Goal: Task Accomplishment & Management: Use online tool/utility

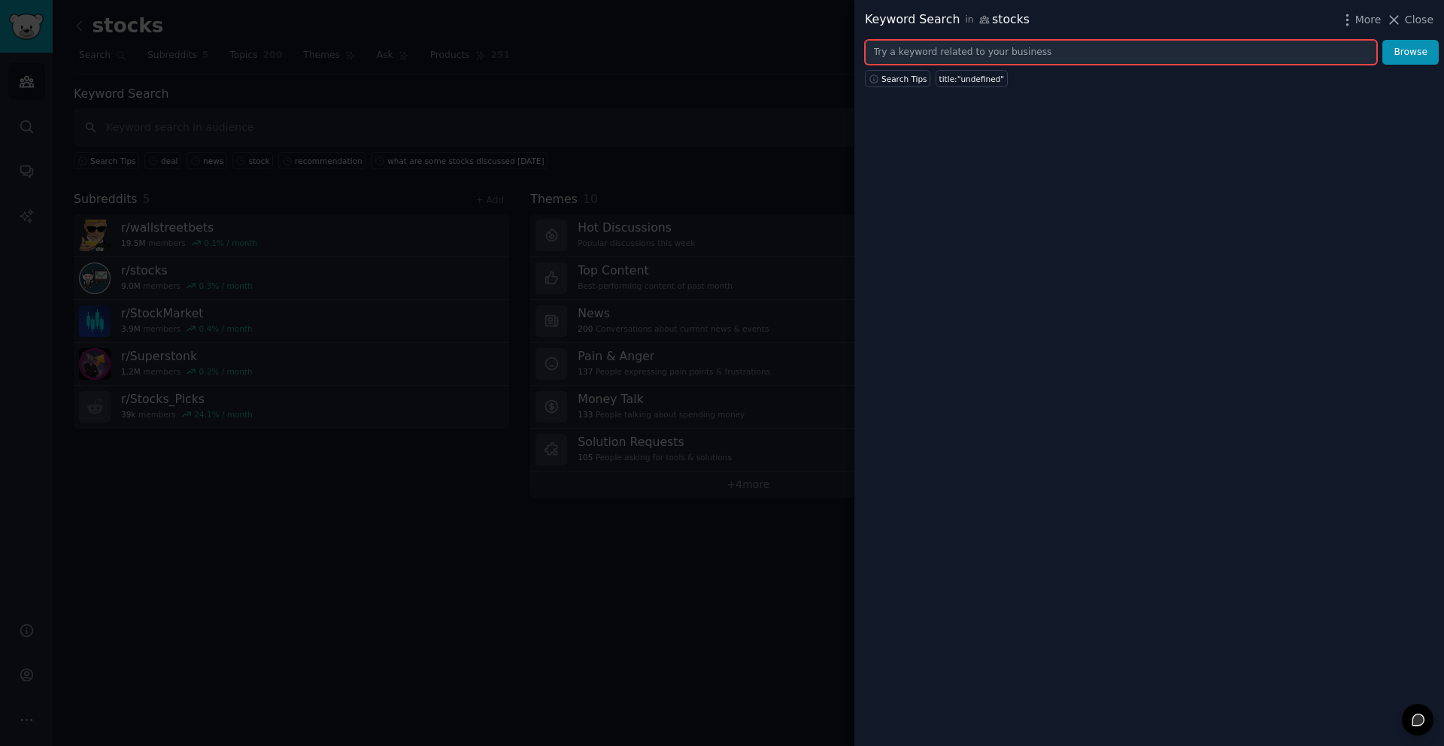
click at [1009, 53] on input "text" at bounding box center [1121, 53] width 512 height 26
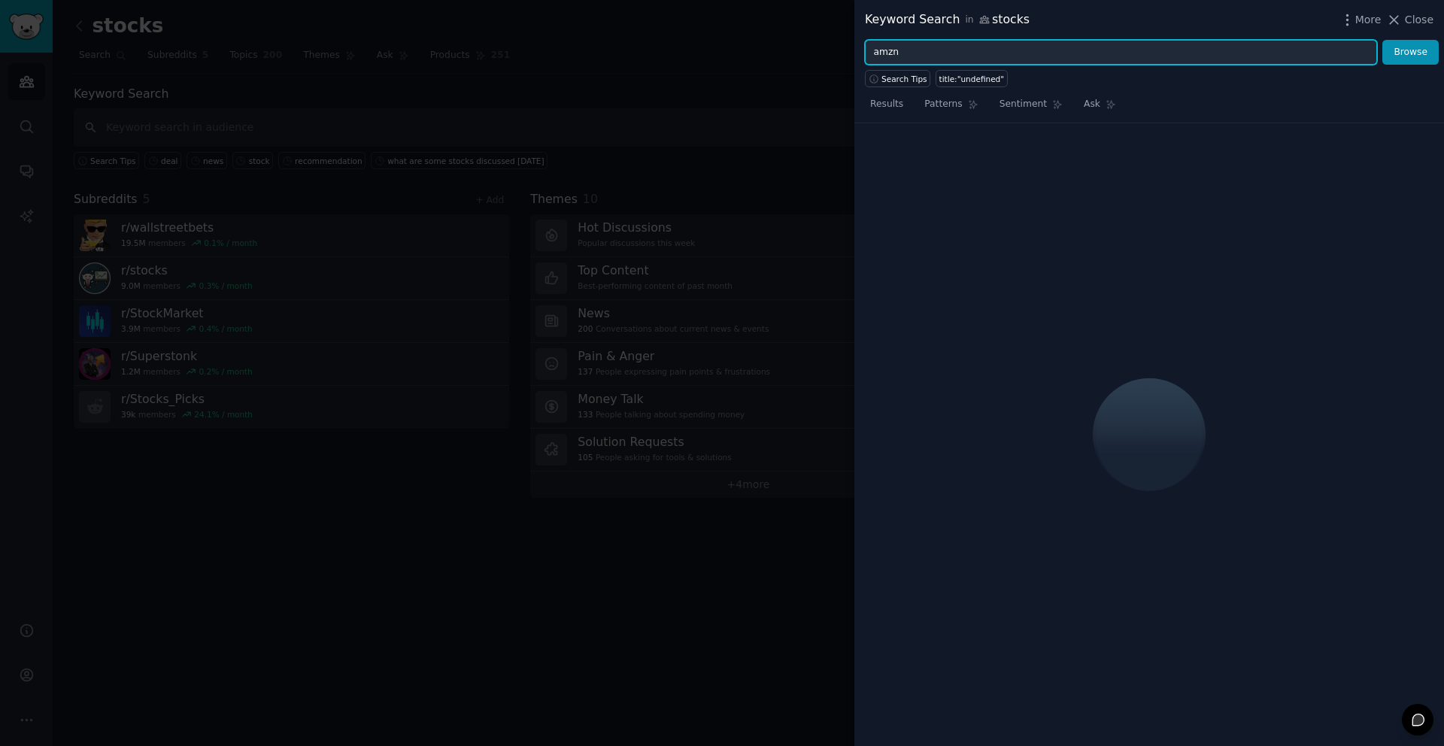
type input "amzn"
click at [1383, 40] on button "Browse" at bounding box center [1411, 53] width 56 height 26
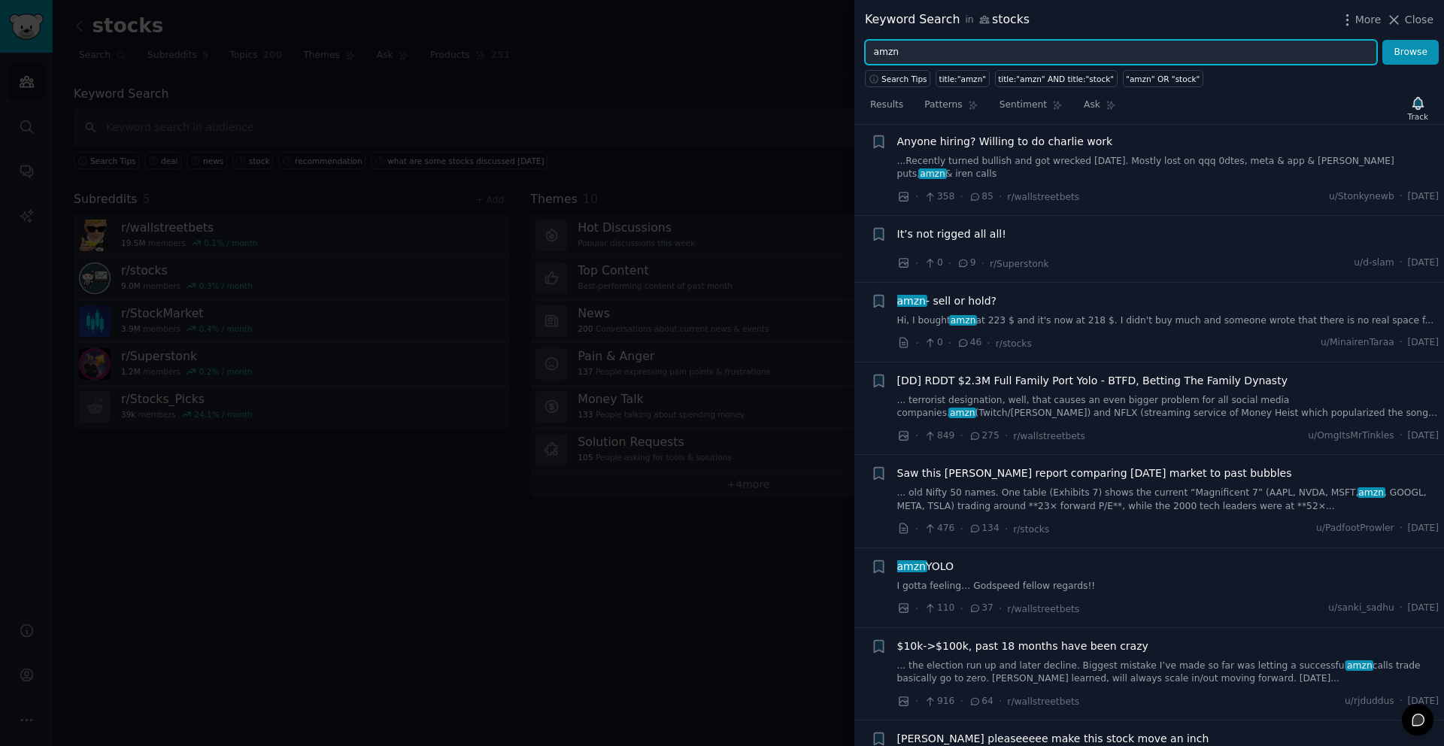
scroll to position [205, 0]
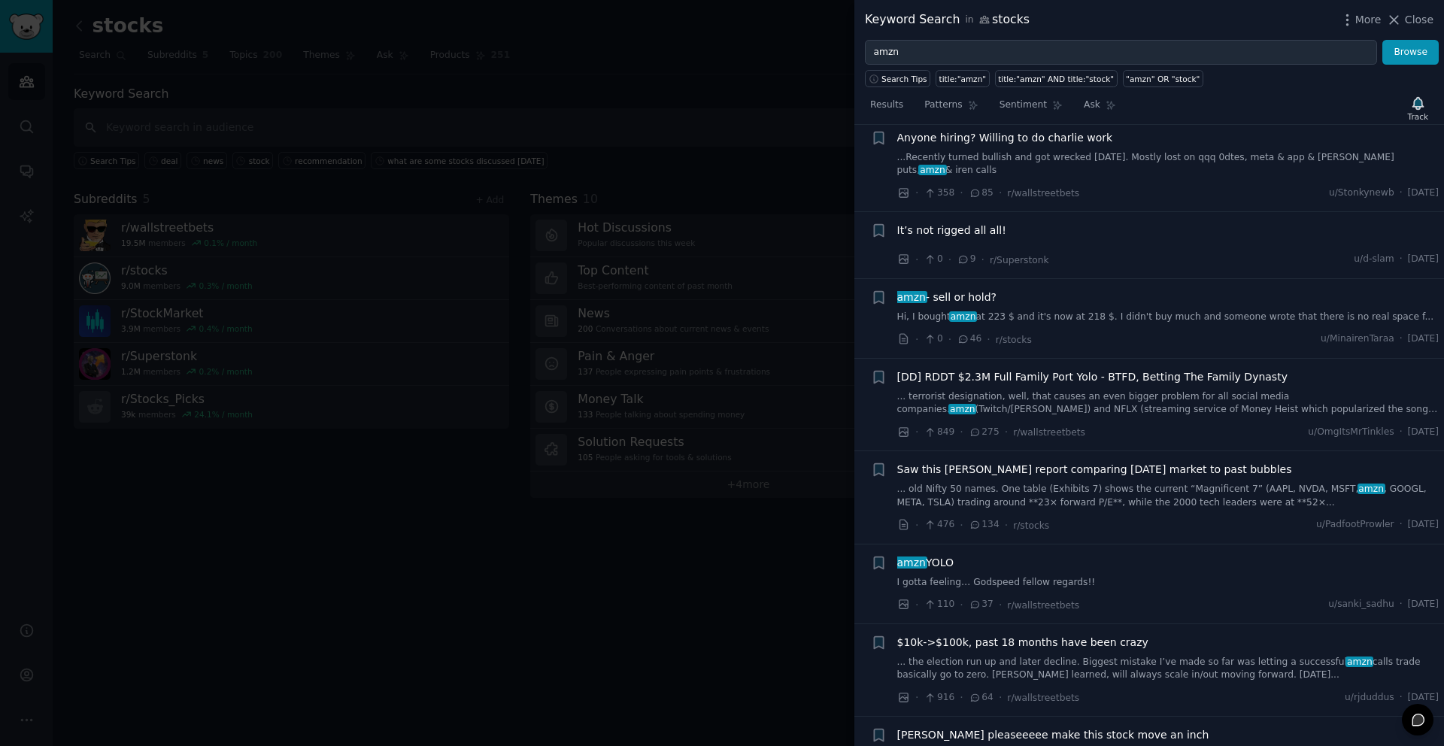
click at [1116, 576] on link "I gotta feeling… Godspeed fellow regards!!" at bounding box center [1168, 583] width 542 height 14
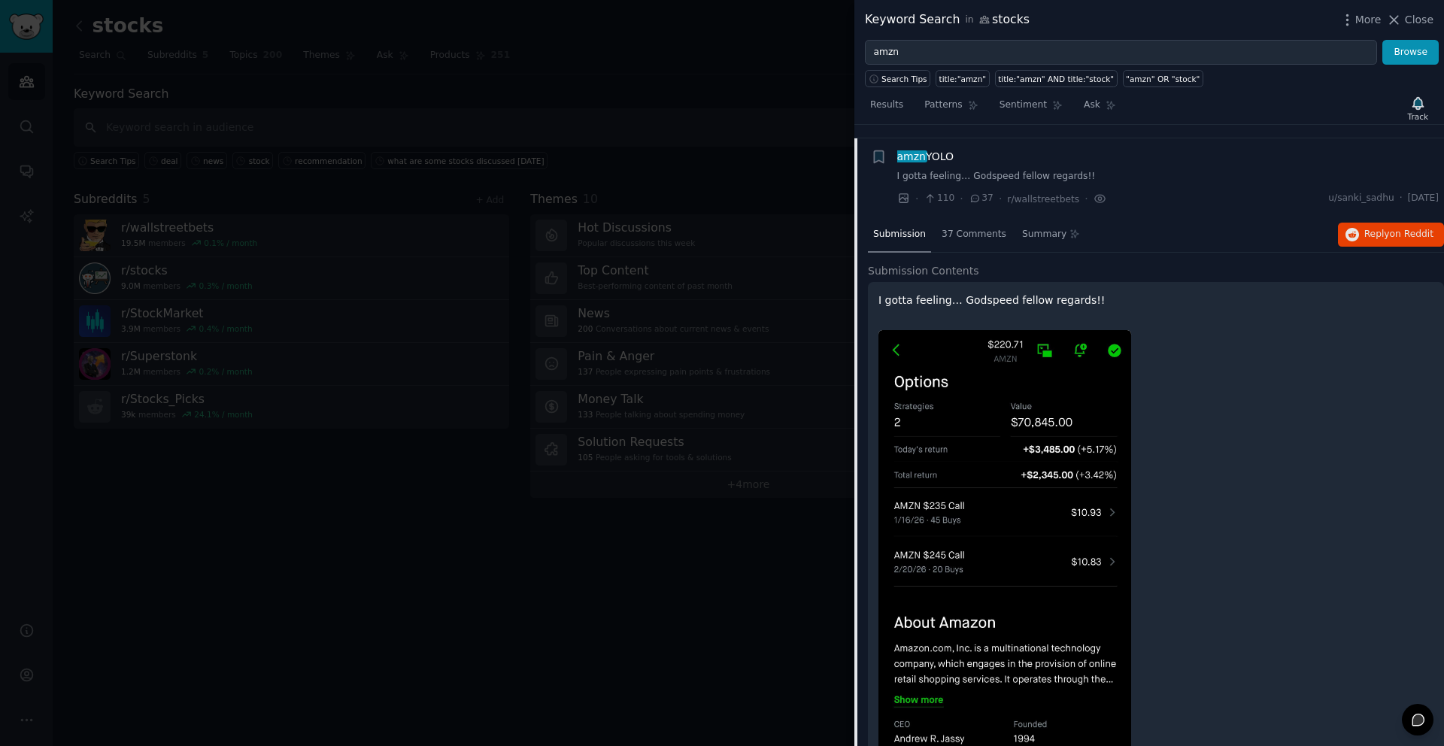
scroll to position [601, 0]
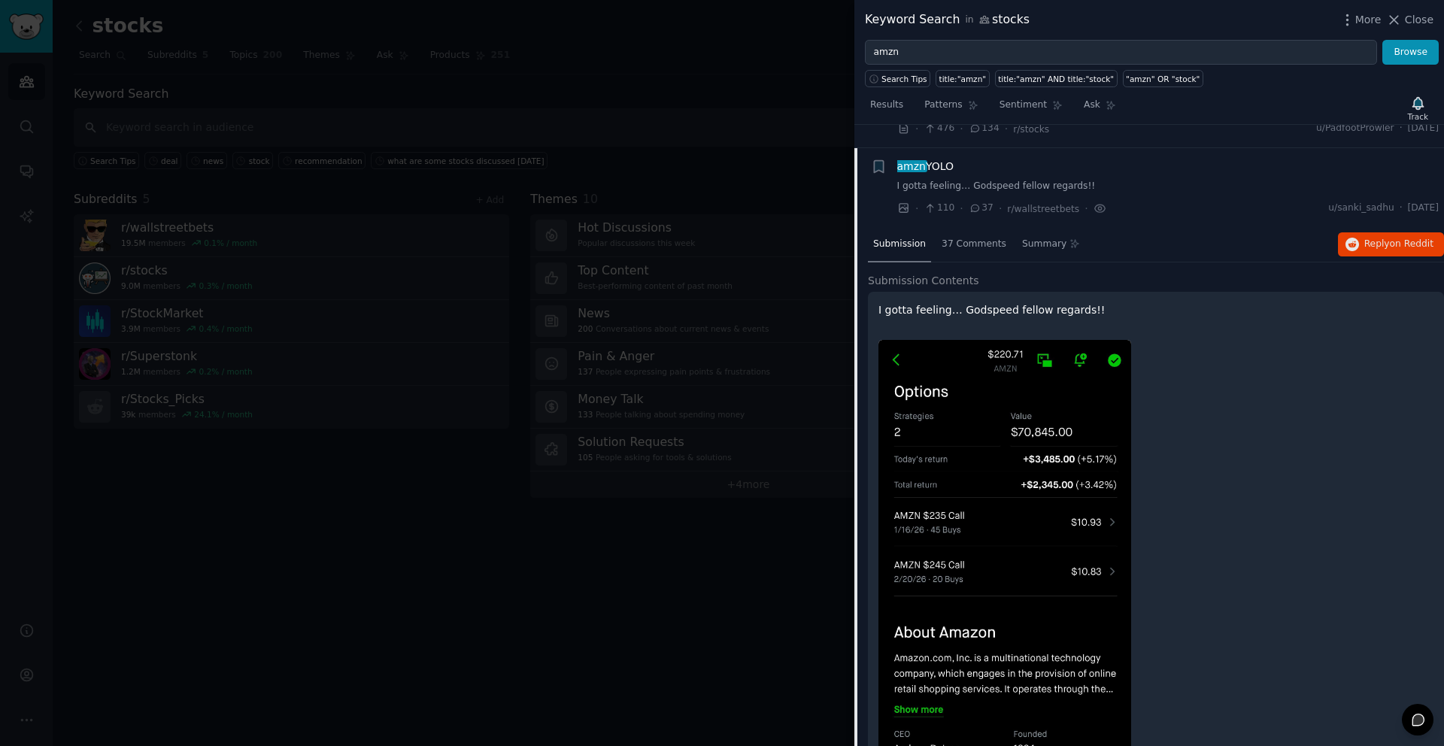
click at [1067, 302] on p "I gotta feeling… Godspeed fellow regards!!" at bounding box center [1156, 310] width 555 height 16
click at [1067, 407] on img at bounding box center [1005, 551] width 253 height 423
drag, startPoint x: 386, startPoint y: 524, endPoint x: 453, endPoint y: 481, distance: 79.1
click at [387, 523] on div at bounding box center [722, 373] width 1444 height 746
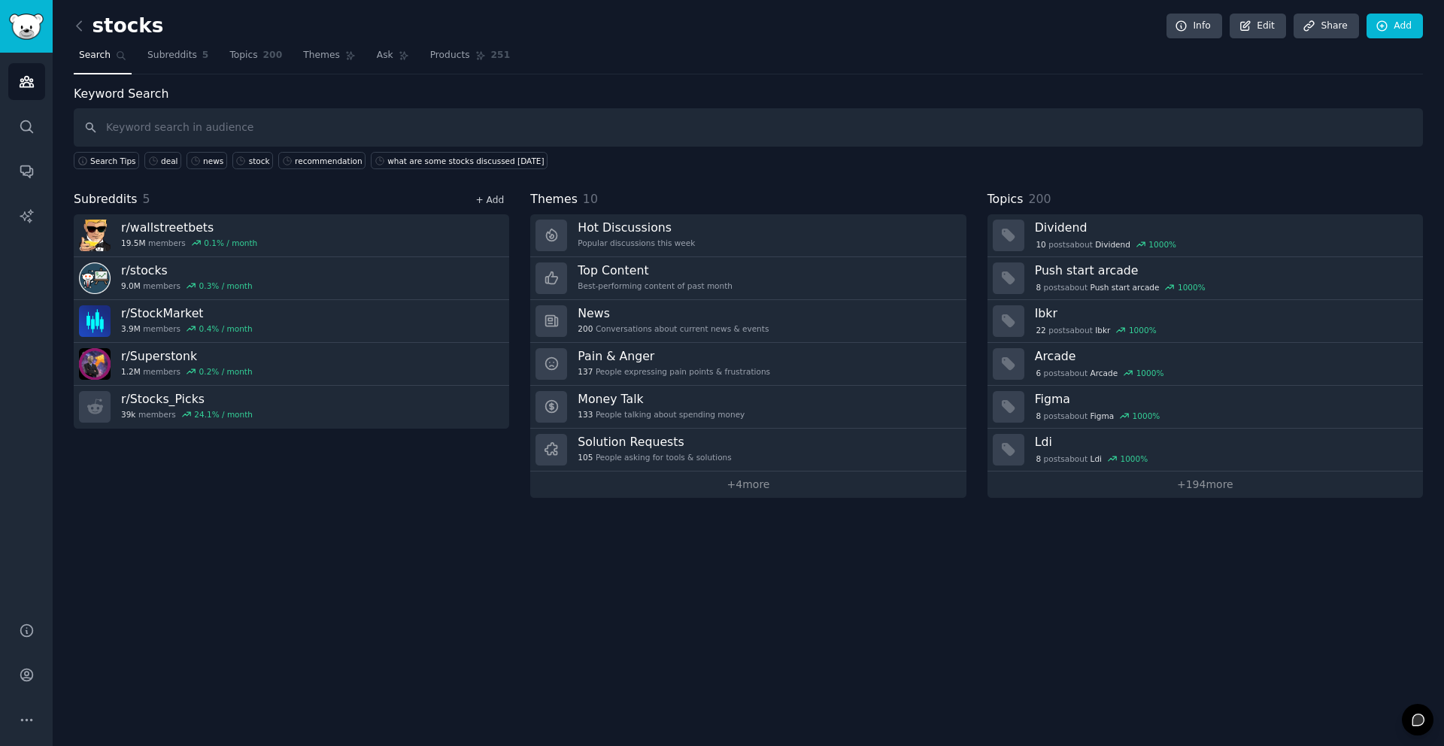
click at [484, 202] on link "+ Add" at bounding box center [489, 200] width 29 height 11
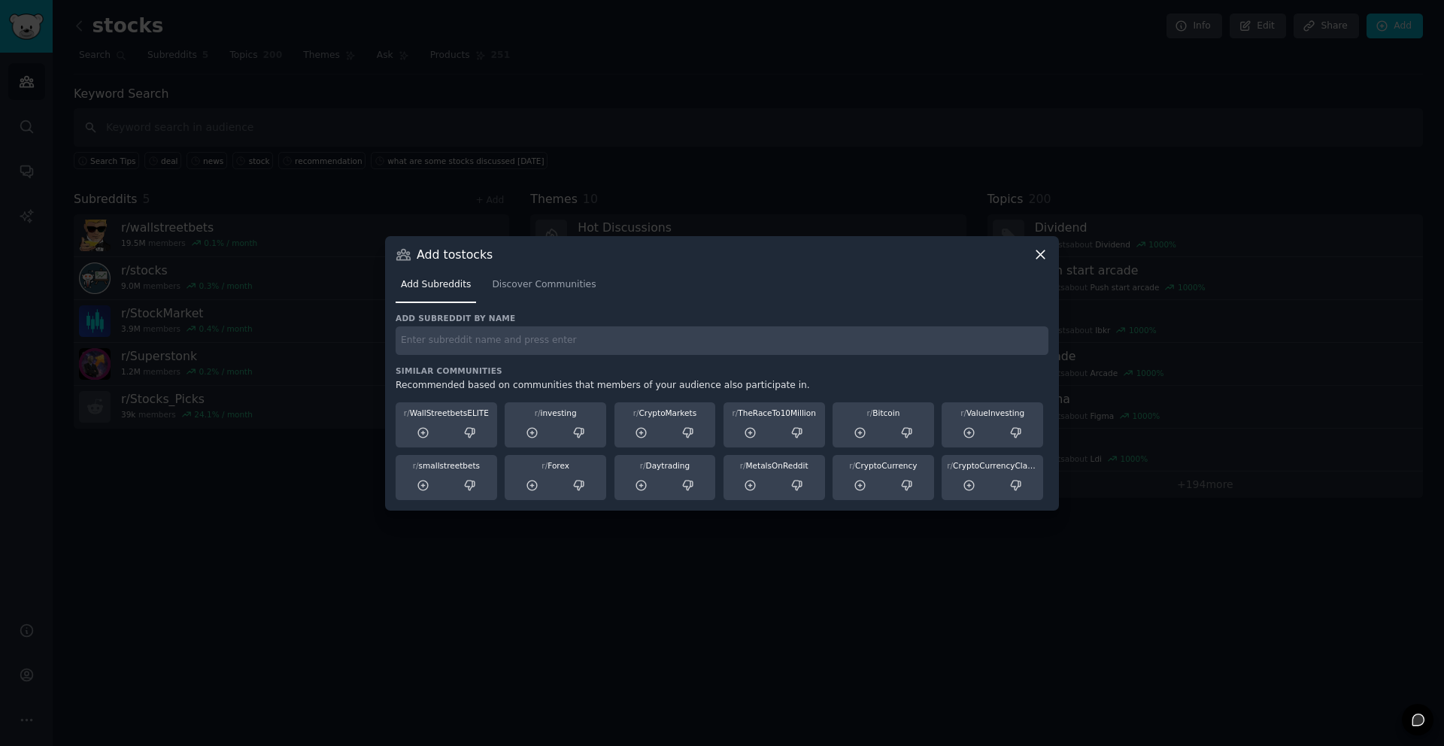
click at [448, 357] on div "Add subreddit by name Similar Communities Recommended based on communities that…" at bounding box center [722, 406] width 653 height 187
click at [455, 346] on input "text" at bounding box center [722, 340] width 653 height 29
type input "valueinvesting"
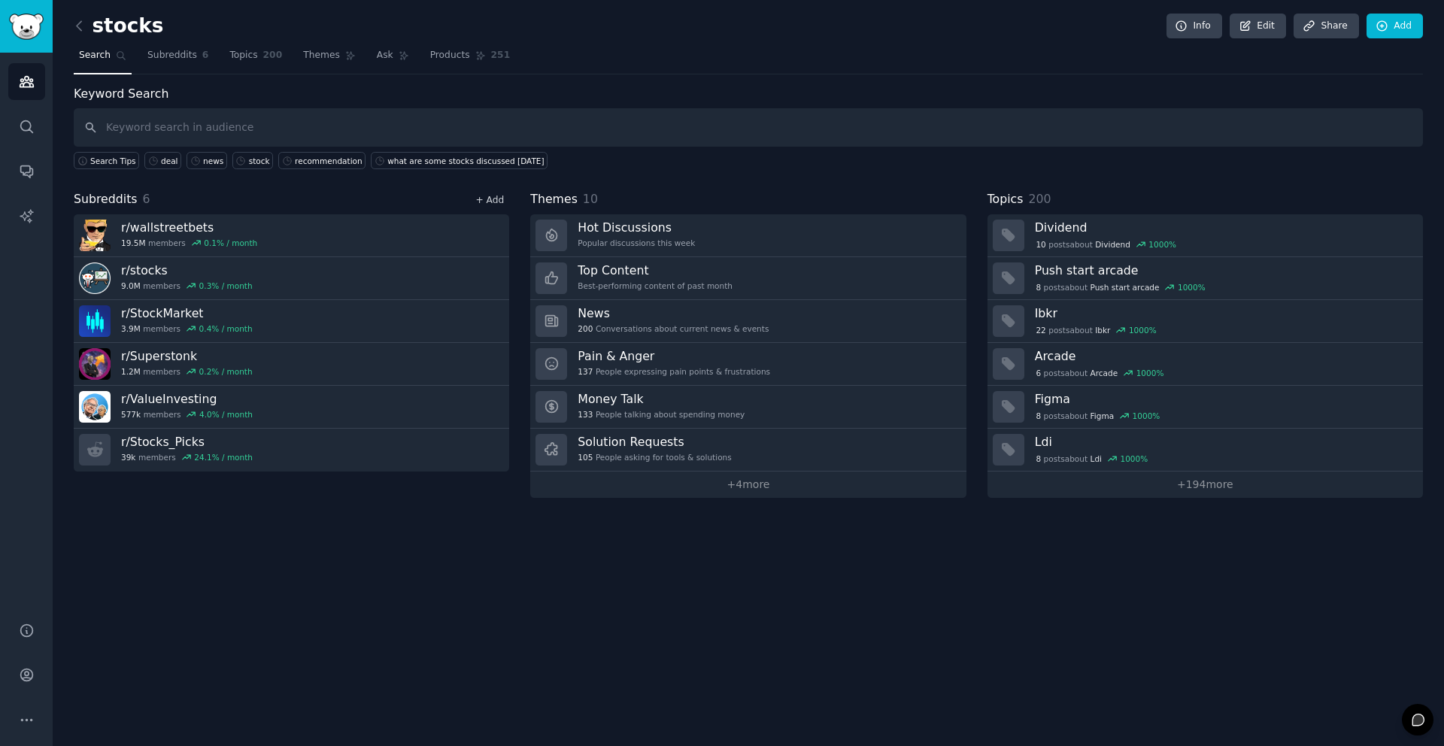
click at [493, 202] on link "+ Add" at bounding box center [489, 200] width 29 height 11
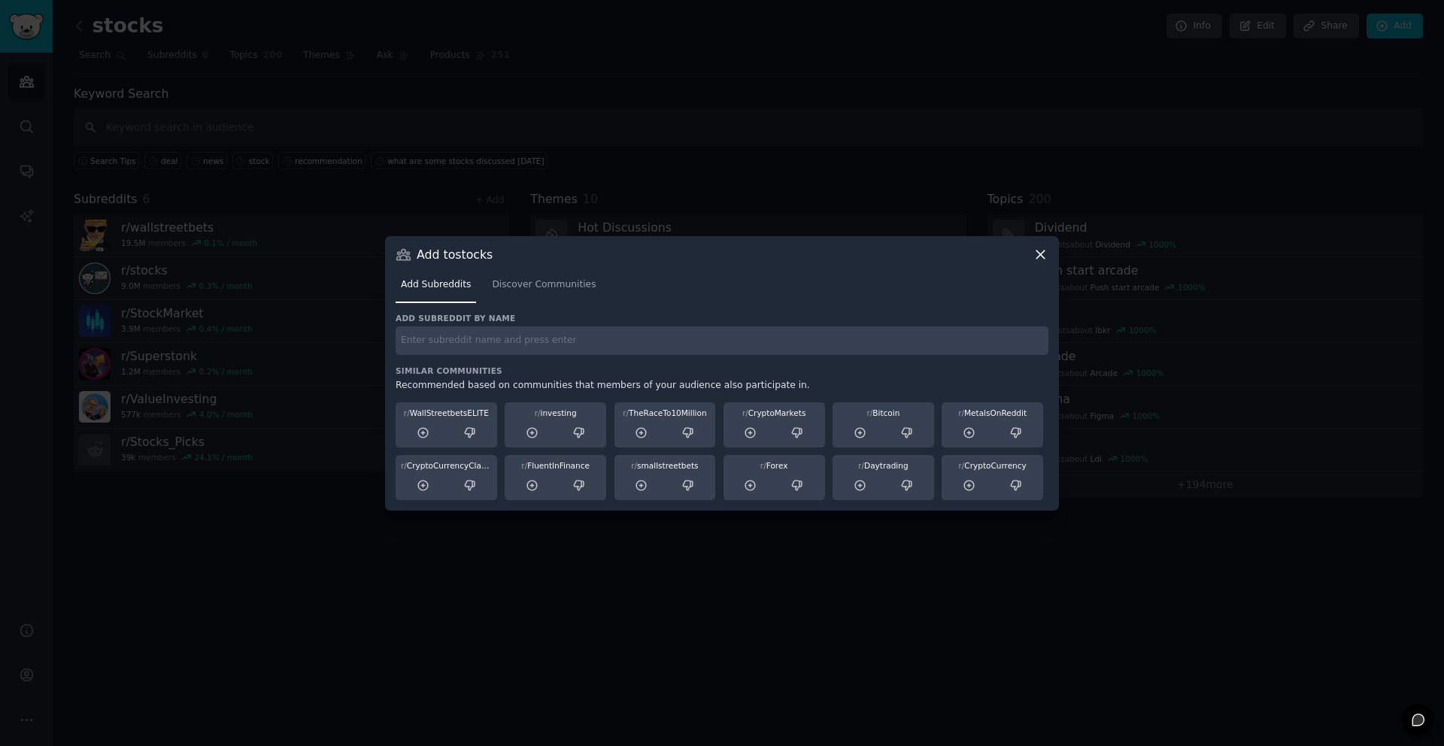
click at [451, 349] on input "text" at bounding box center [722, 340] width 653 height 29
type input "stocks and trading"
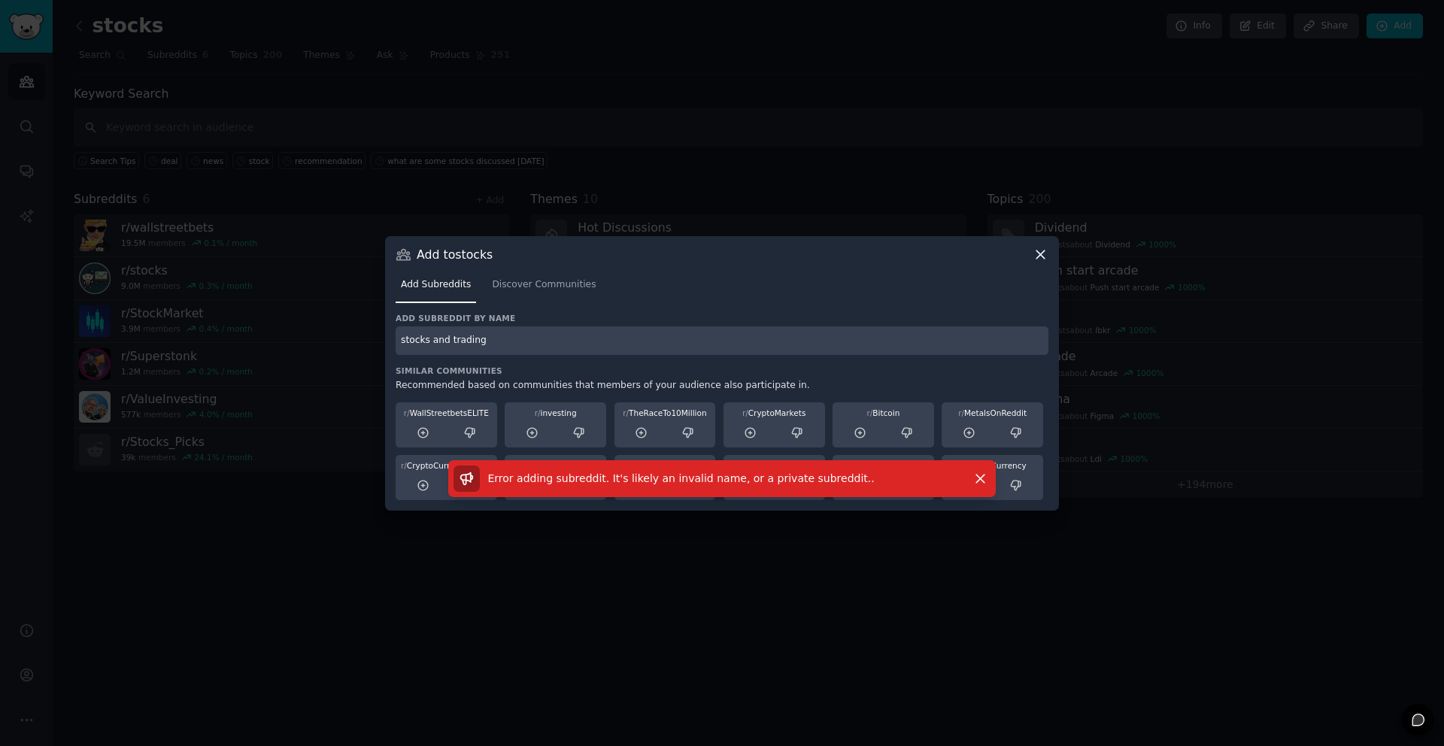
click at [434, 344] on input "stocks and trading" at bounding box center [722, 340] width 653 height 29
click at [515, 287] on span "Discover Communities" at bounding box center [544, 285] width 104 height 14
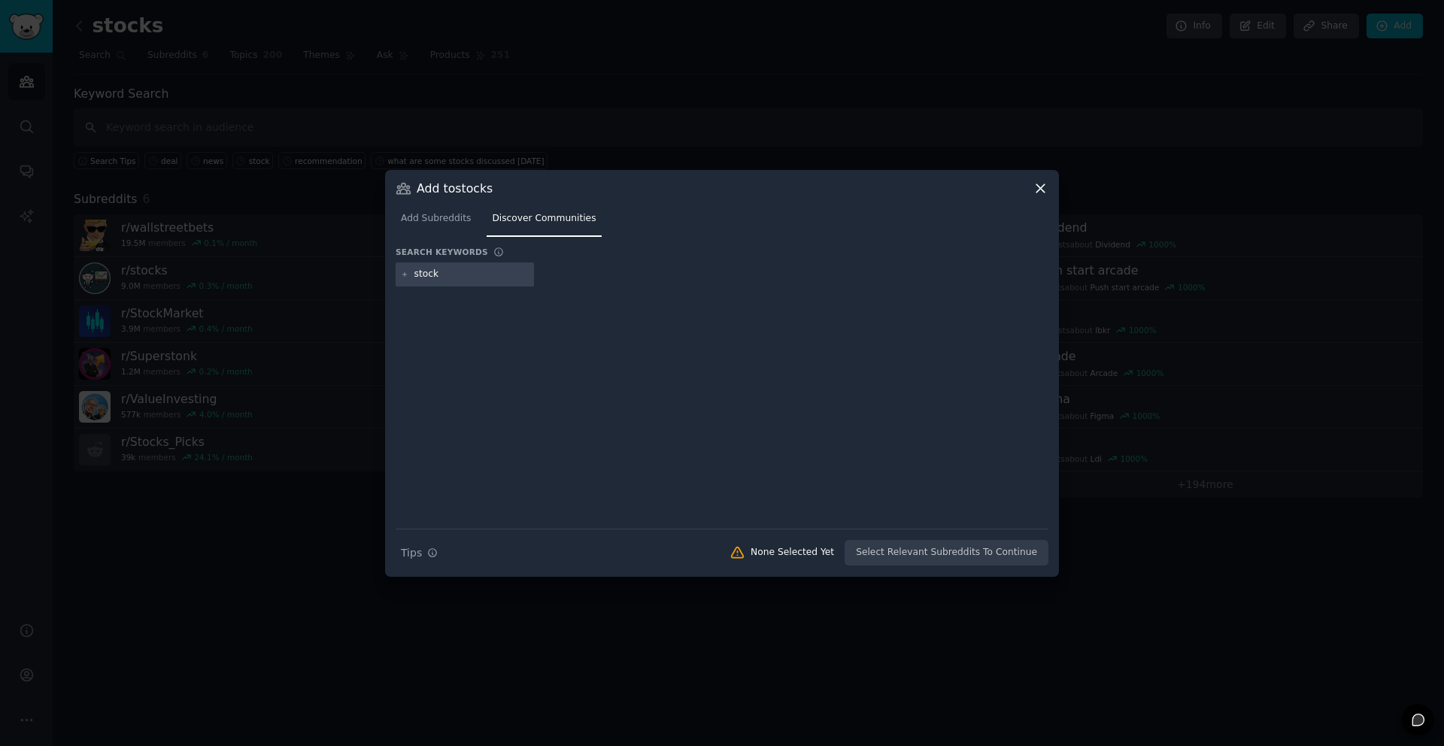
type input "stocks"
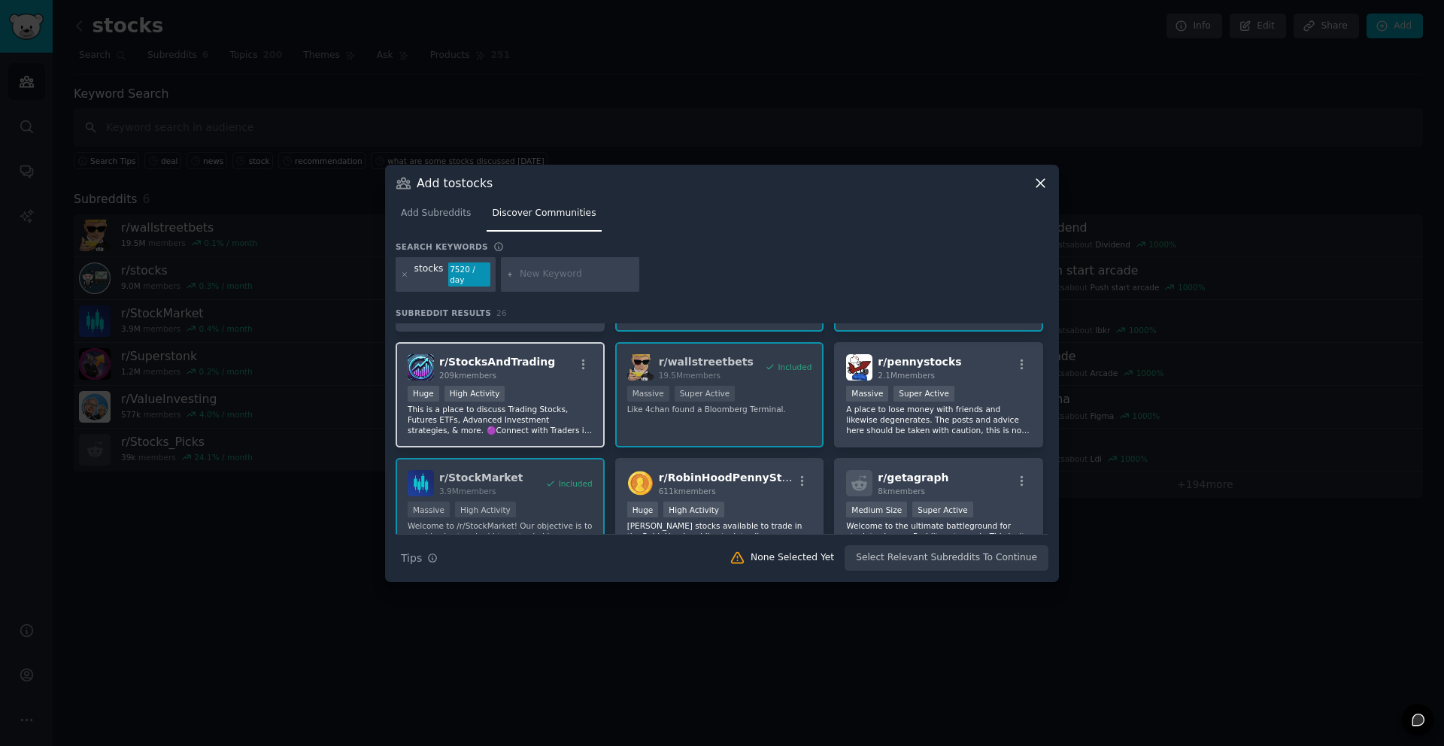
scroll to position [215, 0]
click at [537, 400] on div "Huge High Activity" at bounding box center [500, 393] width 185 height 19
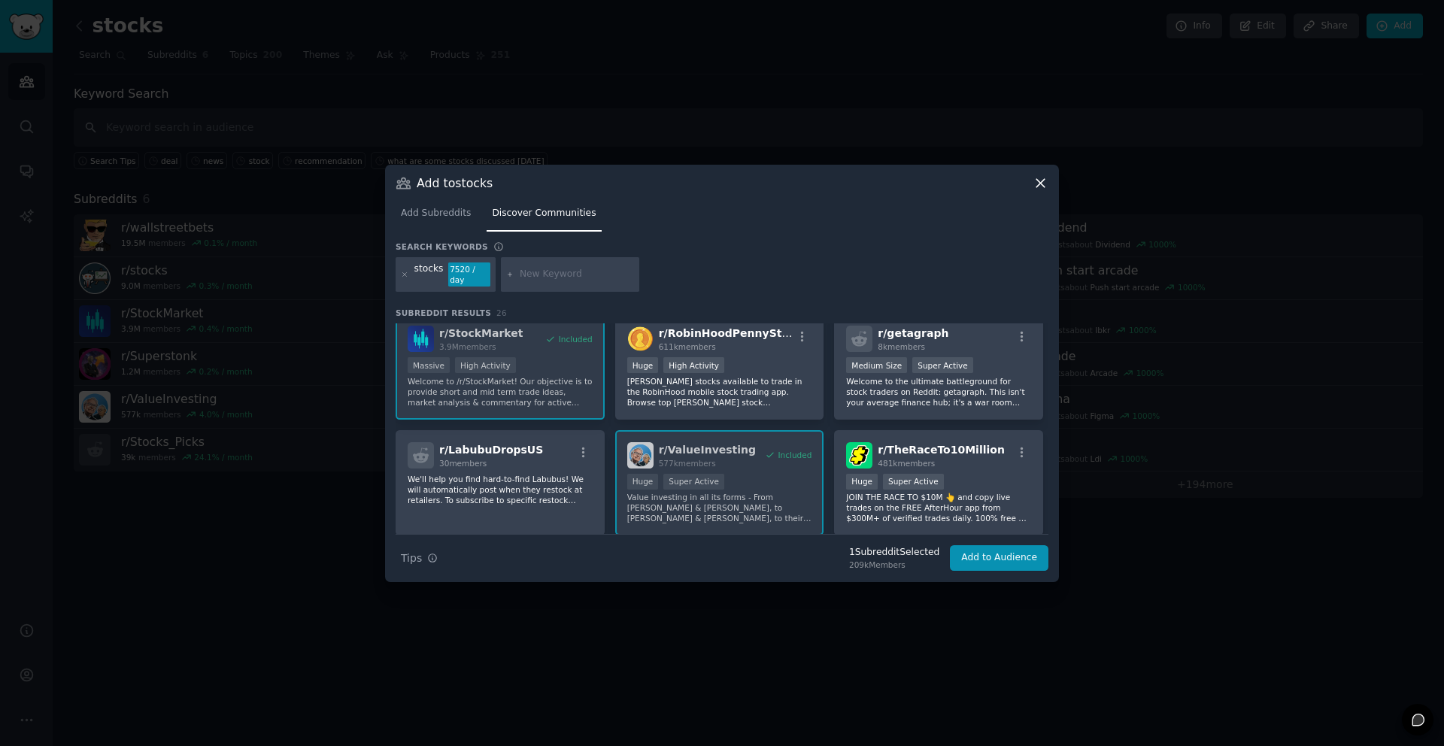
scroll to position [356, 0]
click at [732, 391] on p "[PERSON_NAME] stocks available to trade in the RobinHood mobile stock trading a…" at bounding box center [719, 394] width 185 height 32
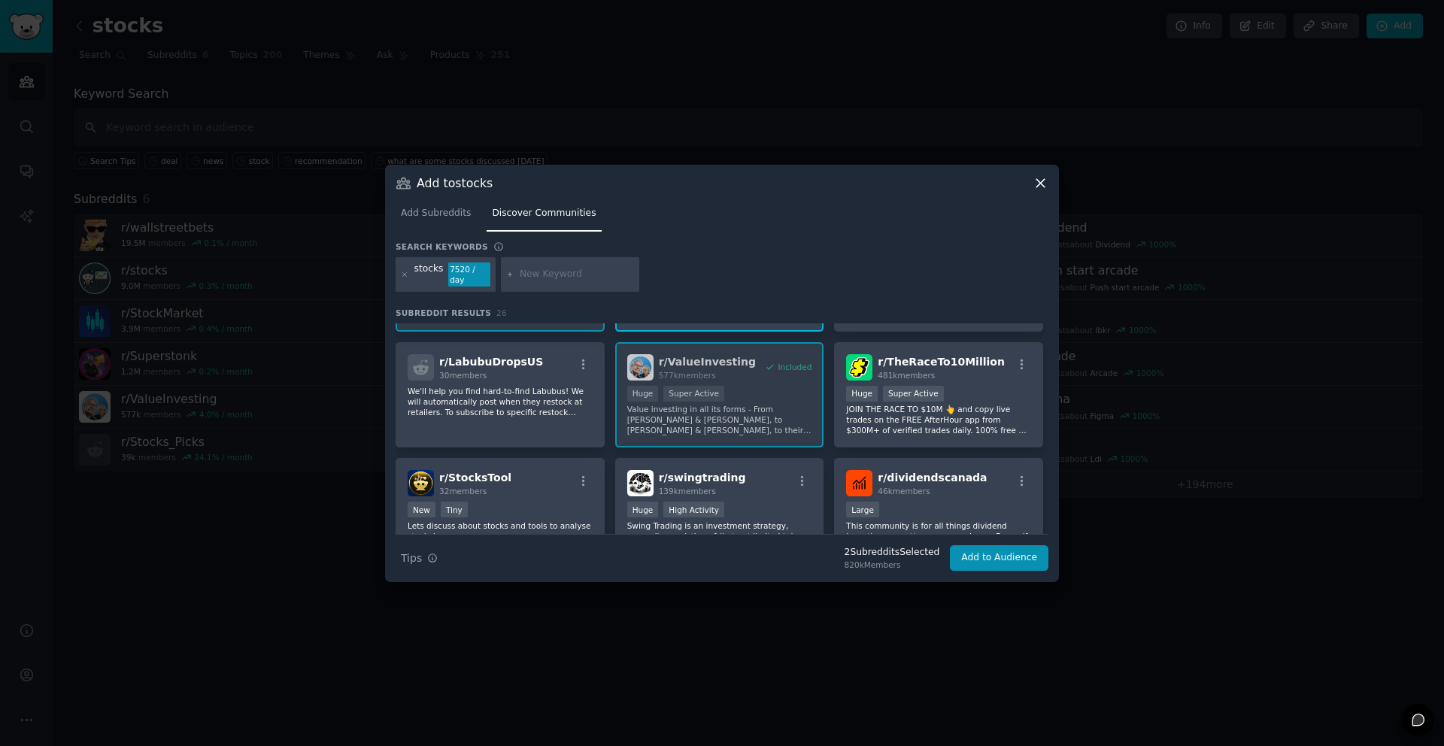
scroll to position [447, 0]
click at [967, 411] on p "JOIN THE RACE TO $10M 👆 and copy live trades on the FREE AfterHour app from $30…" at bounding box center [938, 419] width 185 height 32
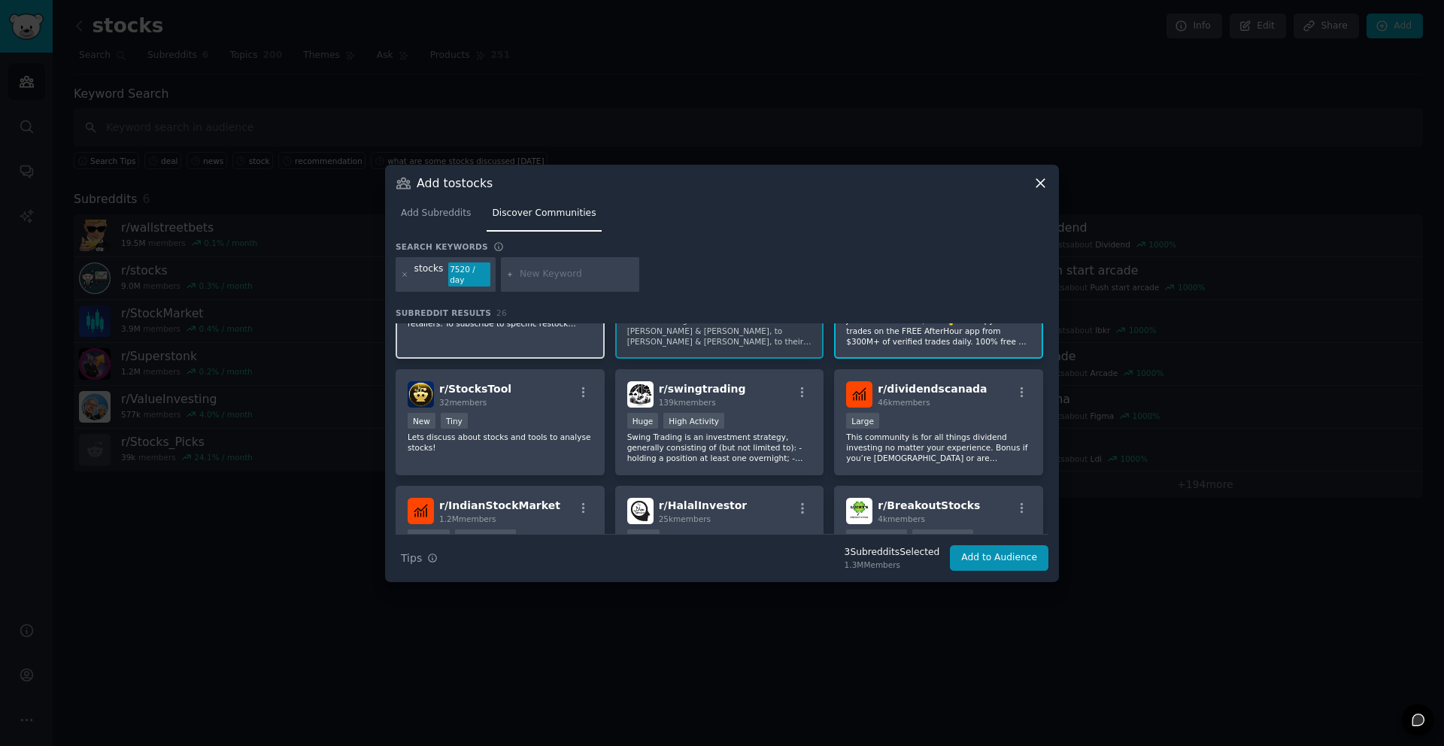
scroll to position [539, 0]
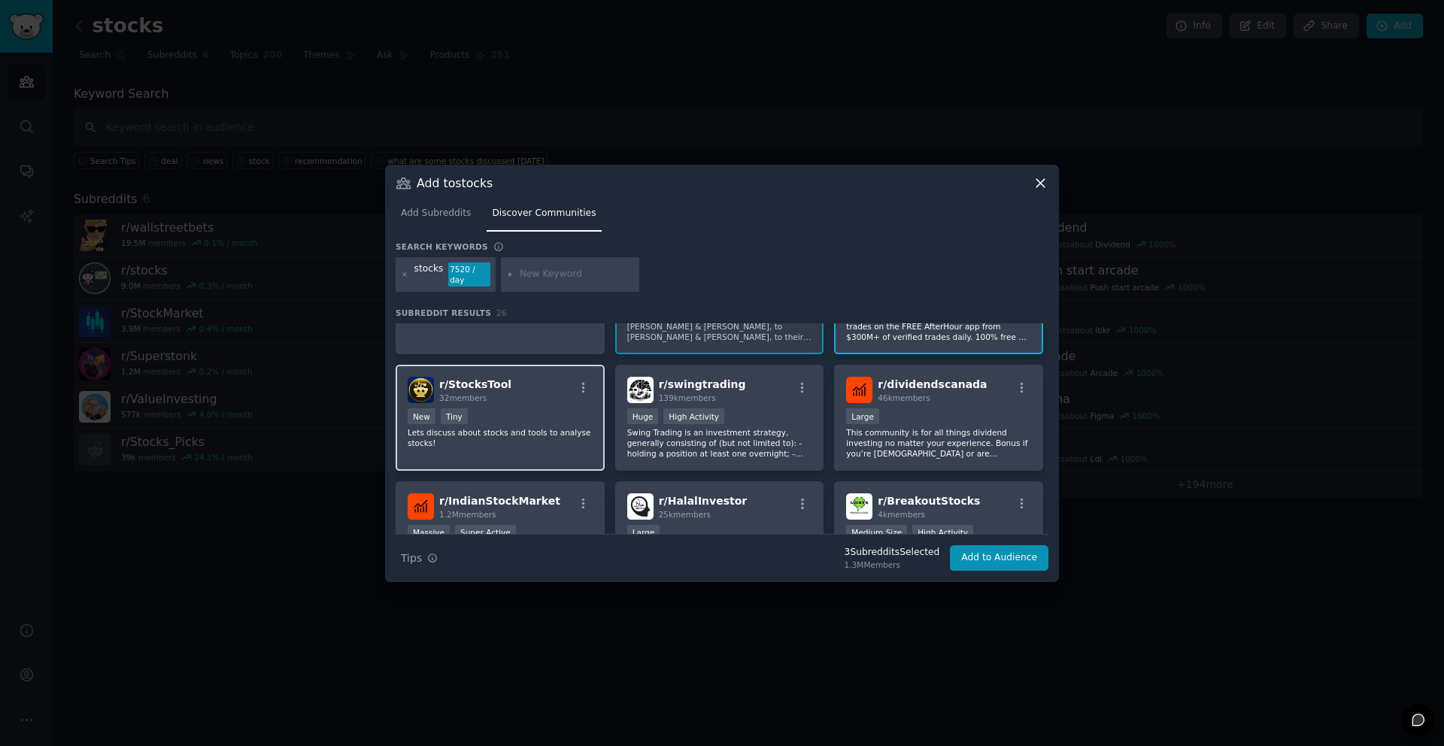
click at [539, 421] on div "New Tiny" at bounding box center [500, 417] width 185 height 19
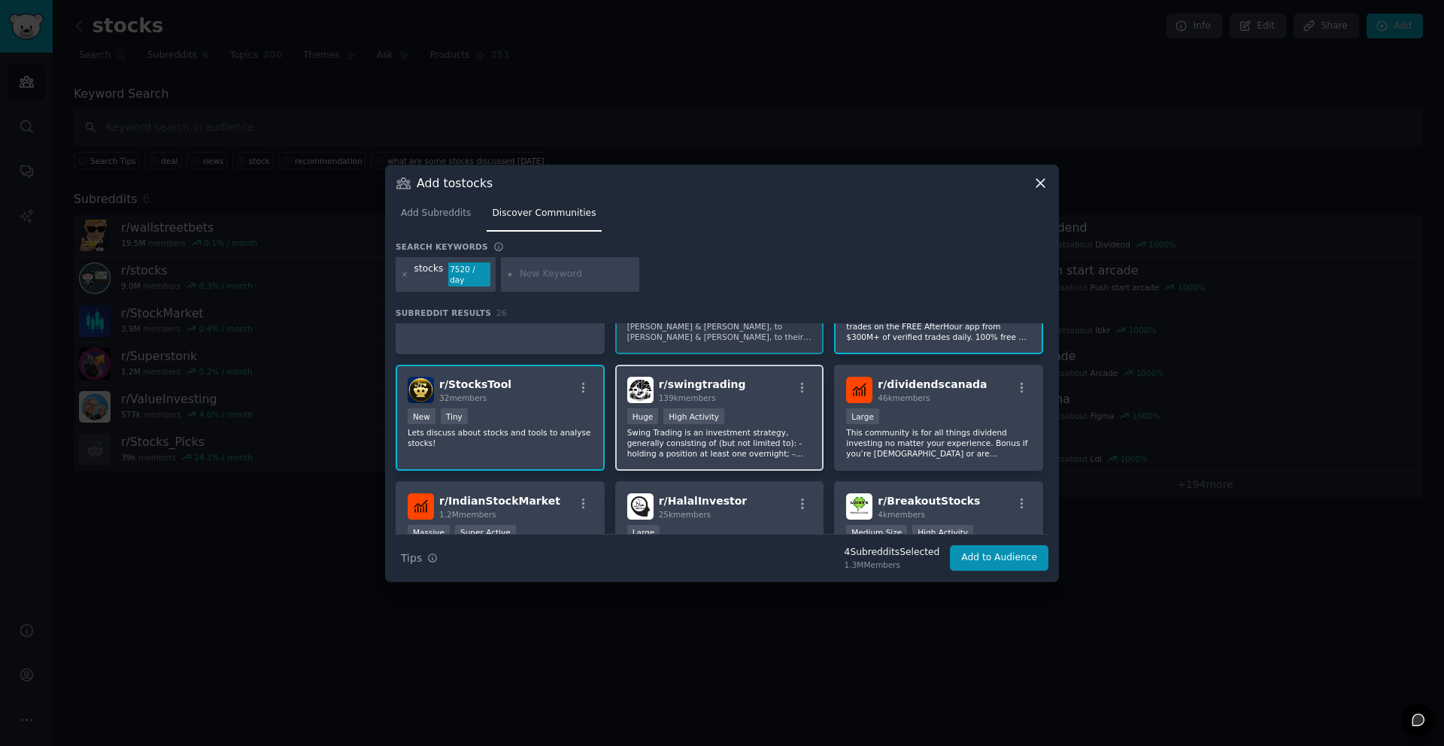
click at [727, 437] on p "Swing Trading is an investment strategy, generally consisting of (but not limit…" at bounding box center [719, 443] width 185 height 32
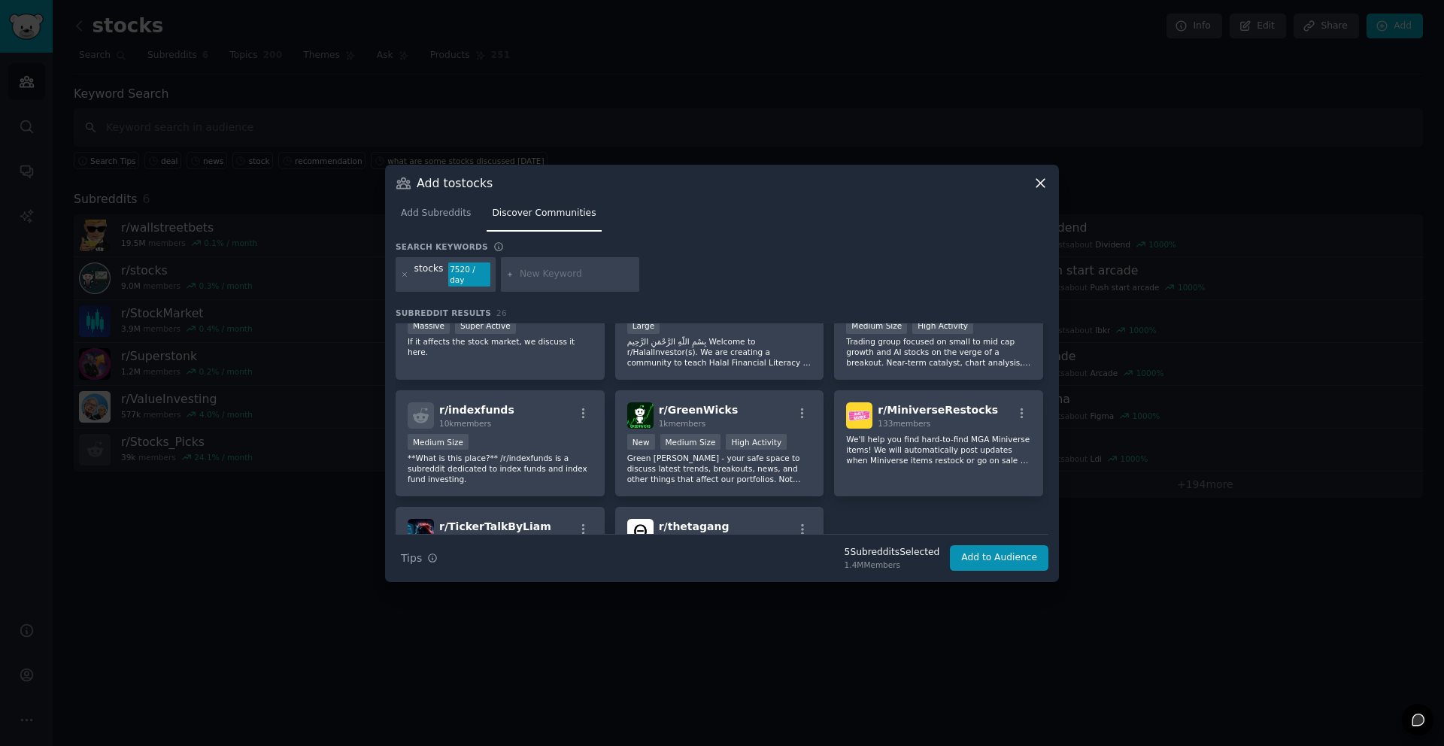
scroll to position [748, 0]
click at [715, 466] on p "Green [PERSON_NAME] - your safe space to discuss latest trends, breakouts, news…" at bounding box center [719, 467] width 185 height 32
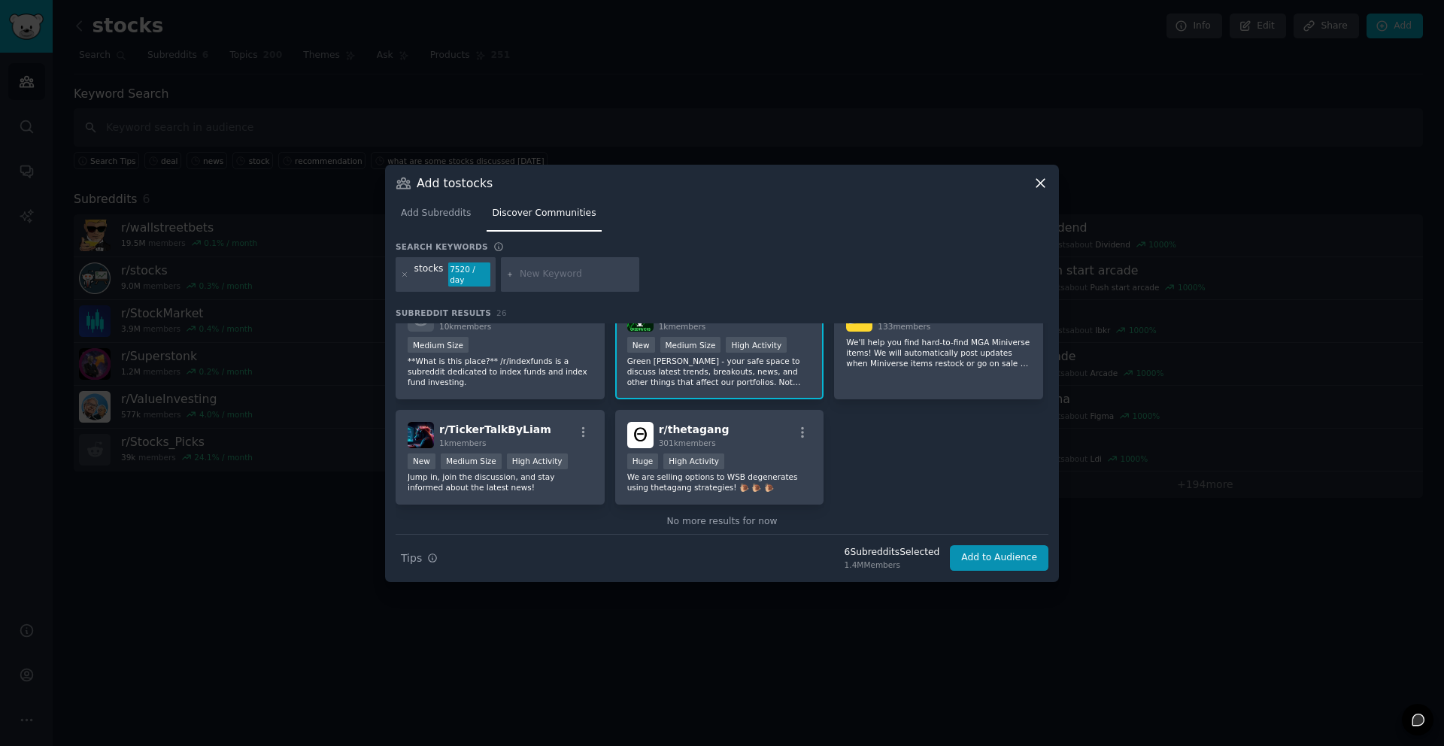
scroll to position [867, 0]
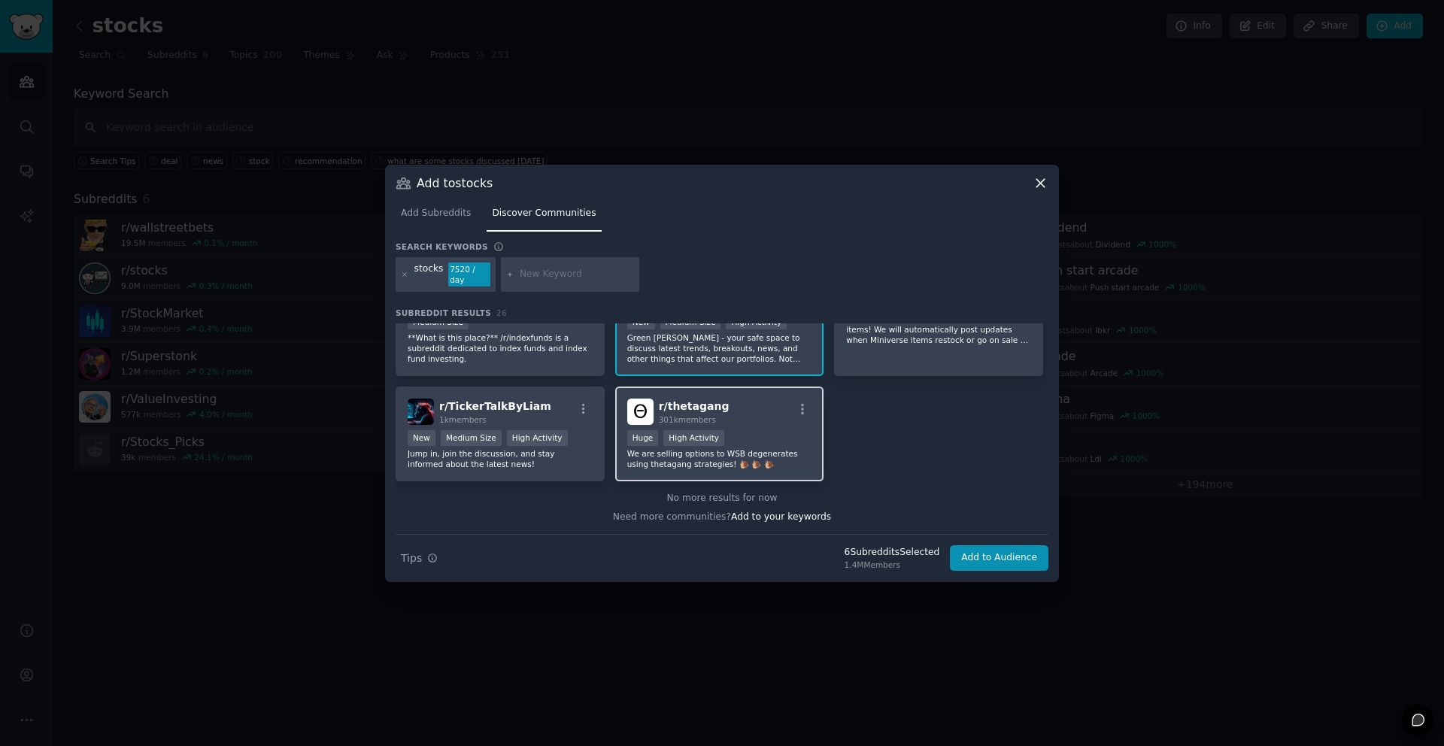
click at [781, 440] on div "Huge High Activity" at bounding box center [719, 439] width 185 height 19
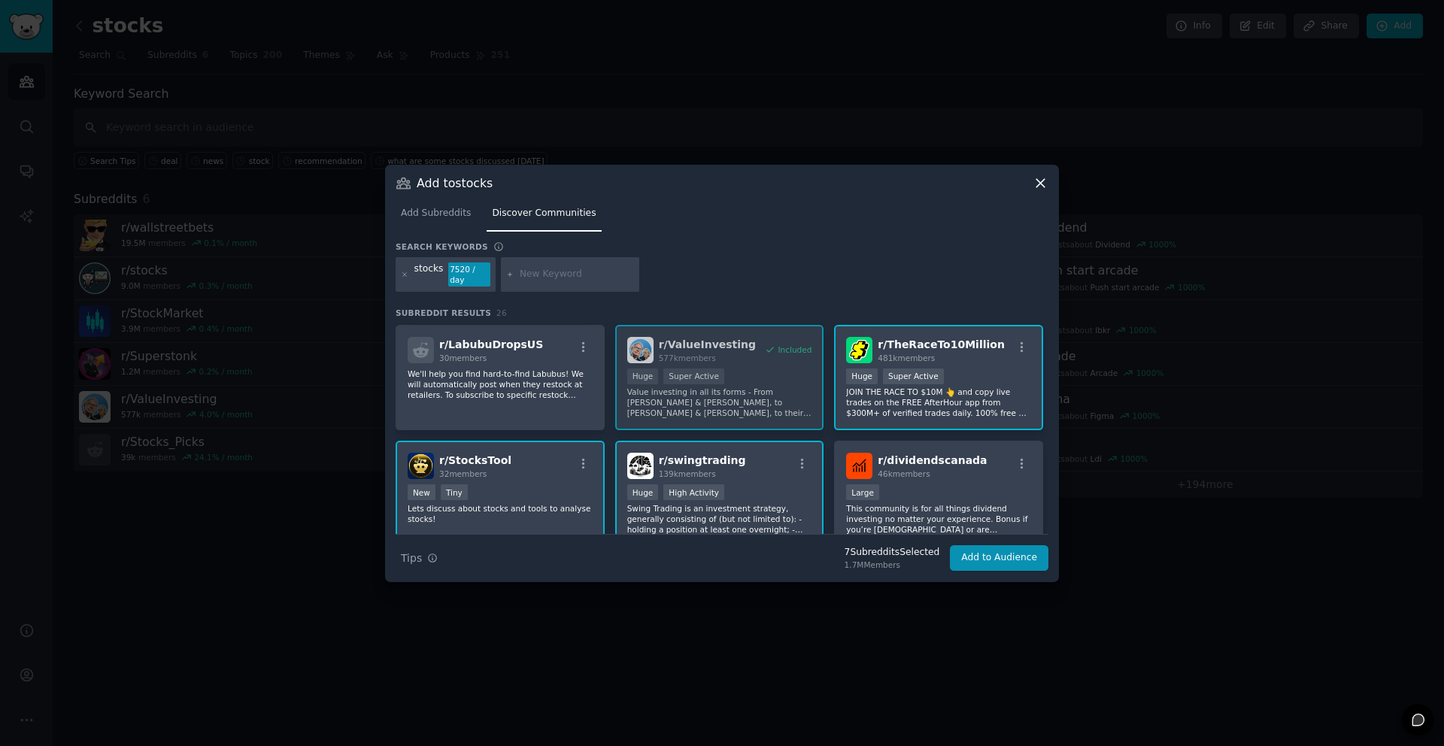
scroll to position [0, 0]
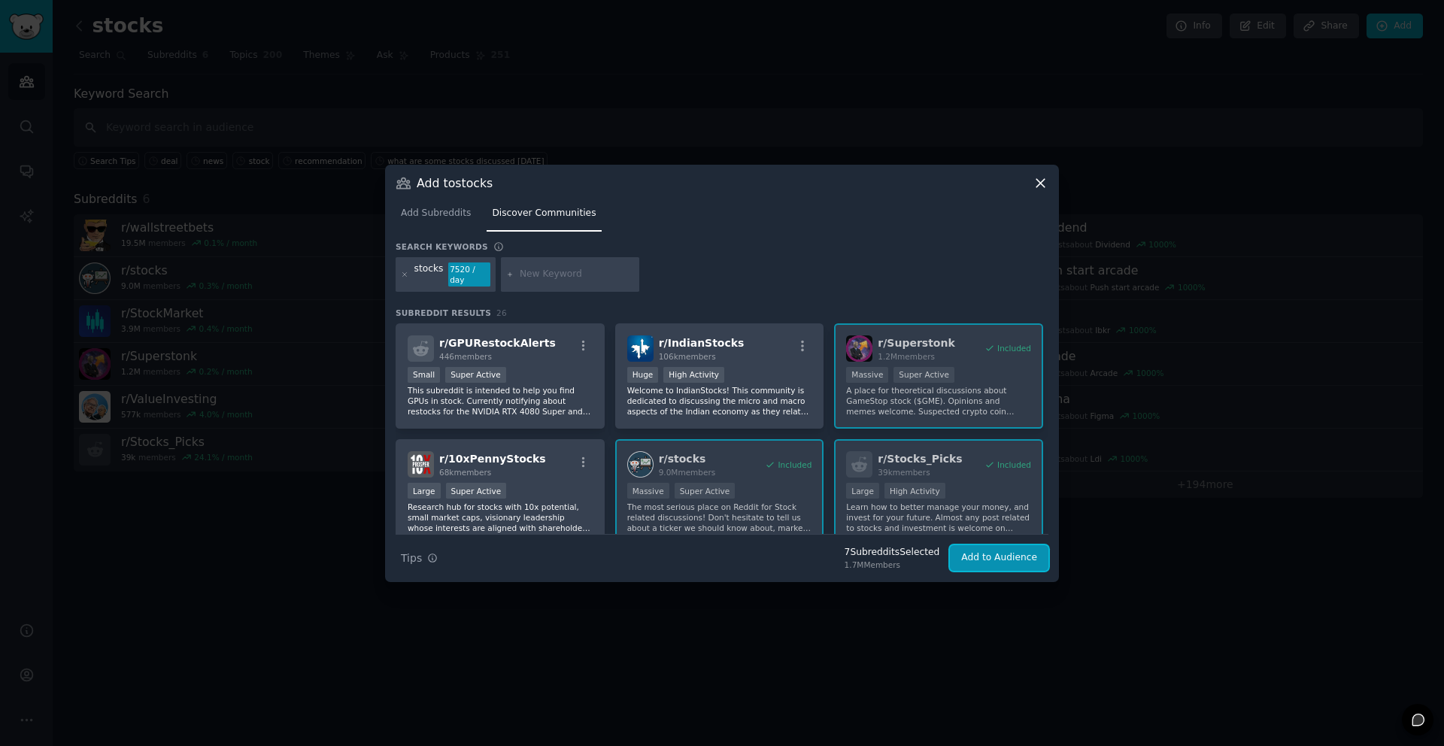
click at [973, 560] on button "Add to Audience" at bounding box center [999, 558] width 99 height 26
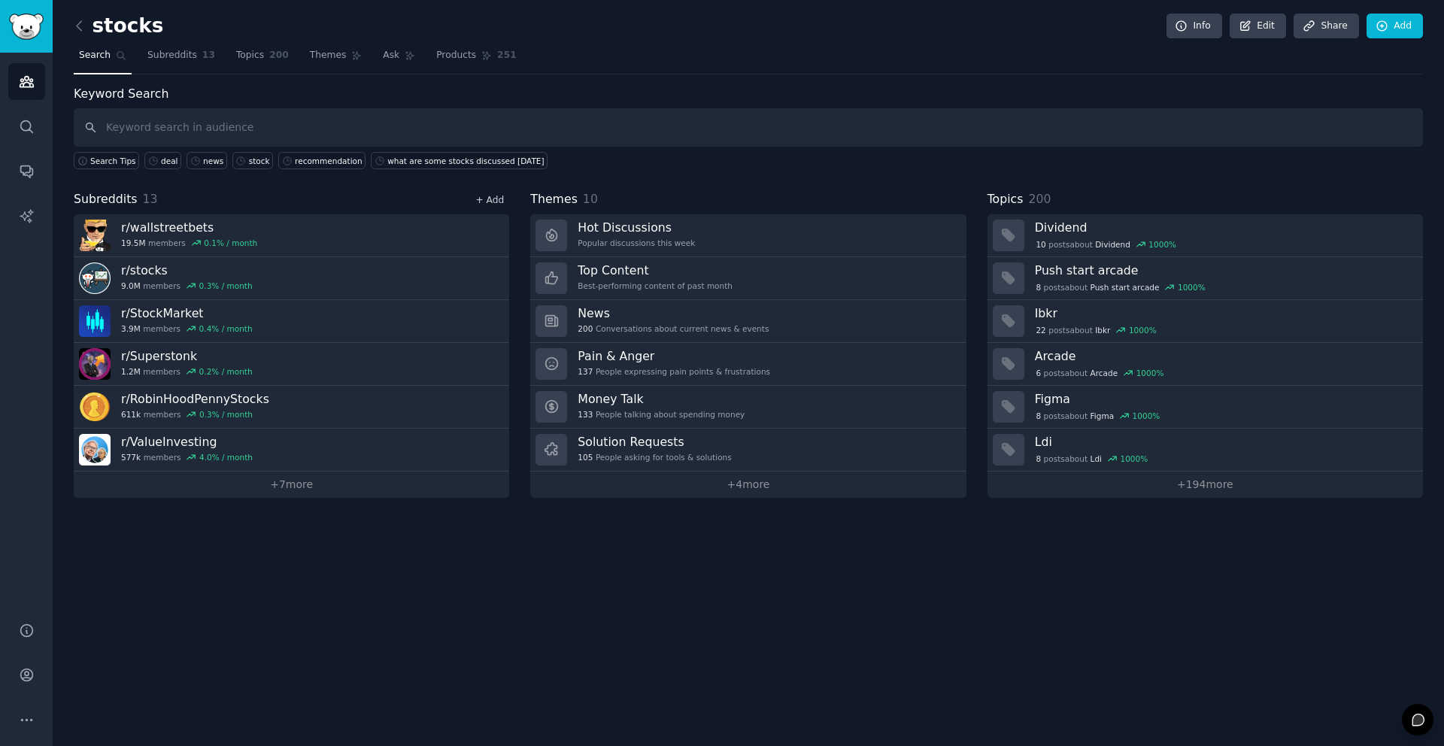
click at [493, 200] on link "+ Add" at bounding box center [489, 200] width 29 height 11
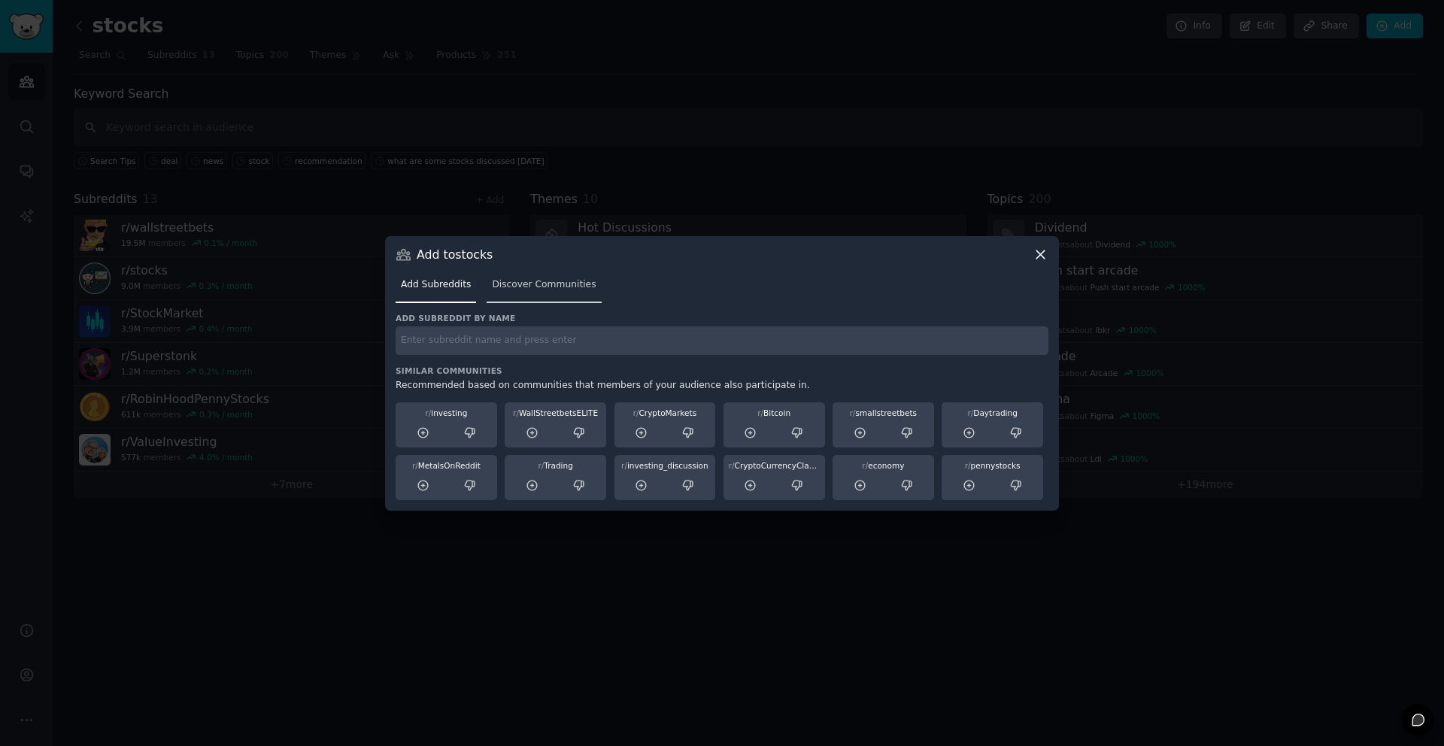
click at [533, 283] on span "Discover Communities" at bounding box center [544, 285] width 104 height 14
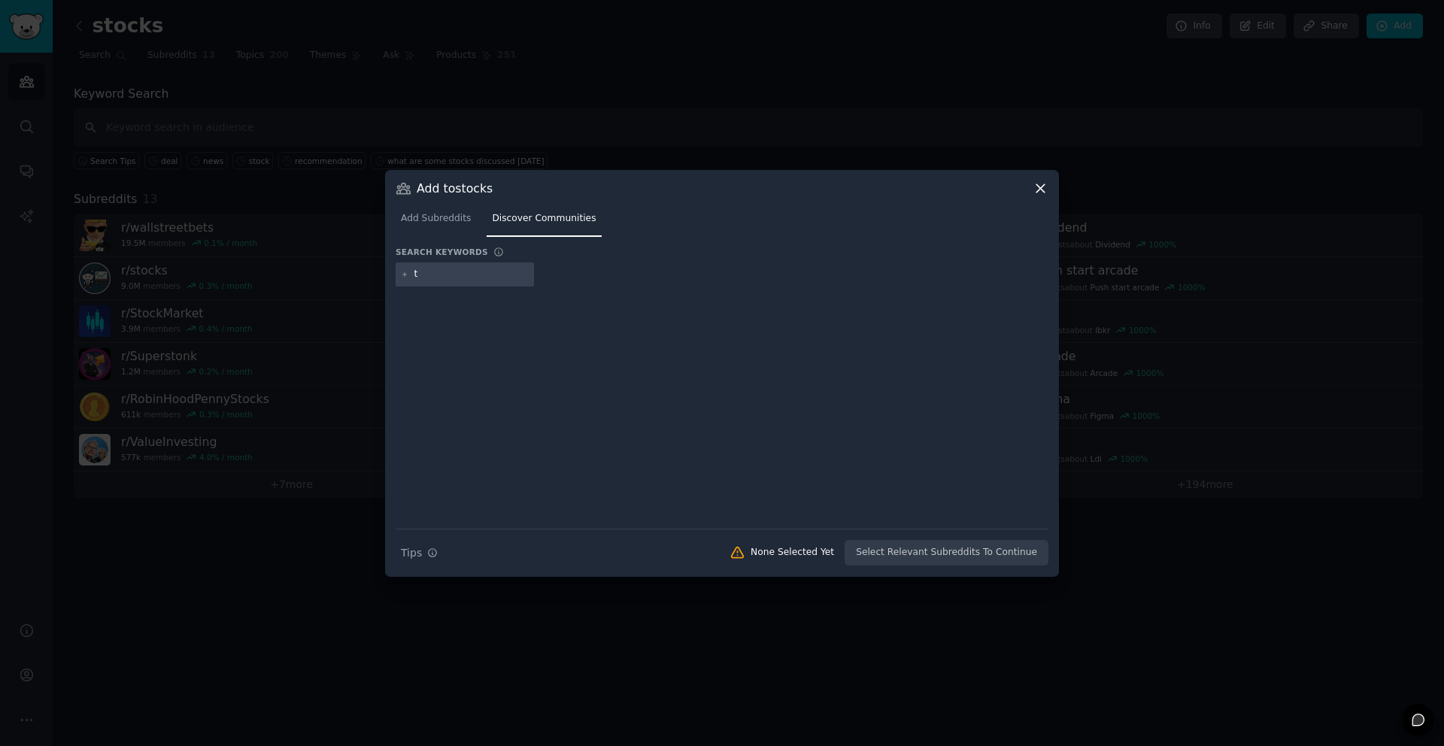
type input "t"
type input "invest"
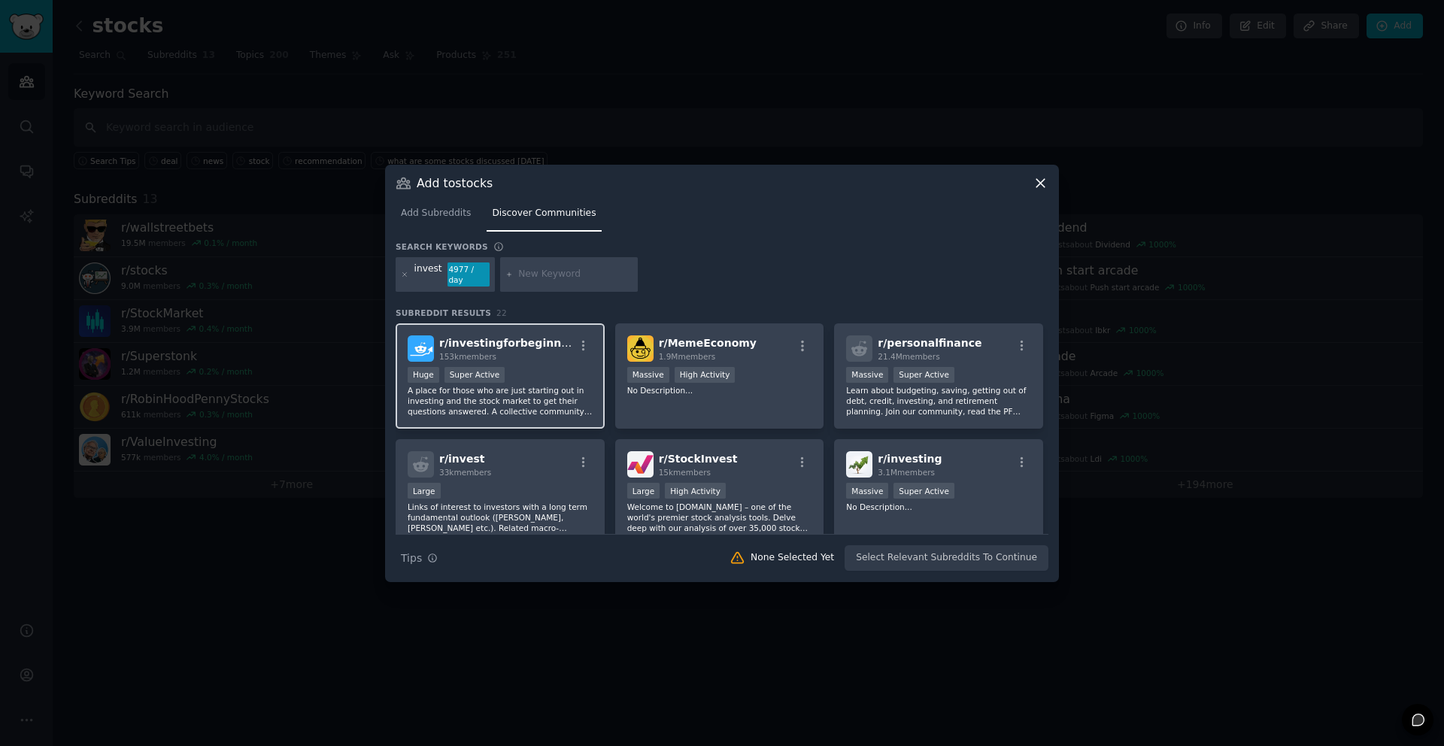
click at [540, 381] on div "Huge Super Active" at bounding box center [500, 376] width 185 height 19
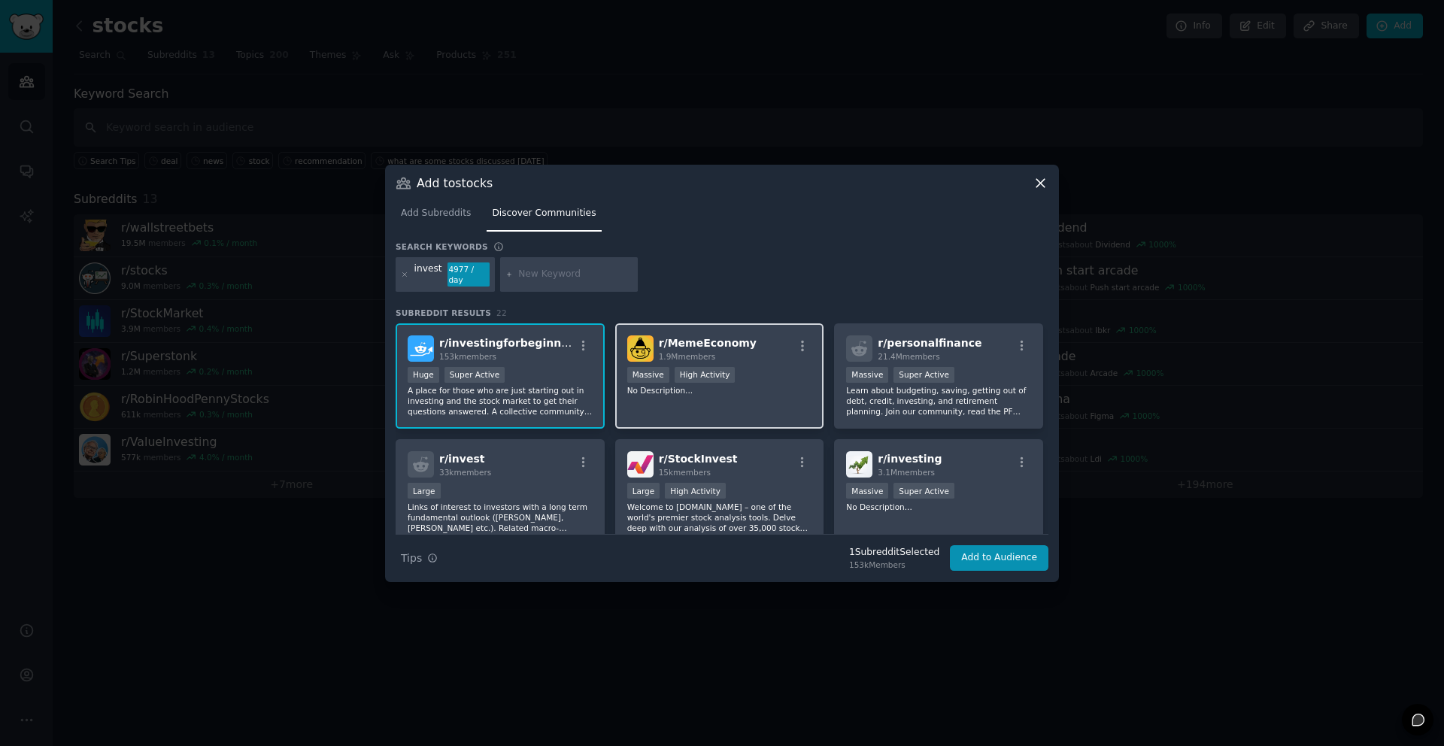
click at [746, 384] on div "1,000,000+ members Massive High Activity No Description..." at bounding box center [719, 381] width 185 height 29
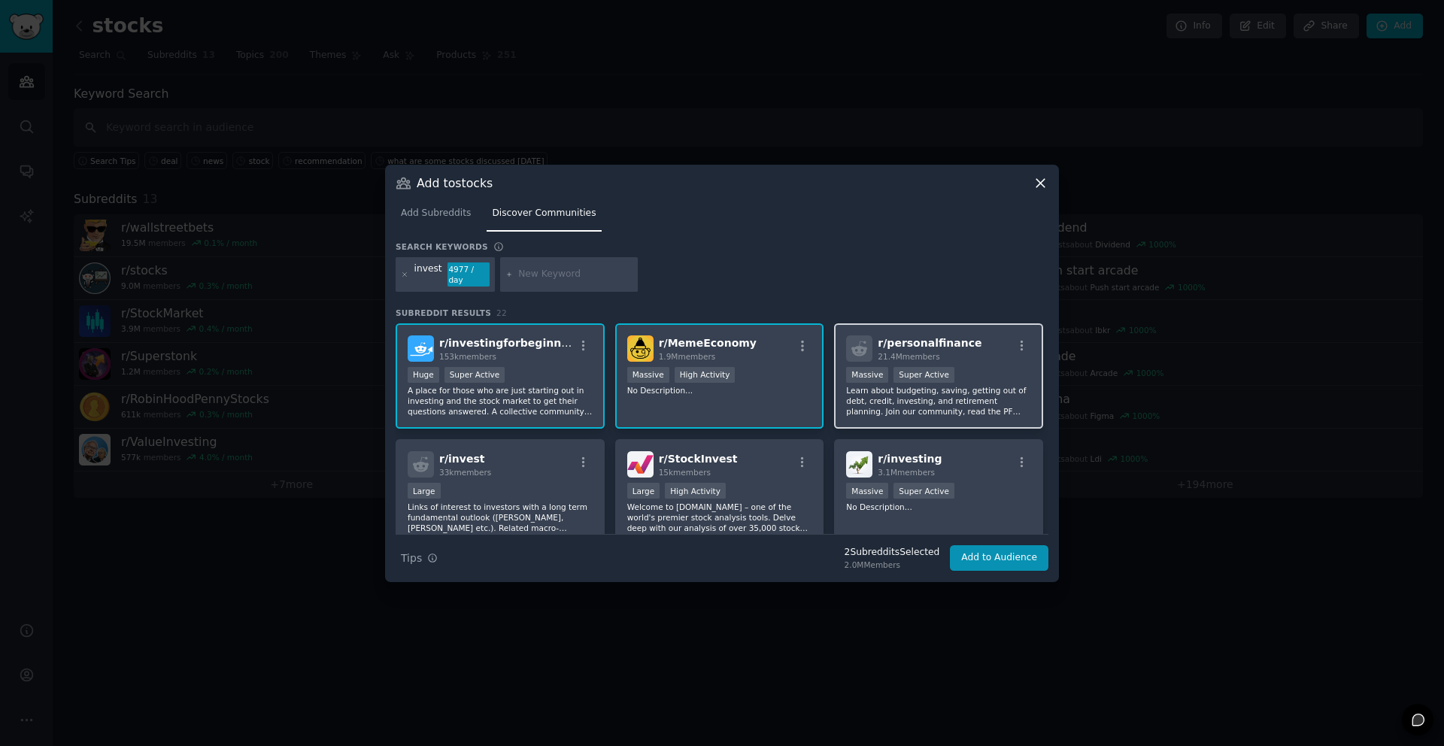
click at [980, 372] on div ">= 95th percentile for submissions / day Massive Super Active" at bounding box center [938, 376] width 185 height 19
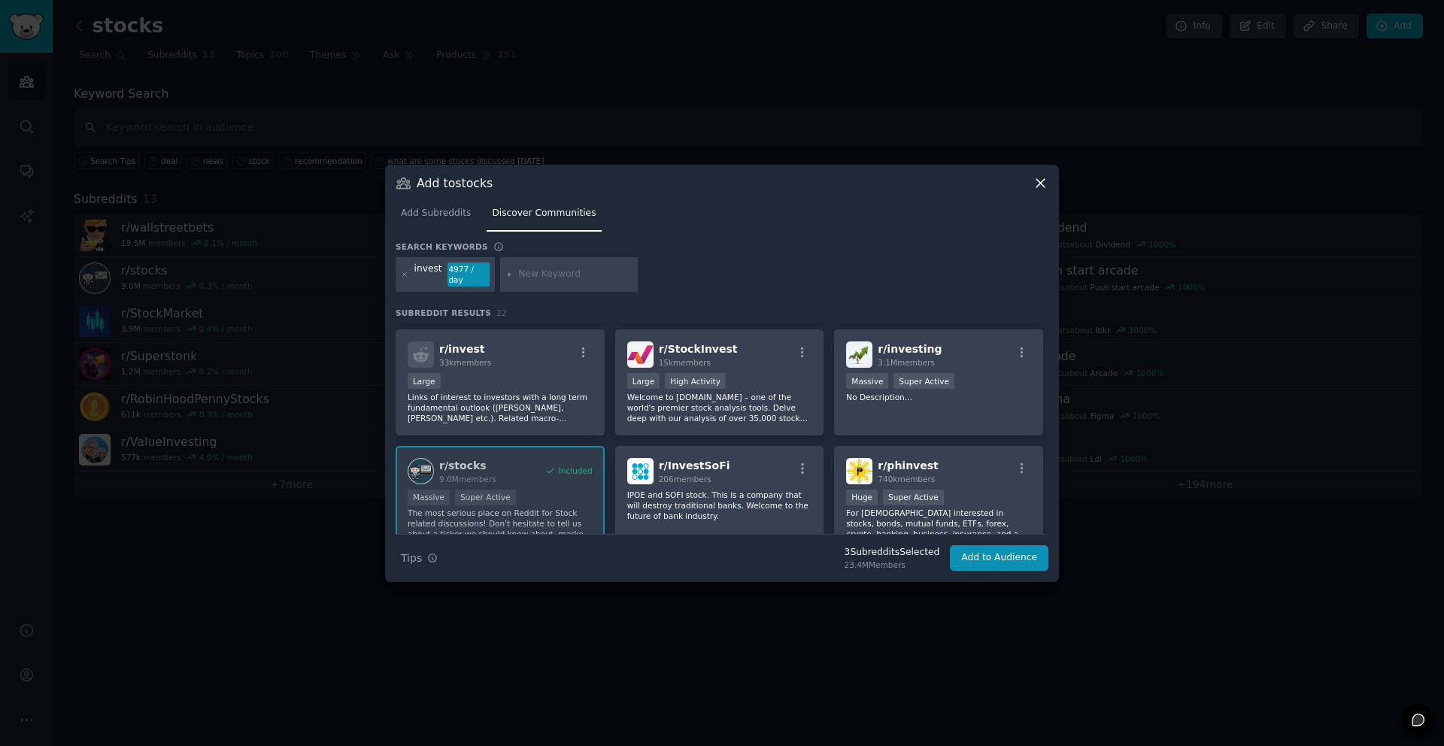
scroll to position [114, 0]
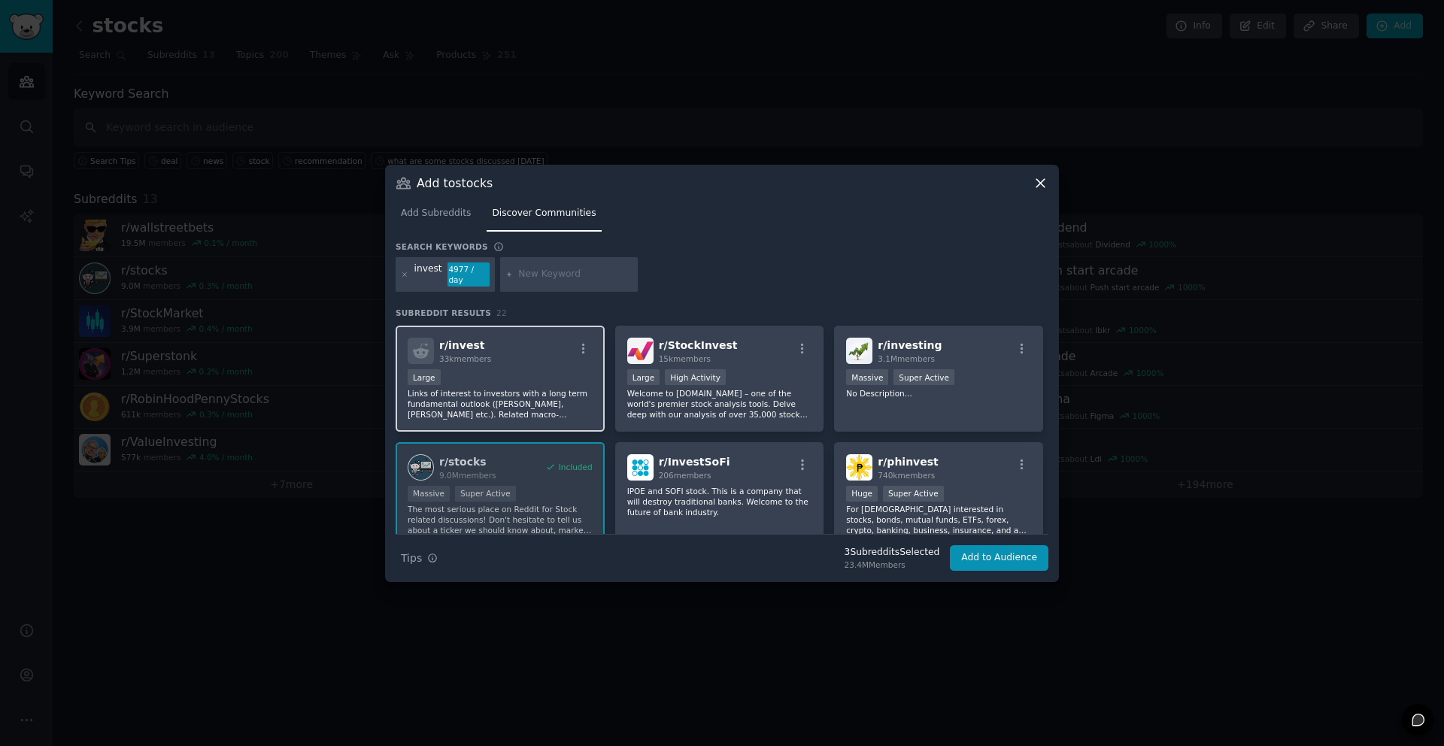
click at [559, 381] on div "Large" at bounding box center [500, 378] width 185 height 19
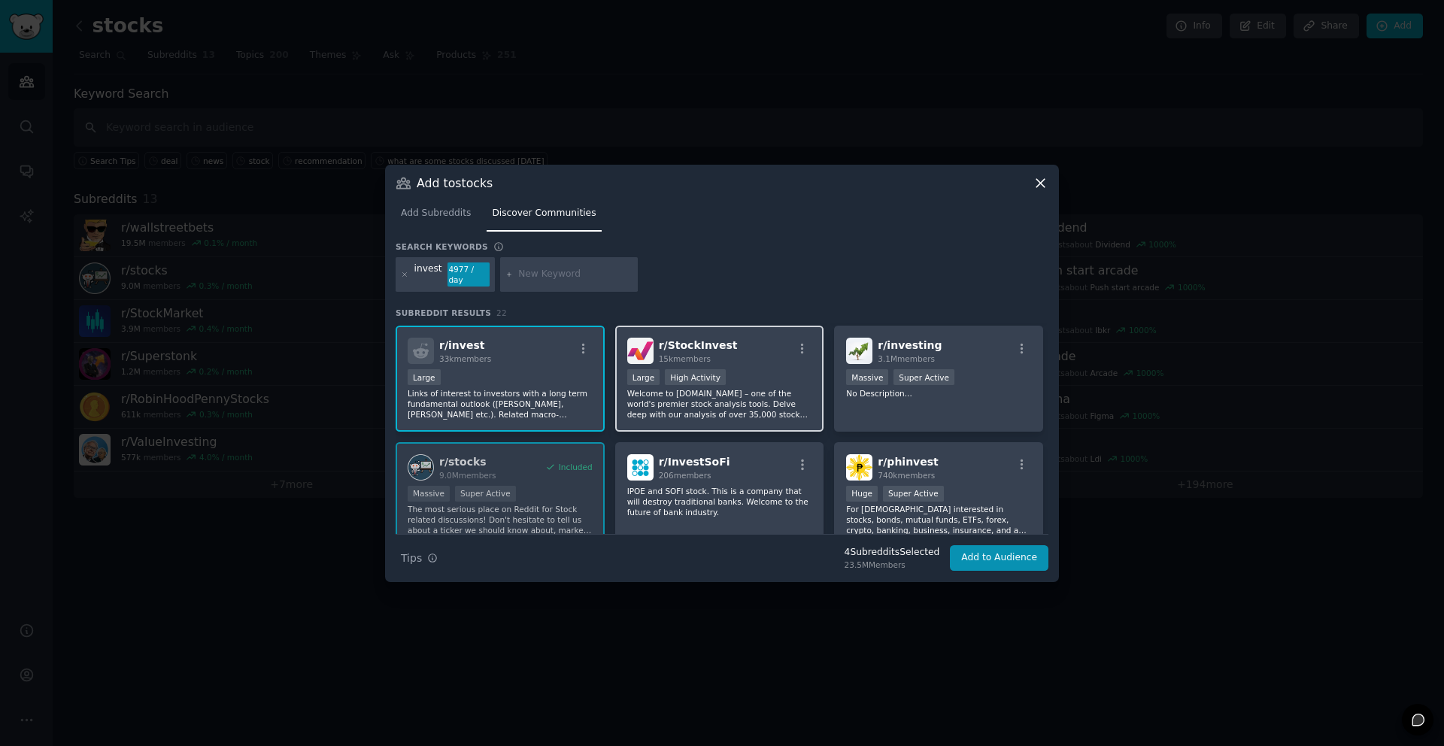
click at [745, 386] on div "Large High Activity" at bounding box center [719, 378] width 185 height 19
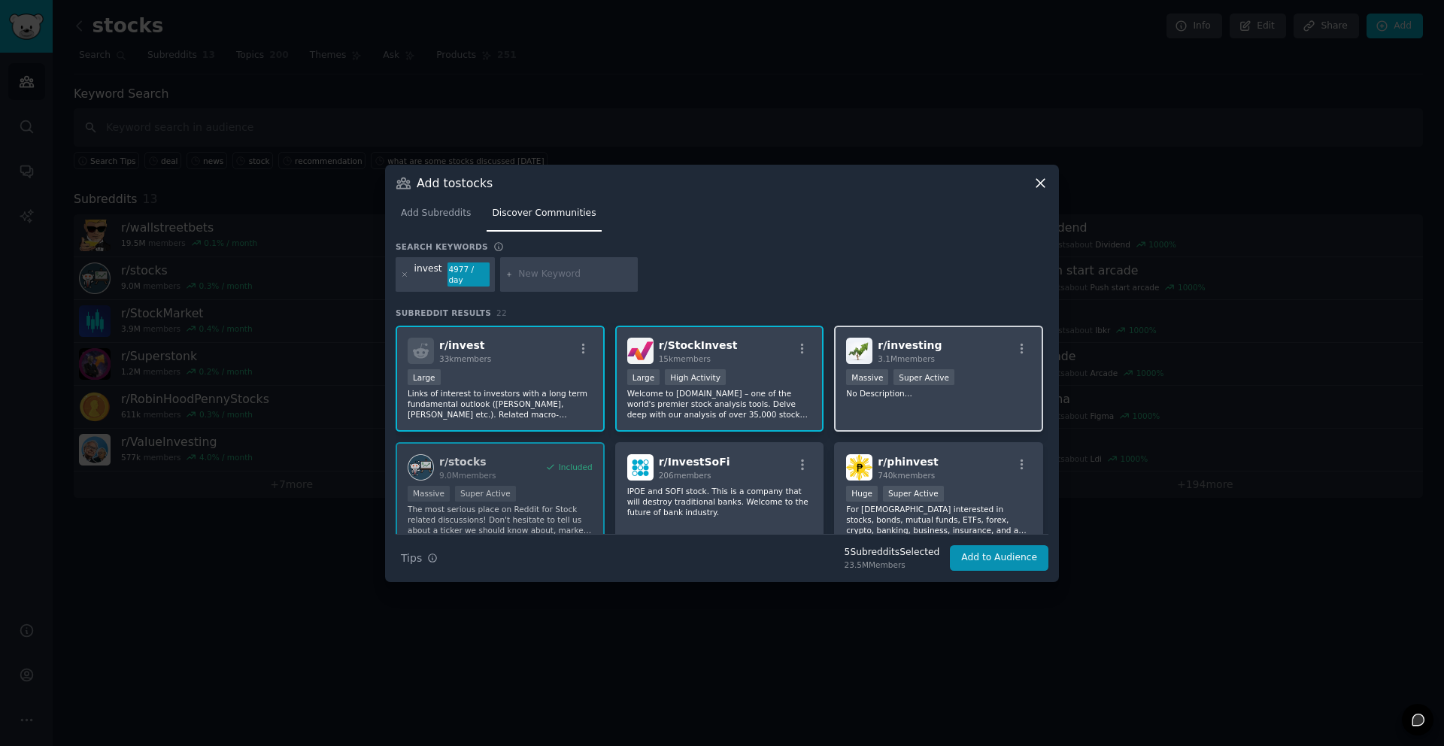
click at [898, 389] on p "No Description..." at bounding box center [938, 393] width 185 height 11
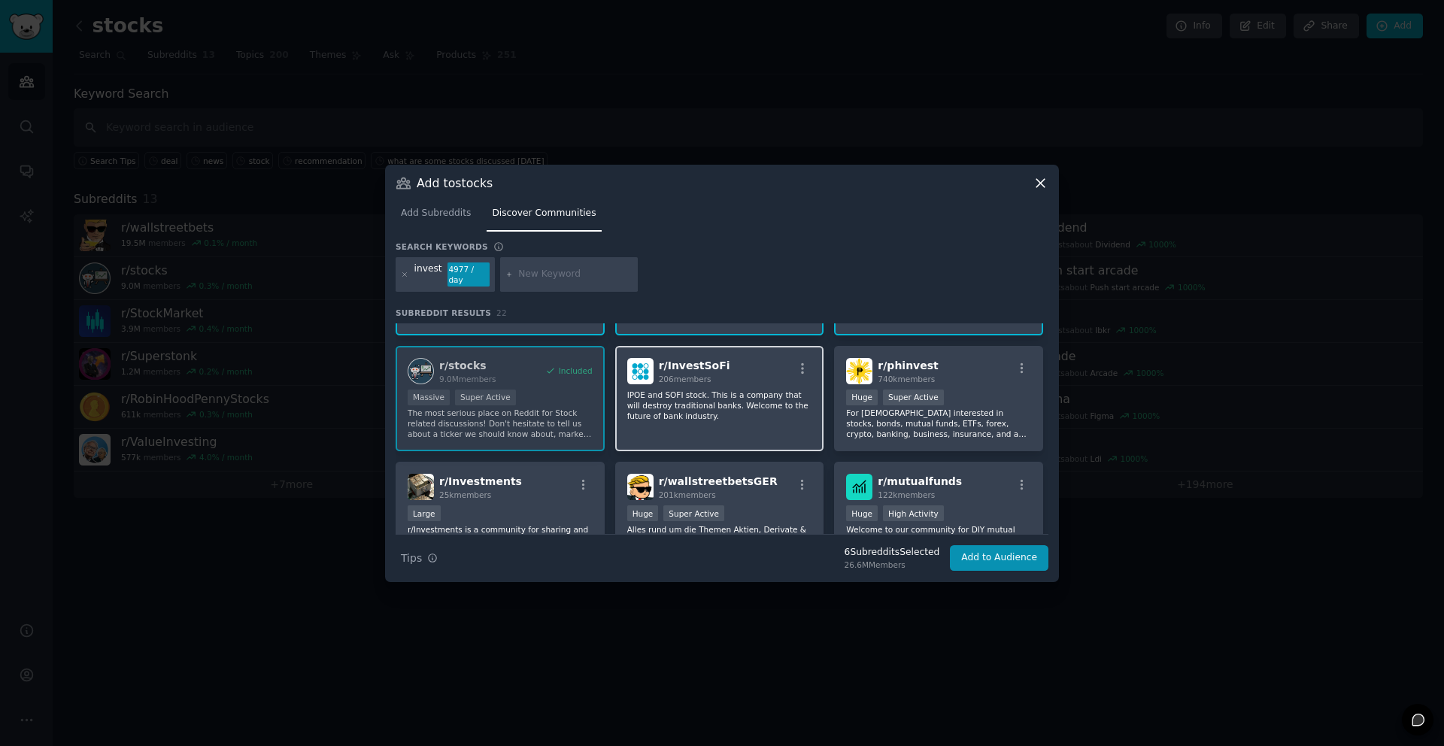
scroll to position [217, 0]
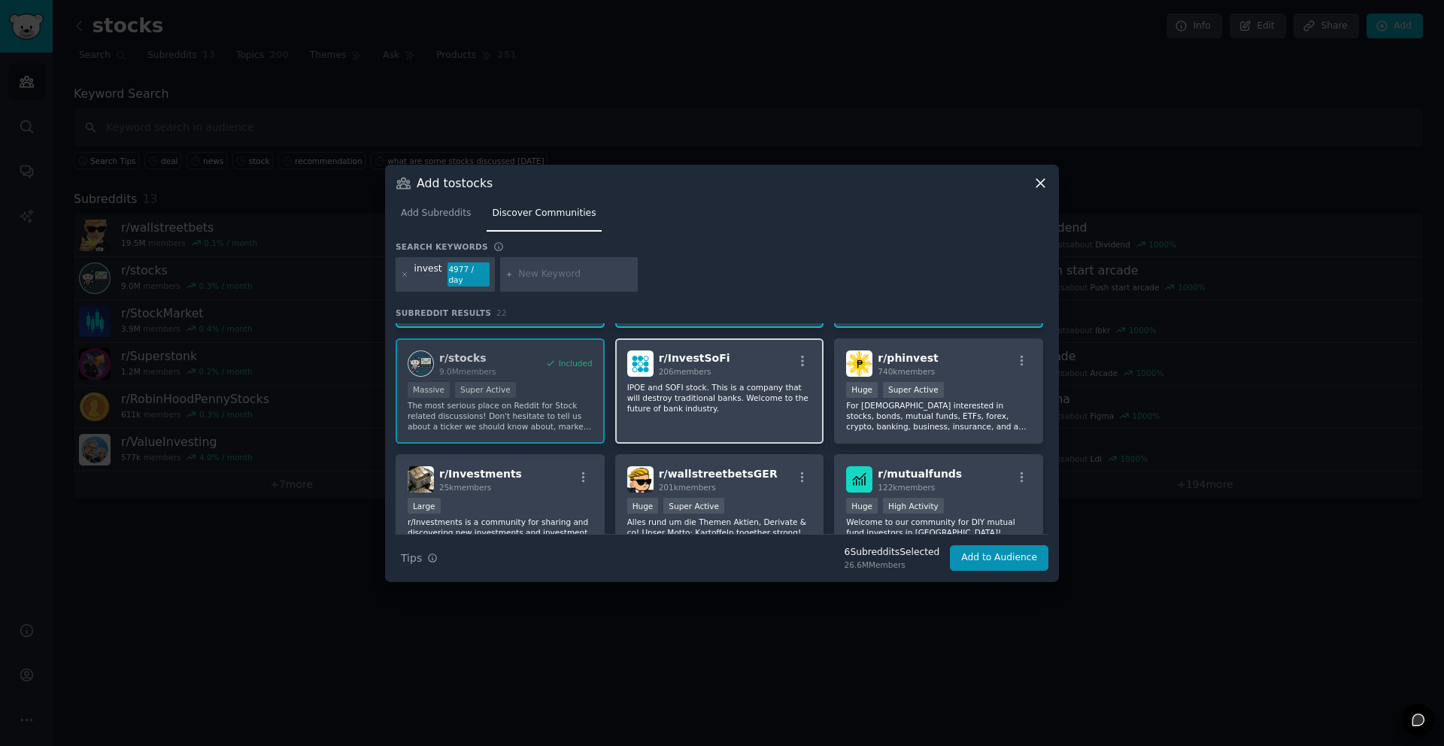
click at [745, 418] on div "r/ InvestSoFi 206 members IPOE and SOFI stock. This is a company that will dest…" at bounding box center [719, 392] width 209 height 106
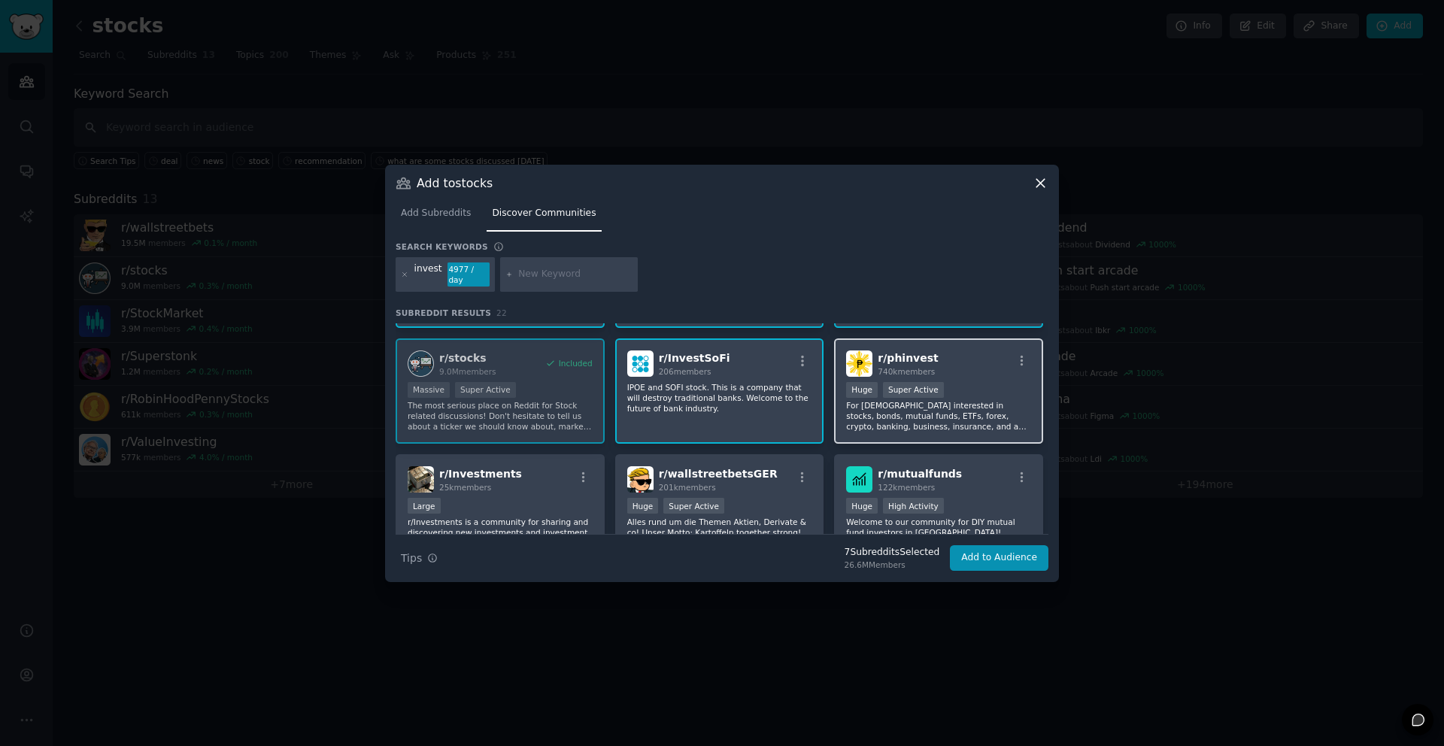
click at [940, 393] on div ">= 95th percentile for submissions / day Huge Super Active" at bounding box center [938, 391] width 185 height 19
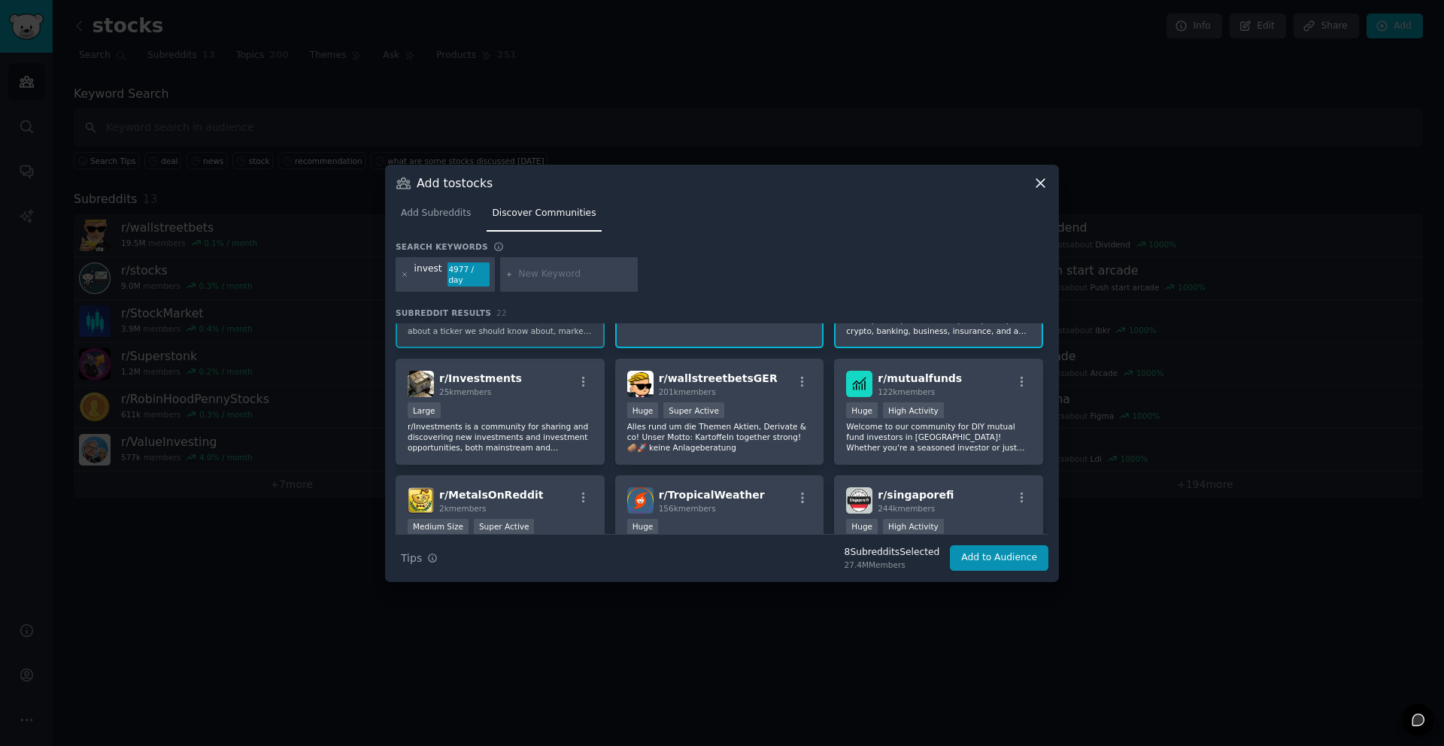
scroll to position [317, 0]
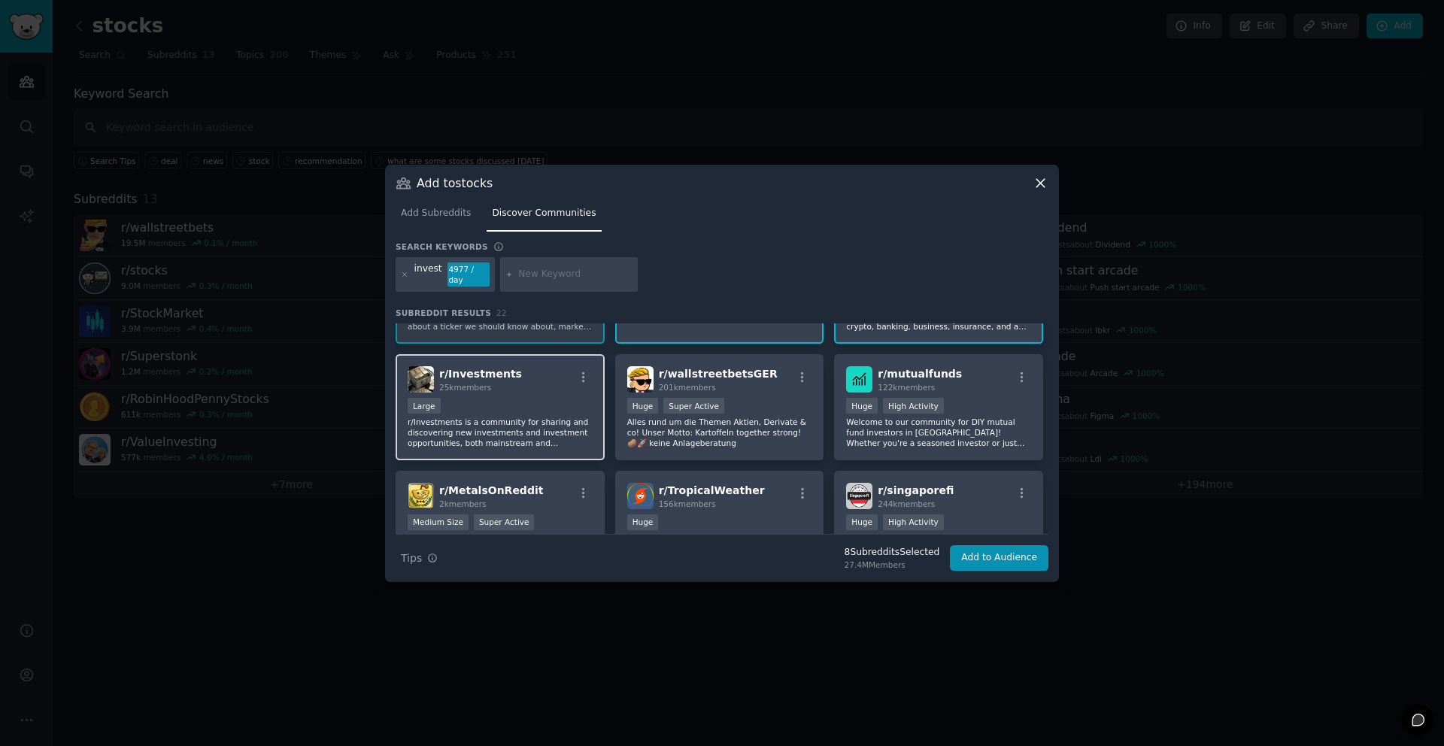
click at [574, 417] on p "r/Investments is a community for sharing and discovering new investments and in…" at bounding box center [500, 433] width 185 height 32
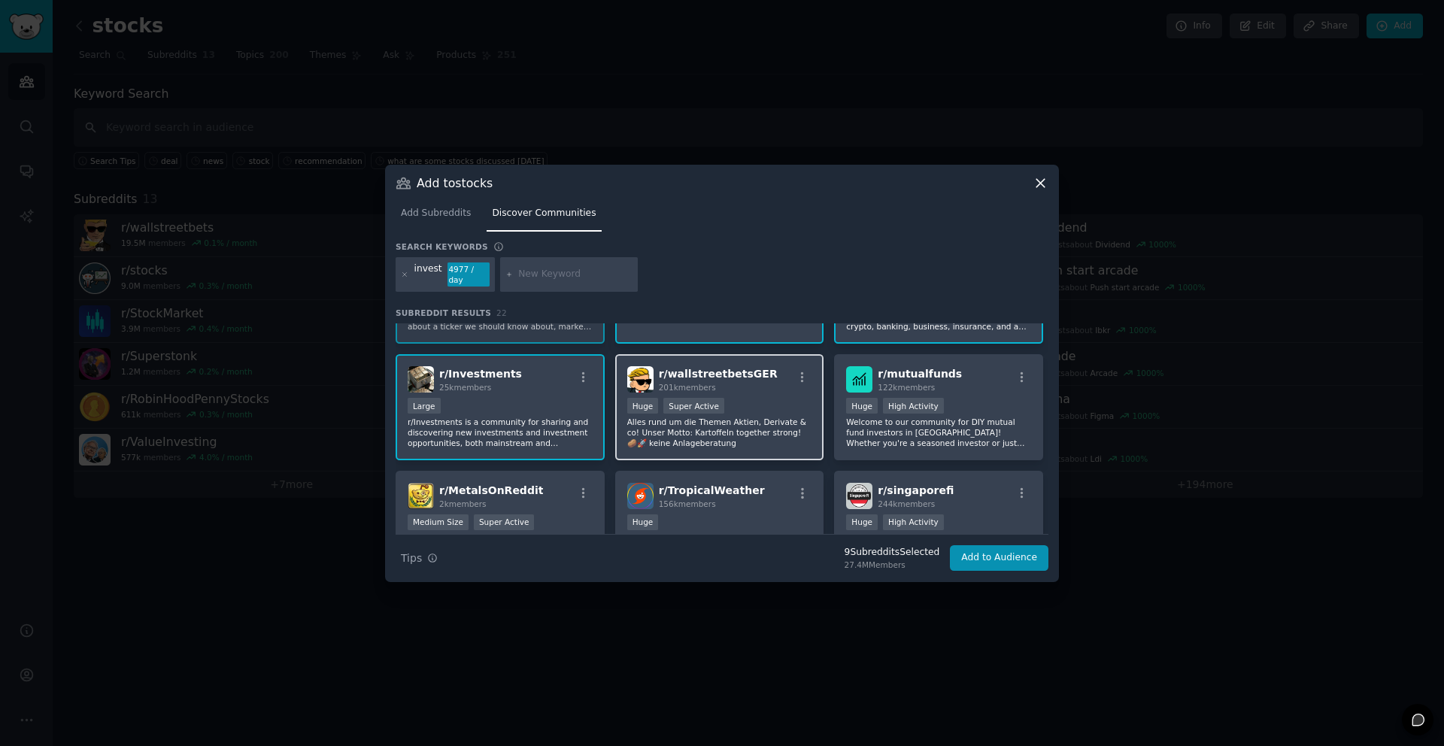
click at [745, 428] on p "Alles rund um die Themen Aktien, Derivate & co! Unser Motto: Kartoffeln togethe…" at bounding box center [719, 433] width 185 height 32
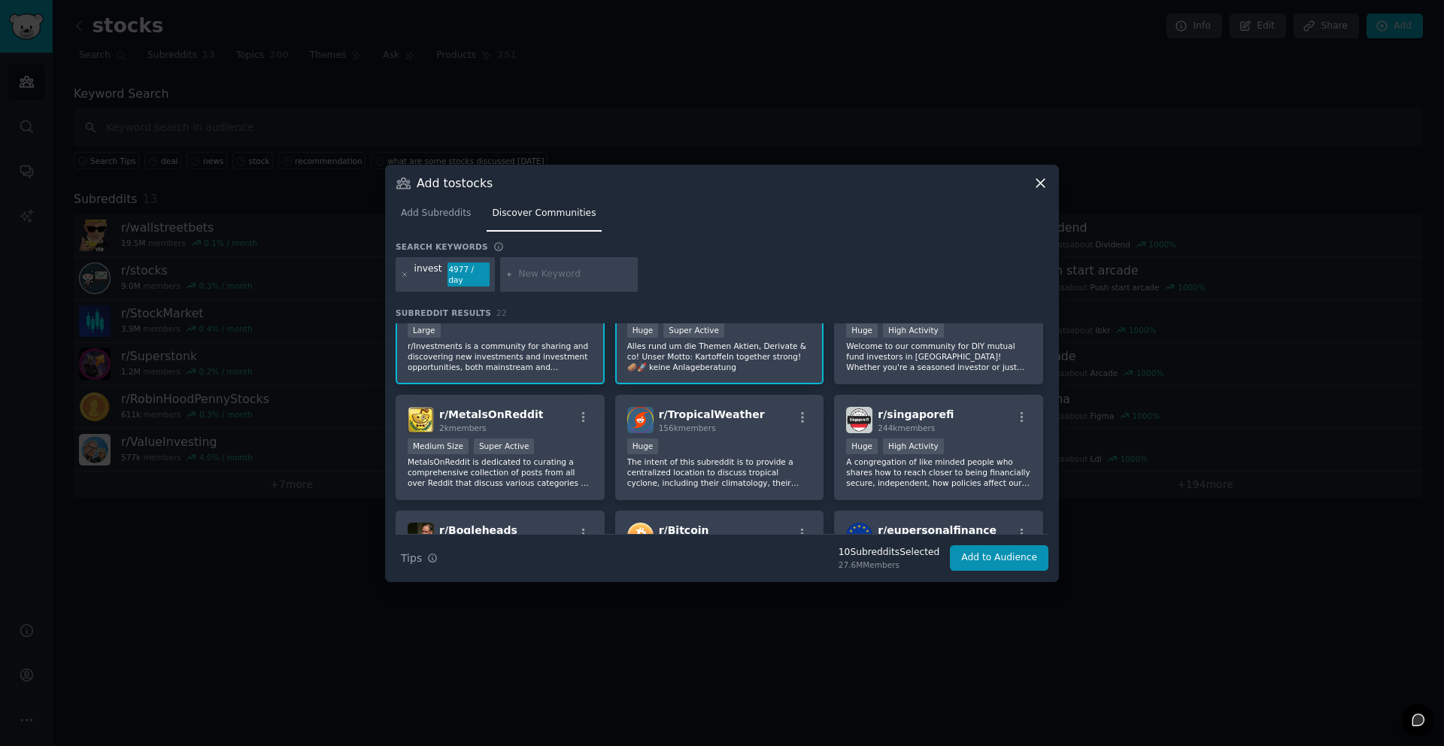
scroll to position [423, 0]
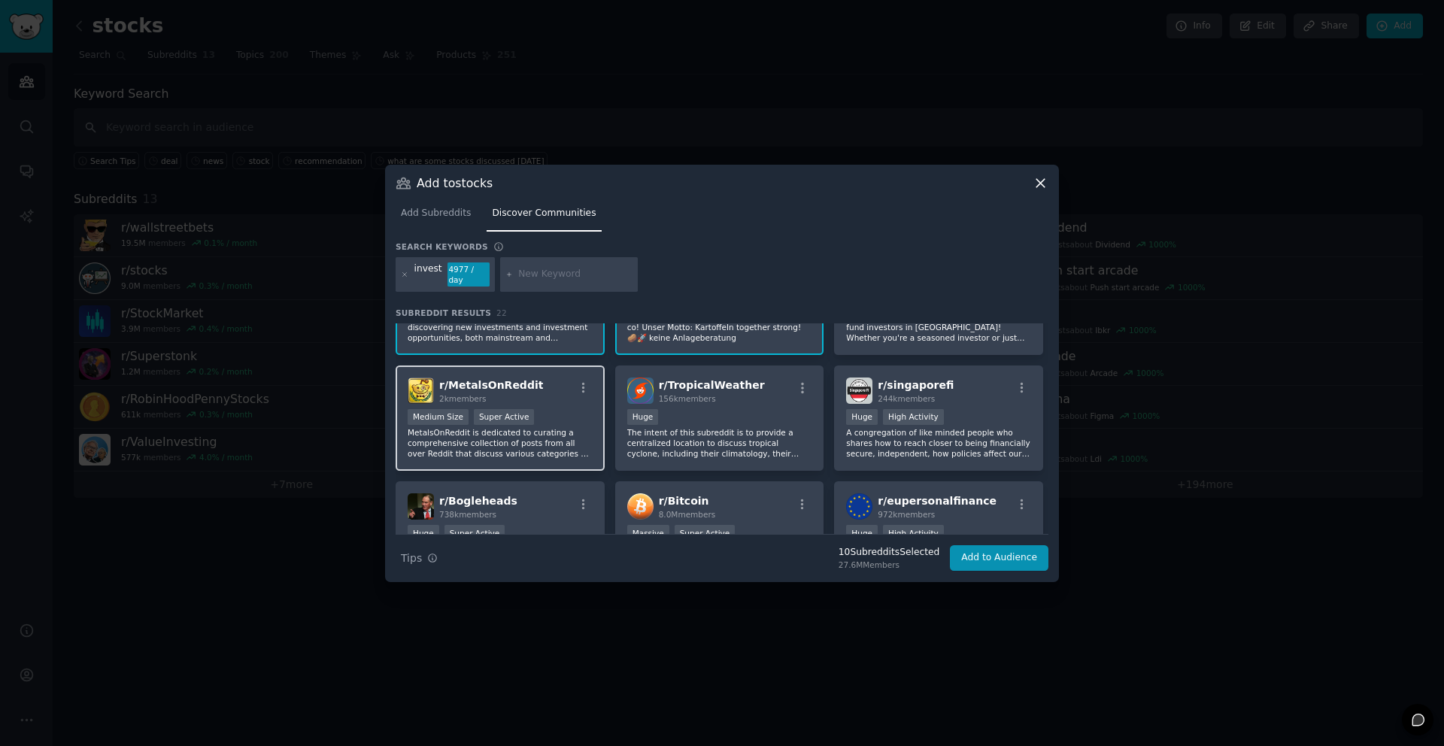
click at [583, 431] on p "MetalsOnReddit is dedicated to curating a comprehensive collection of posts fro…" at bounding box center [500, 443] width 185 height 32
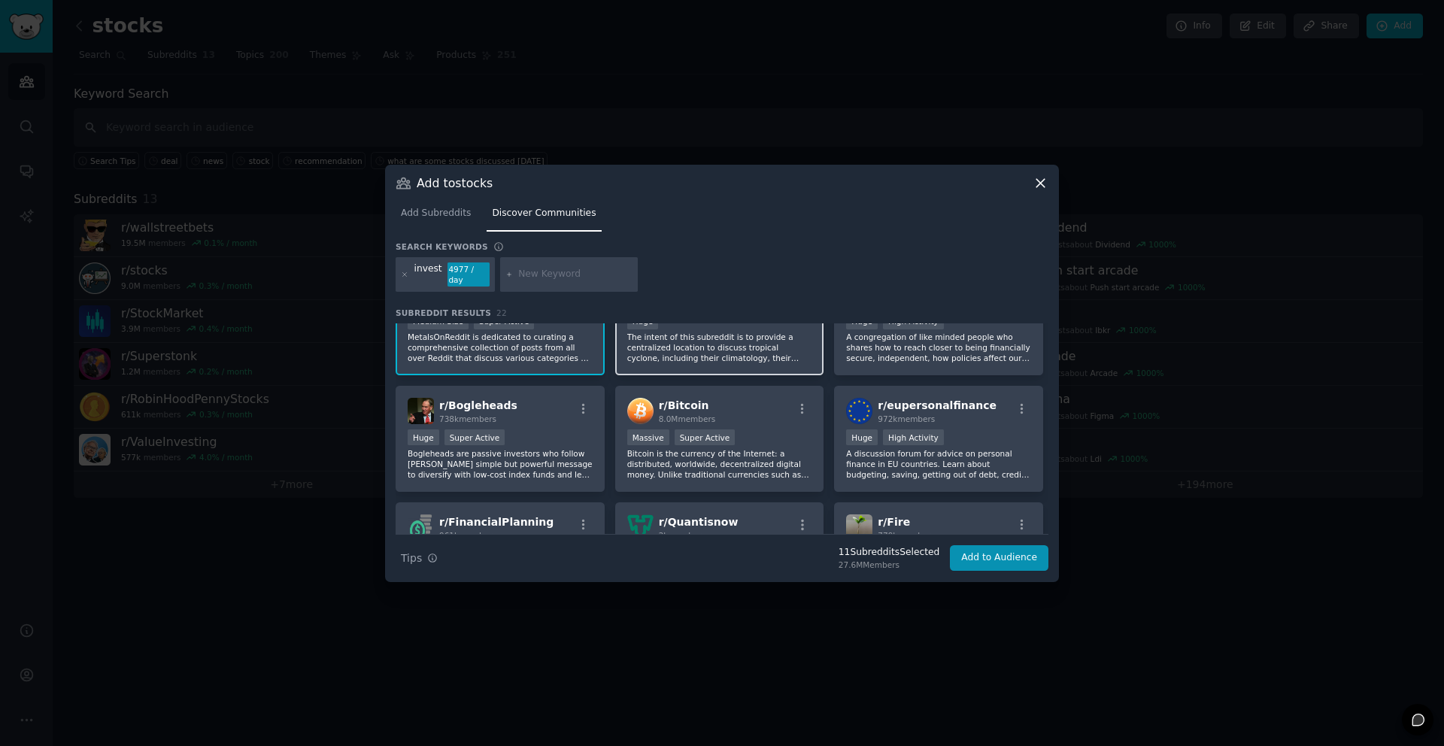
scroll to position [520, 0]
click at [565, 443] on div "Huge Super Active" at bounding box center [500, 437] width 185 height 19
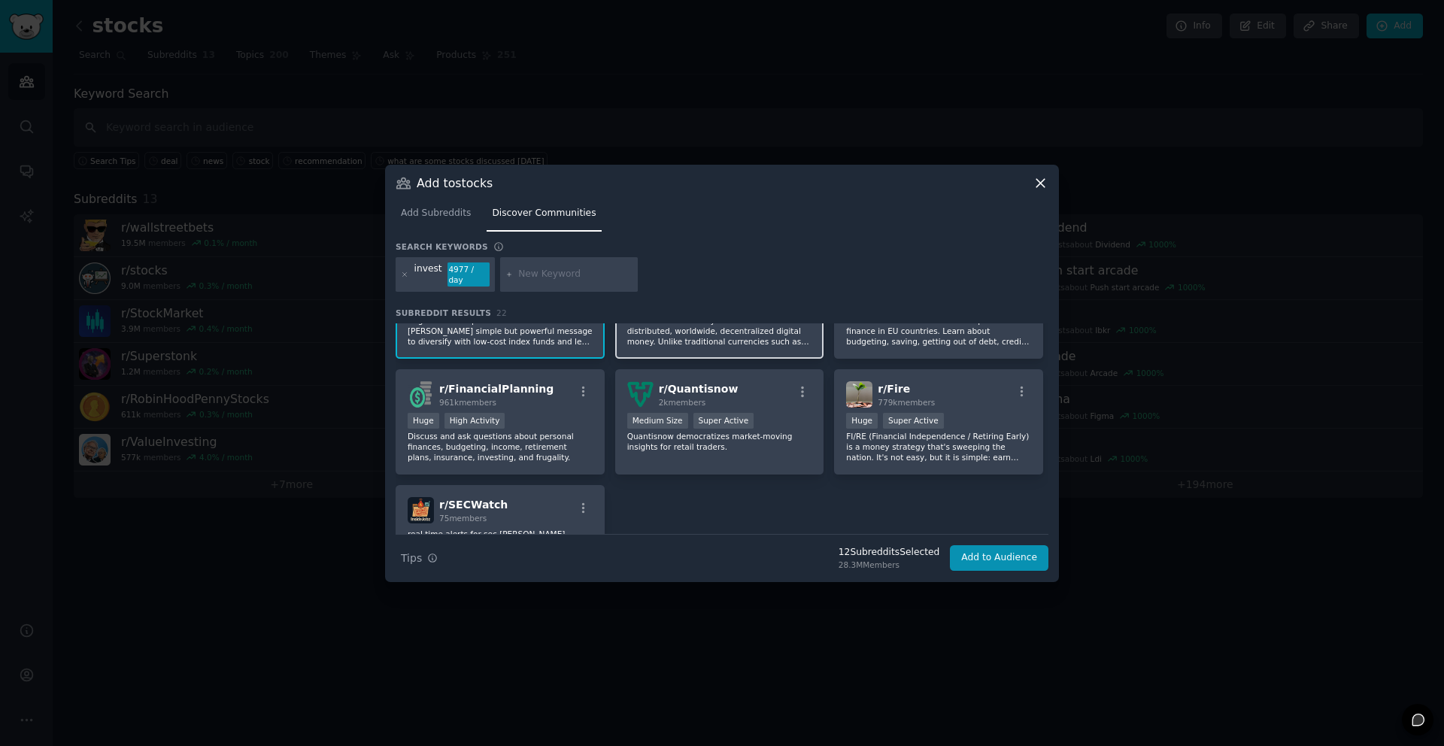
scroll to position [657, 0]
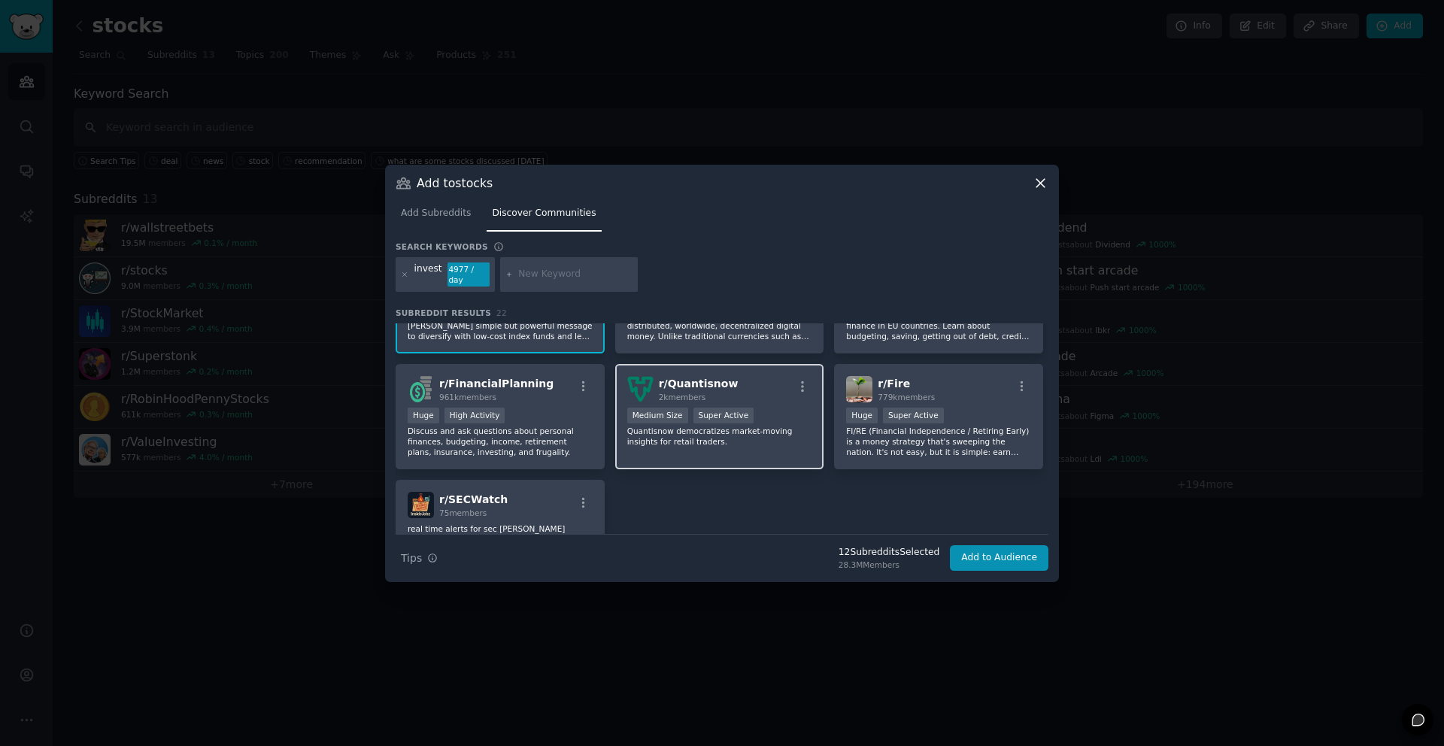
click at [761, 445] on p "Quantisnow democratizes market-moving insights for retail traders." at bounding box center [719, 436] width 185 height 21
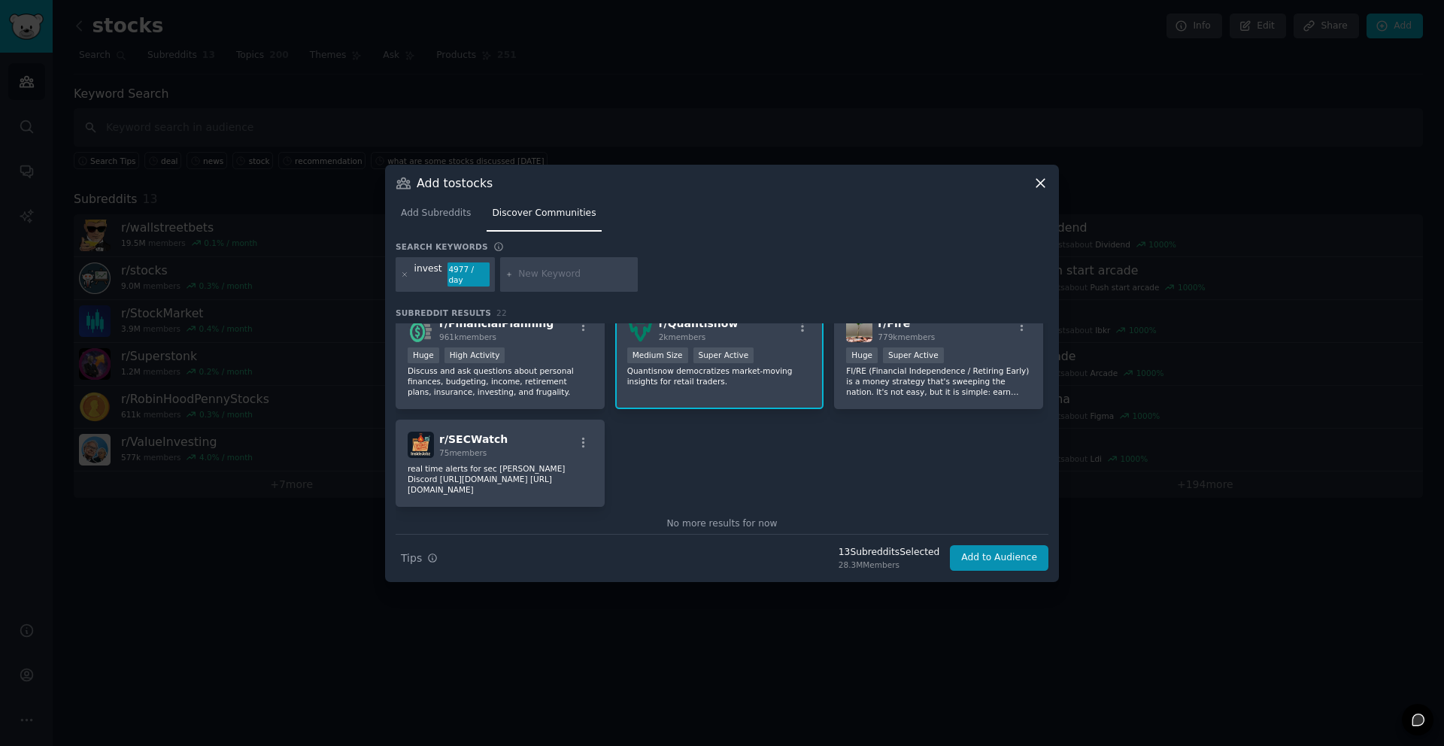
scroll to position [742, 0]
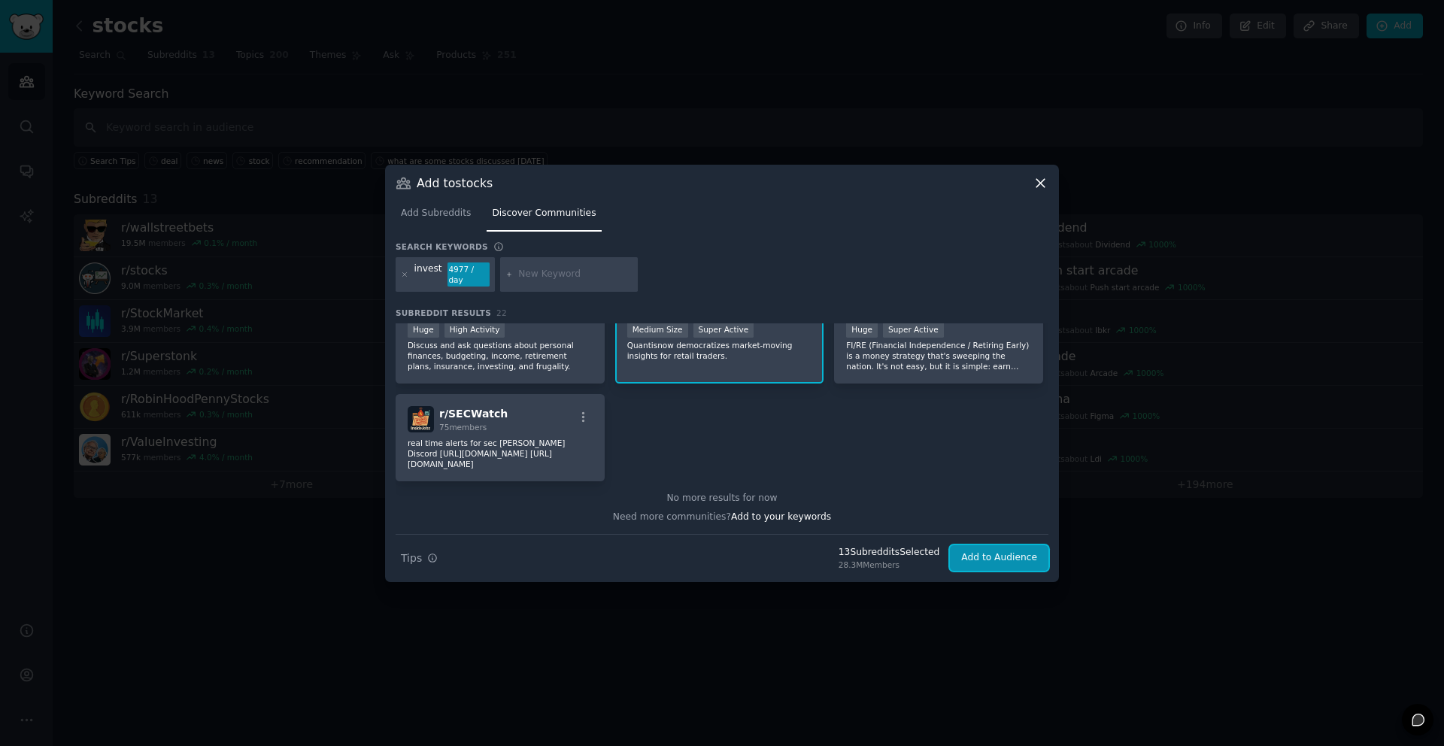
click at [980, 563] on button "Add to Audience" at bounding box center [999, 558] width 99 height 26
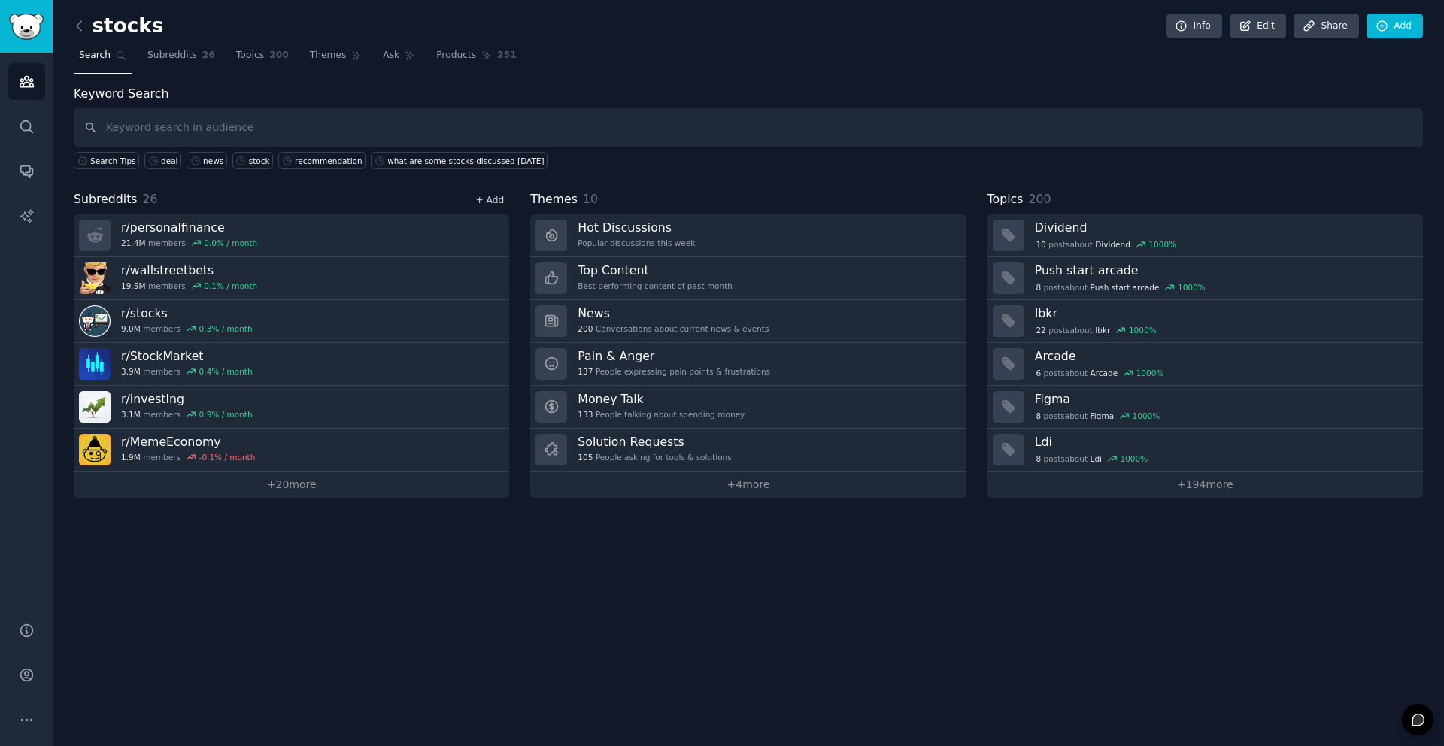
click at [489, 200] on link "+ Add" at bounding box center [489, 200] width 29 height 11
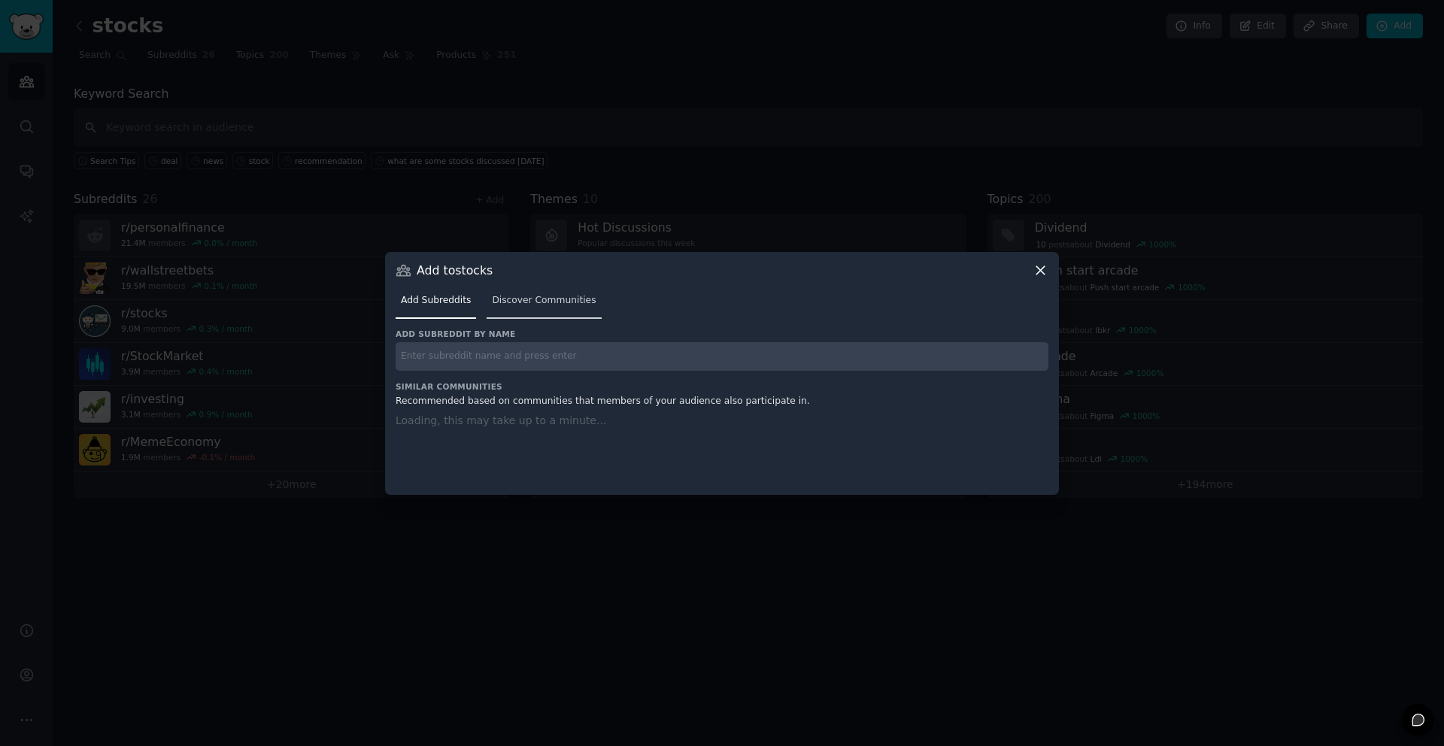
click at [518, 302] on link "Discover Communities" at bounding box center [544, 304] width 114 height 31
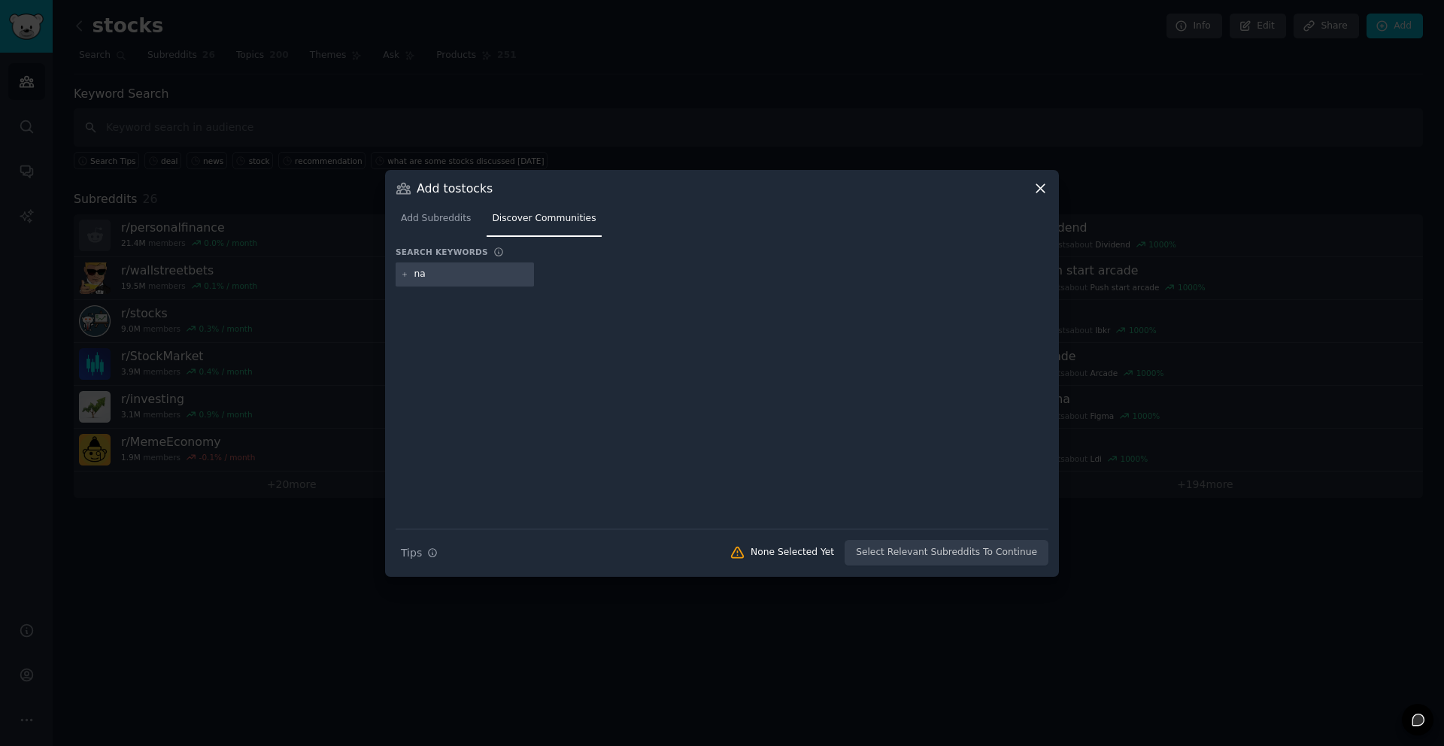
type input "n"
type input "nyse"
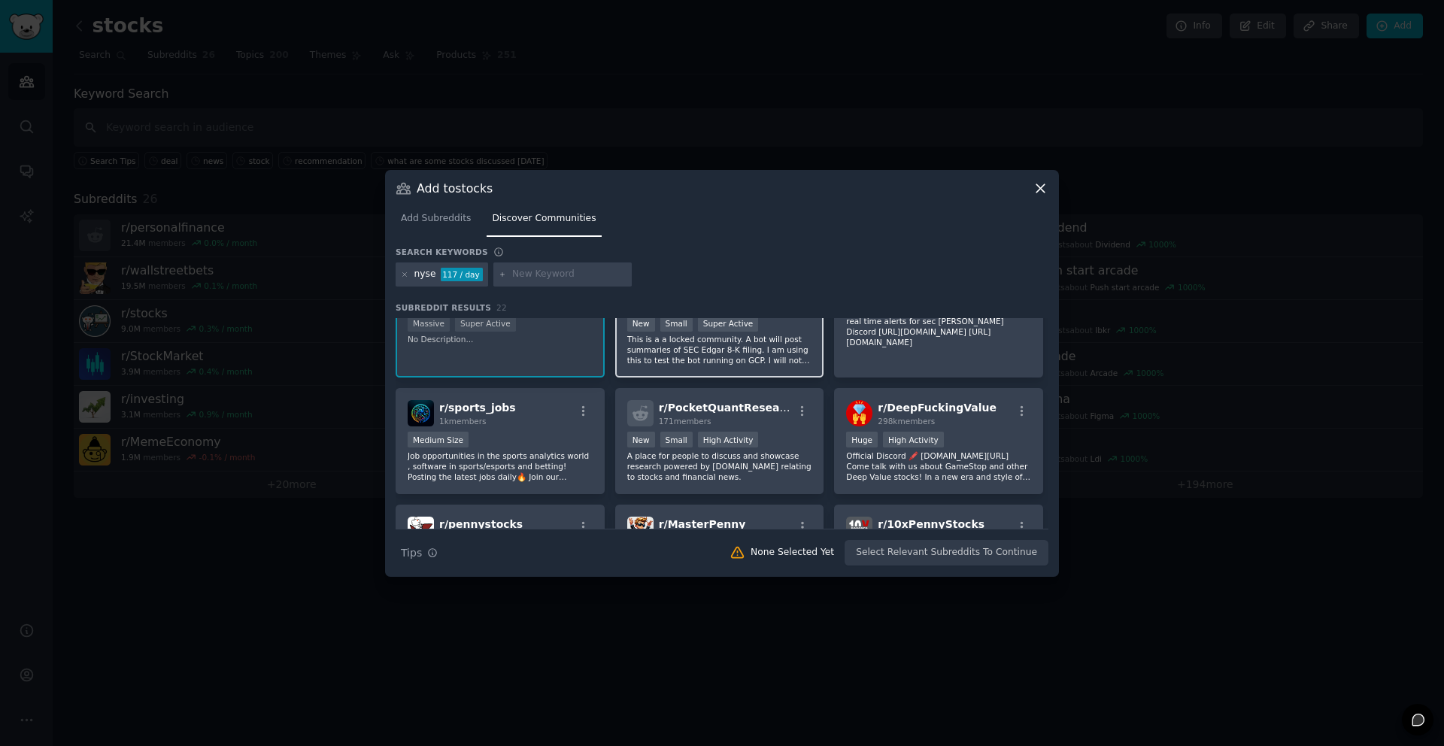
scroll to position [408, 0]
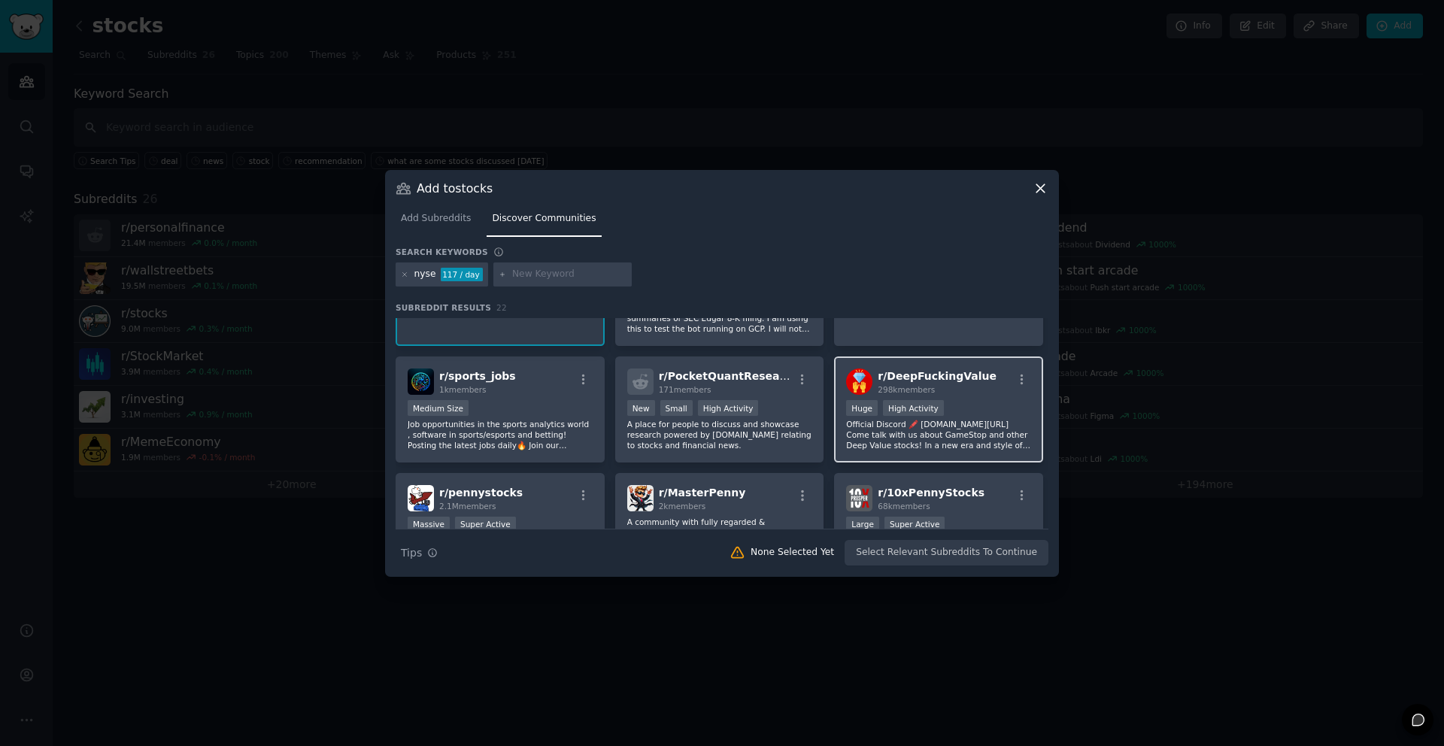
click at [983, 417] on div ">= 80th percentile for submissions / day Huge High Activity" at bounding box center [938, 409] width 185 height 19
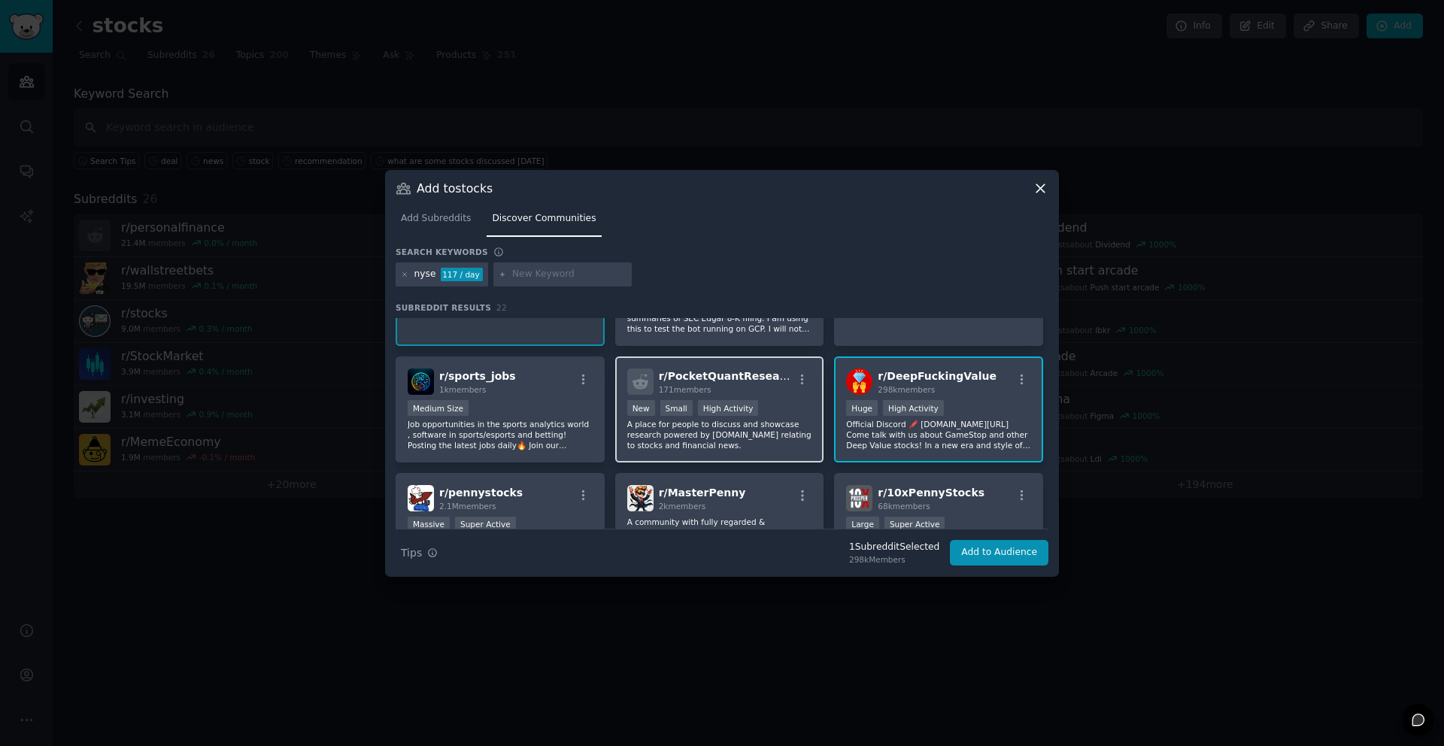
click at [777, 416] on div "New Small High Activity" at bounding box center [719, 409] width 185 height 19
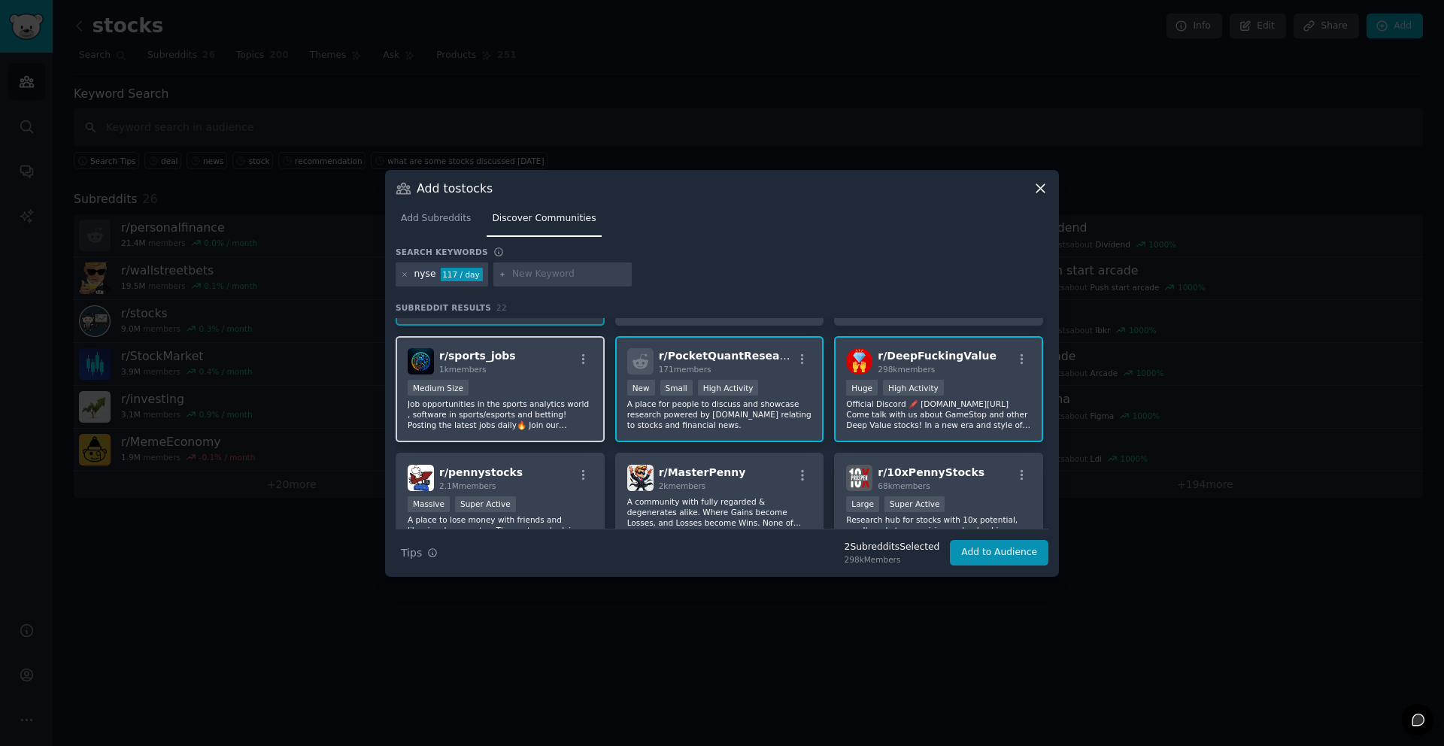
scroll to position [362, 0]
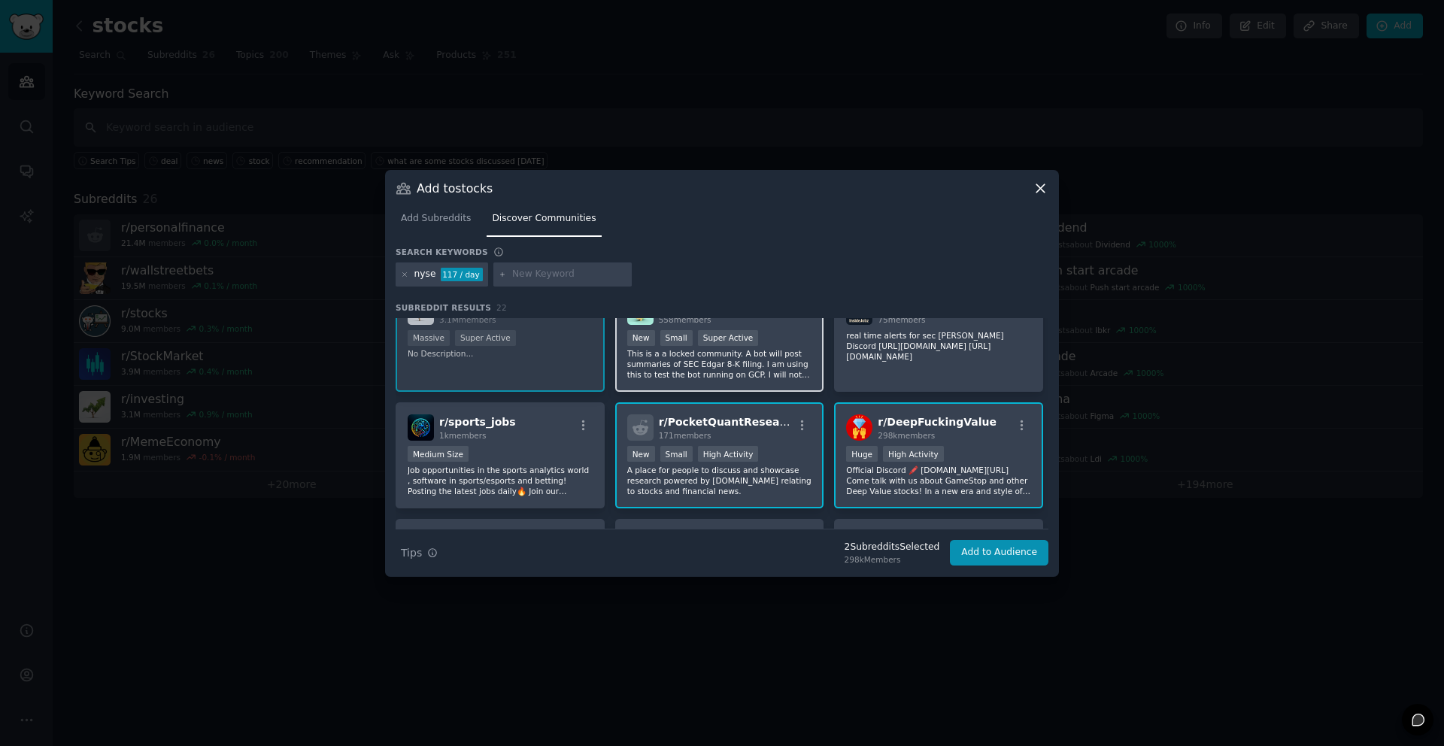
click at [718, 364] on p "This is a a locked community. A bot will post summaries of SEC Edgar 8-K filing…" at bounding box center [719, 364] width 185 height 32
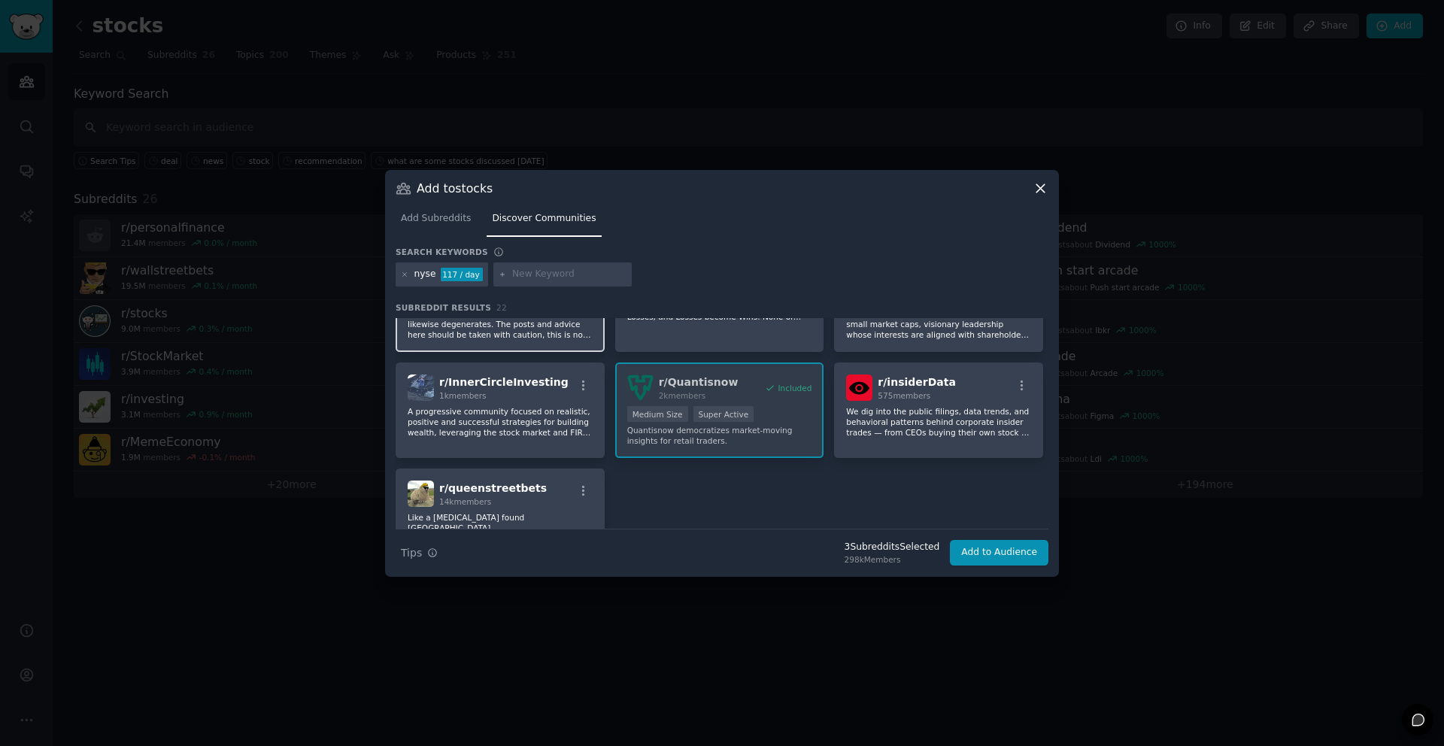
scroll to position [636, 0]
click at [551, 405] on p "A progressive community focused on realistic, positive and successful strategie…" at bounding box center [500, 421] width 185 height 32
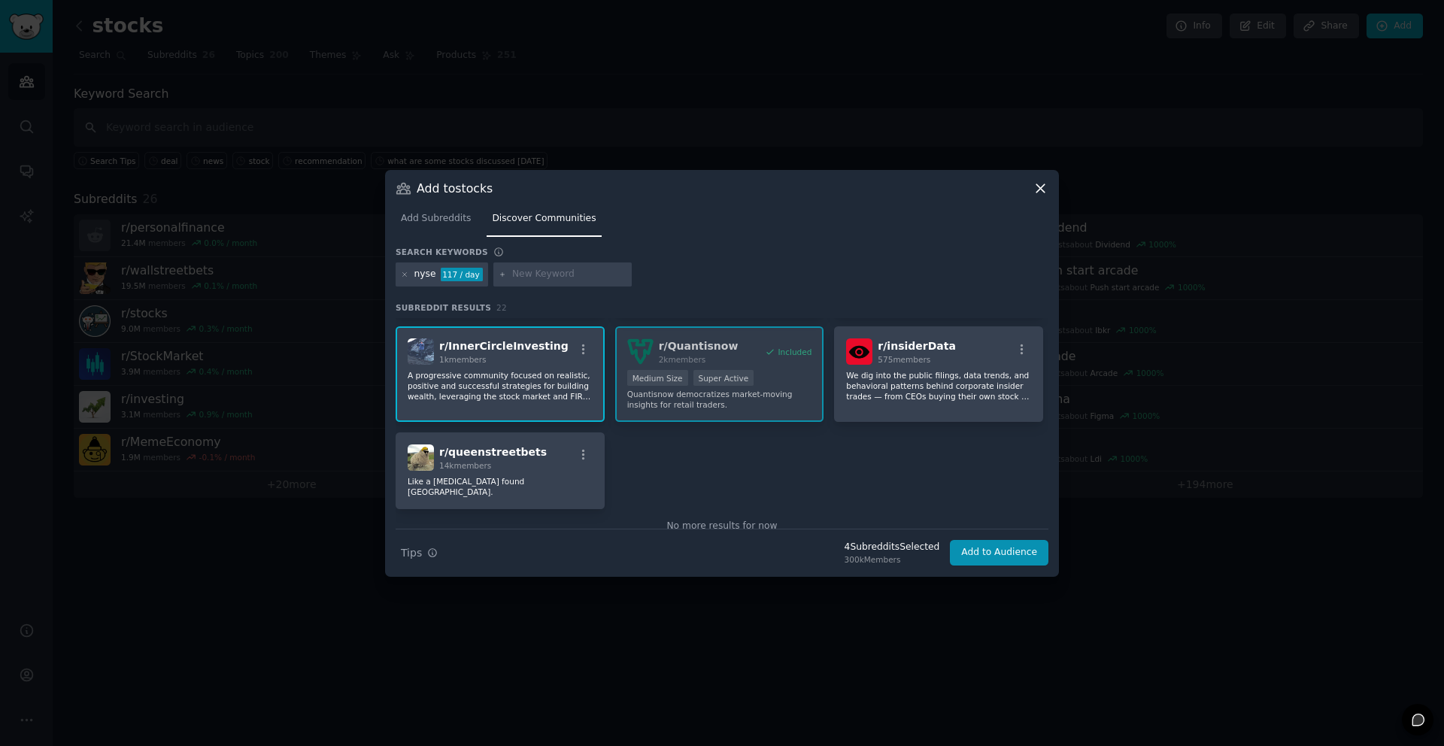
scroll to position [693, 0]
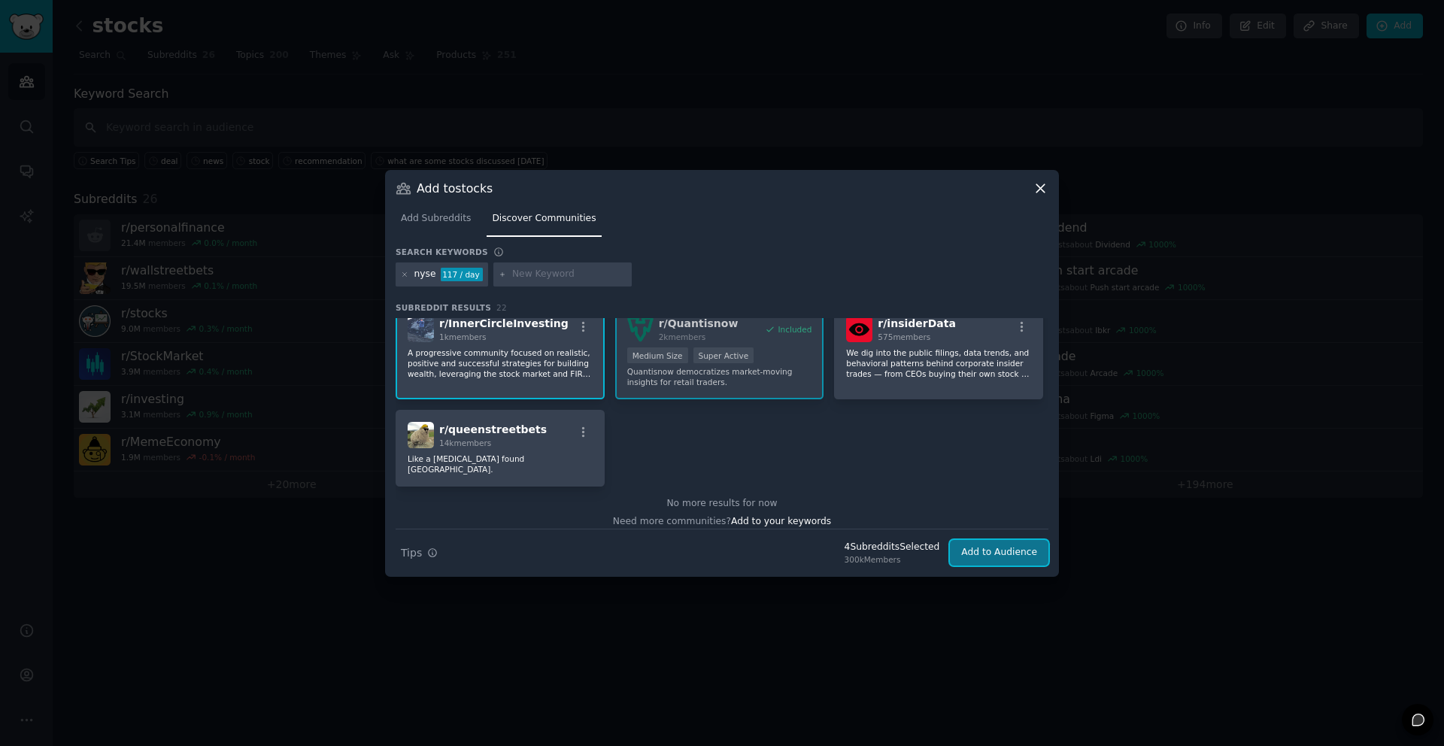
click at [982, 554] on button "Add to Audience" at bounding box center [999, 553] width 99 height 26
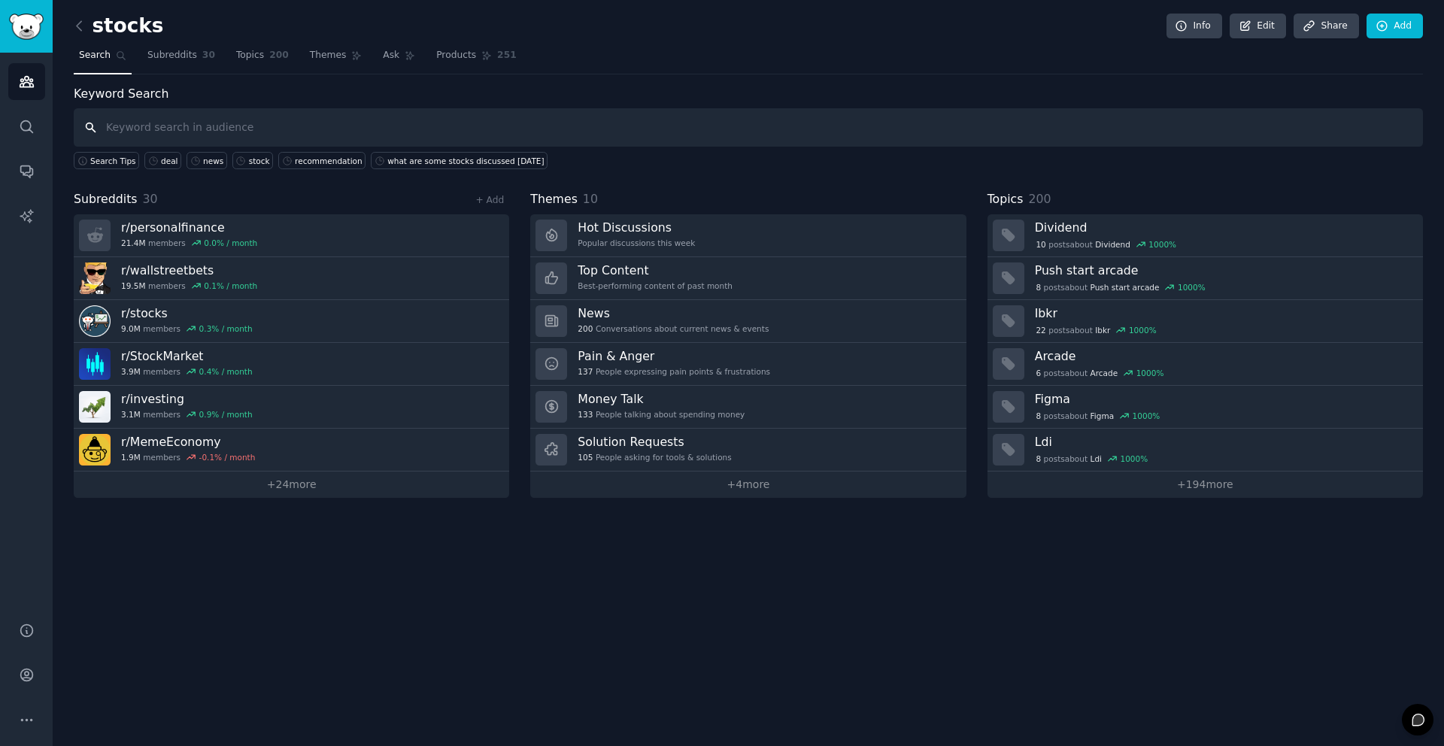
click at [775, 120] on input "text" at bounding box center [749, 127] width 1350 height 38
type input "amzn"
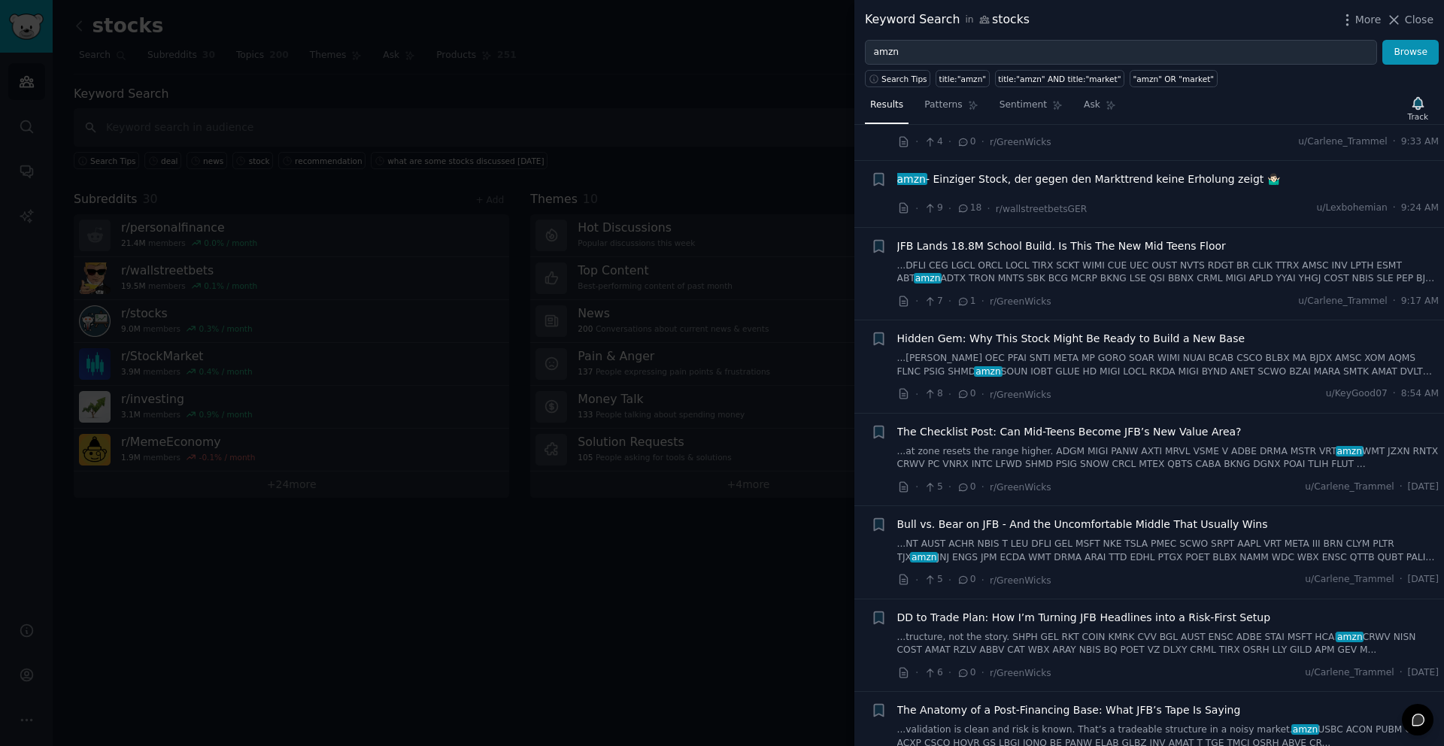
scroll to position [1356, 0]
click at [526, 621] on div at bounding box center [722, 373] width 1444 height 746
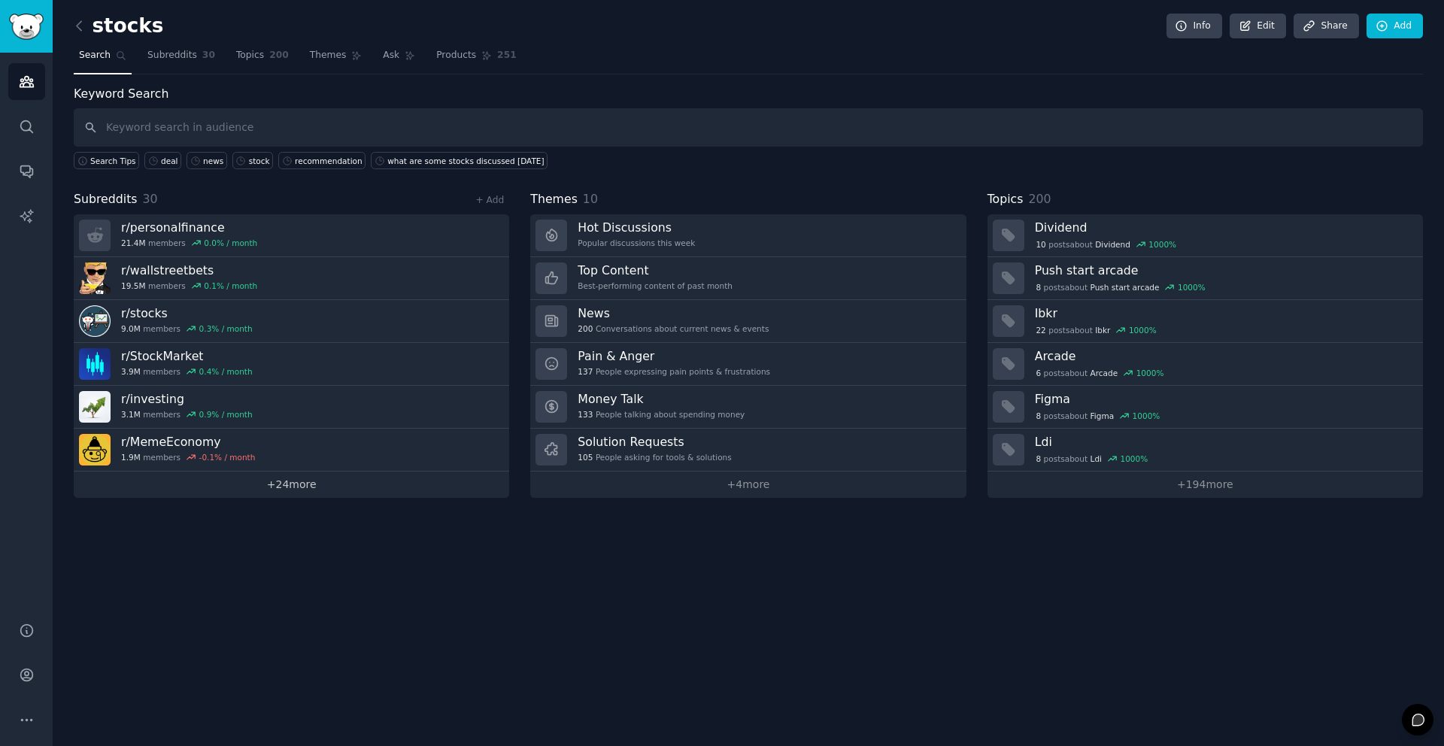
click at [289, 488] on link "+ 24 more" at bounding box center [292, 485] width 436 height 26
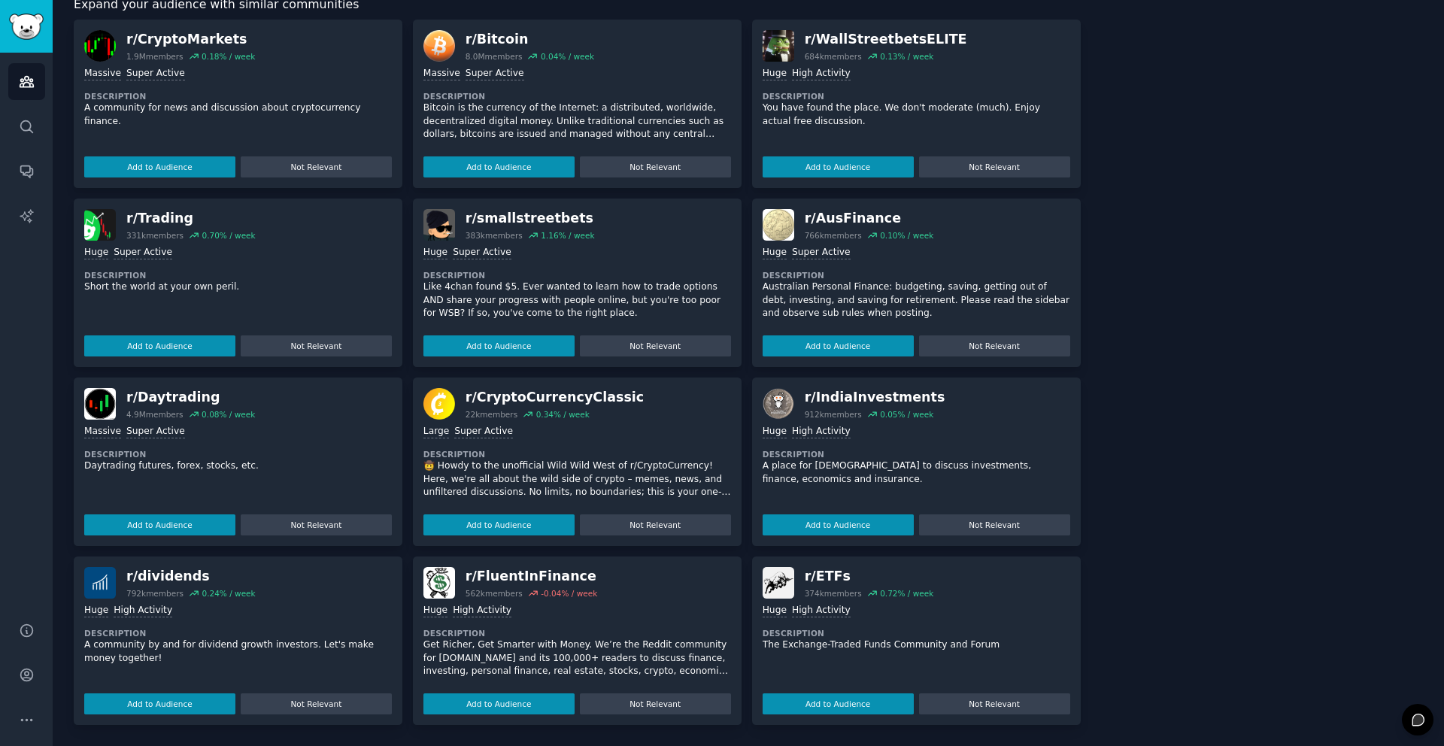
scroll to position [644, 0]
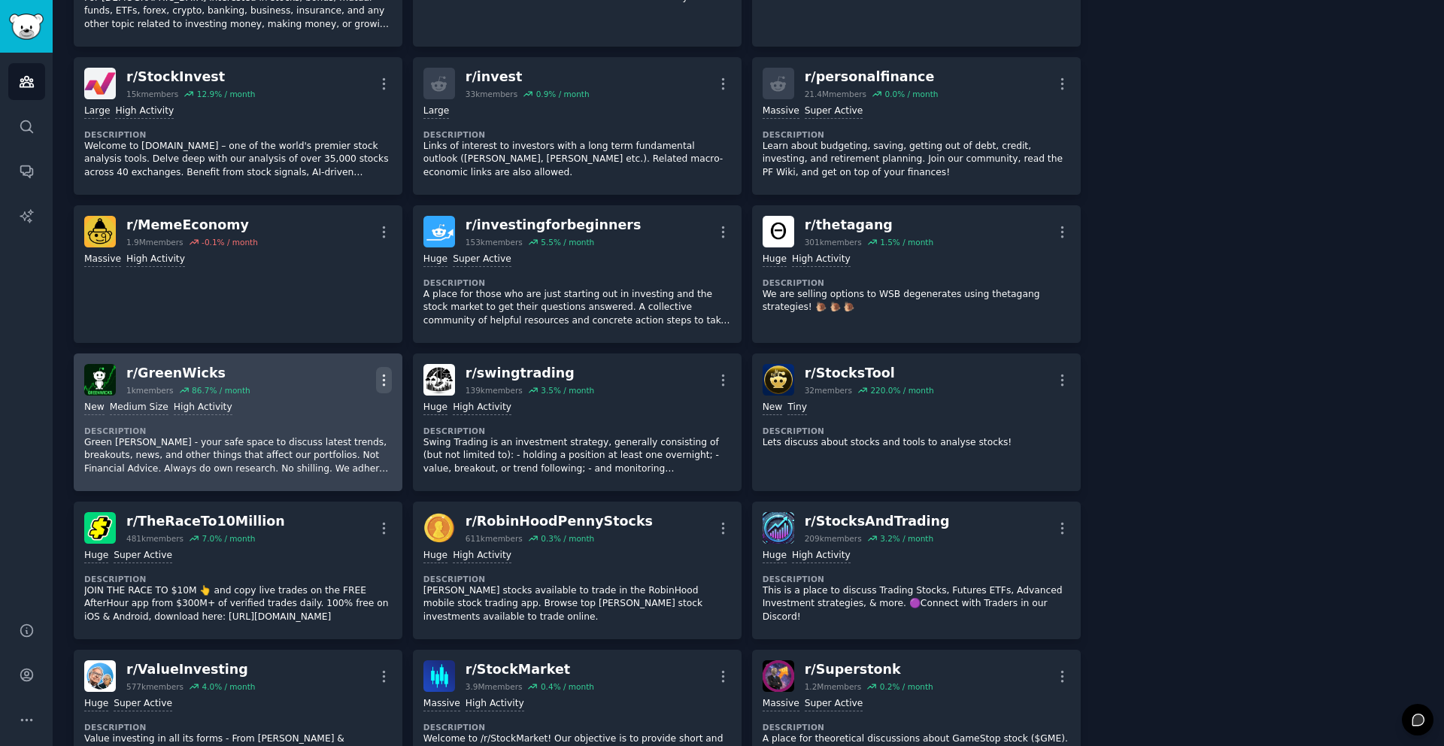
click at [384, 381] on icon "button" at bounding box center [384, 380] width 16 height 16
click at [331, 437] on p "Delete" at bounding box center [325, 438] width 35 height 16
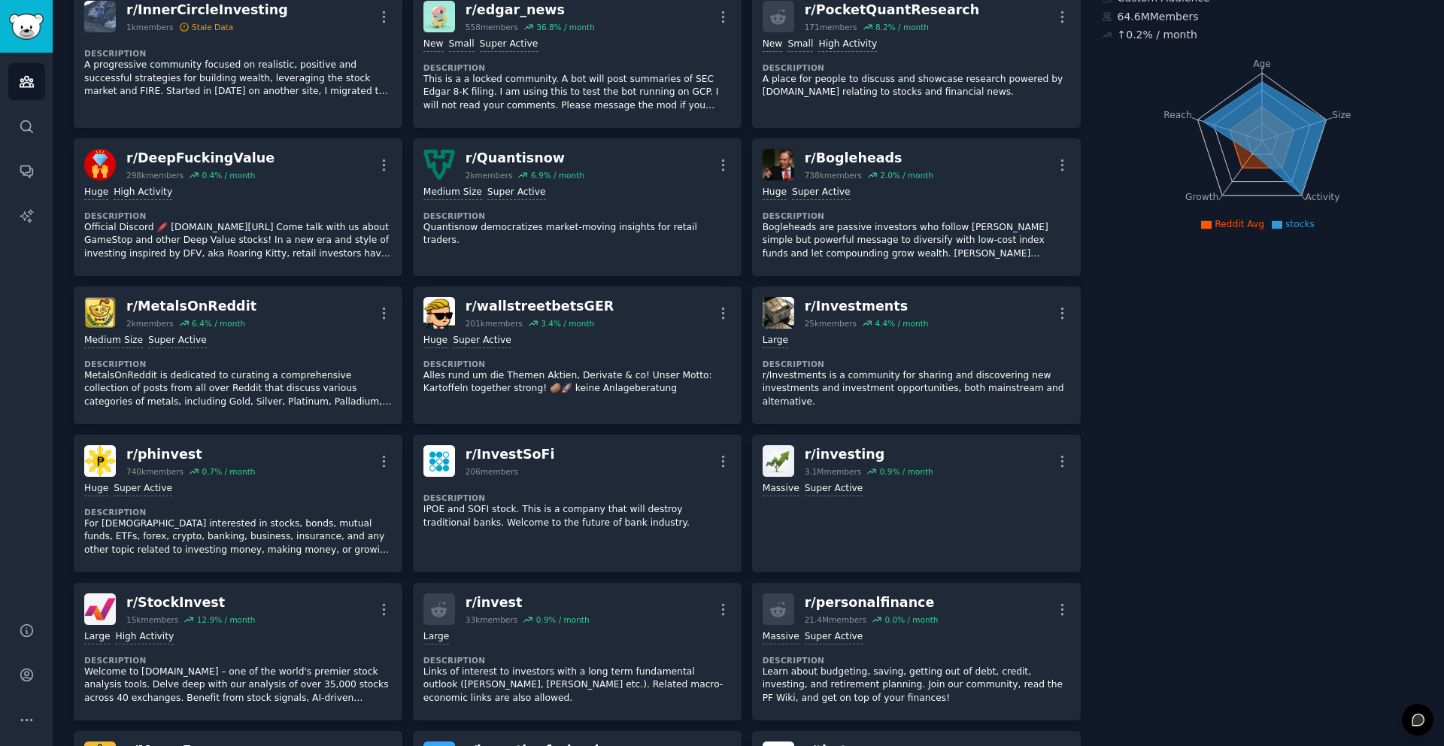
scroll to position [0, 0]
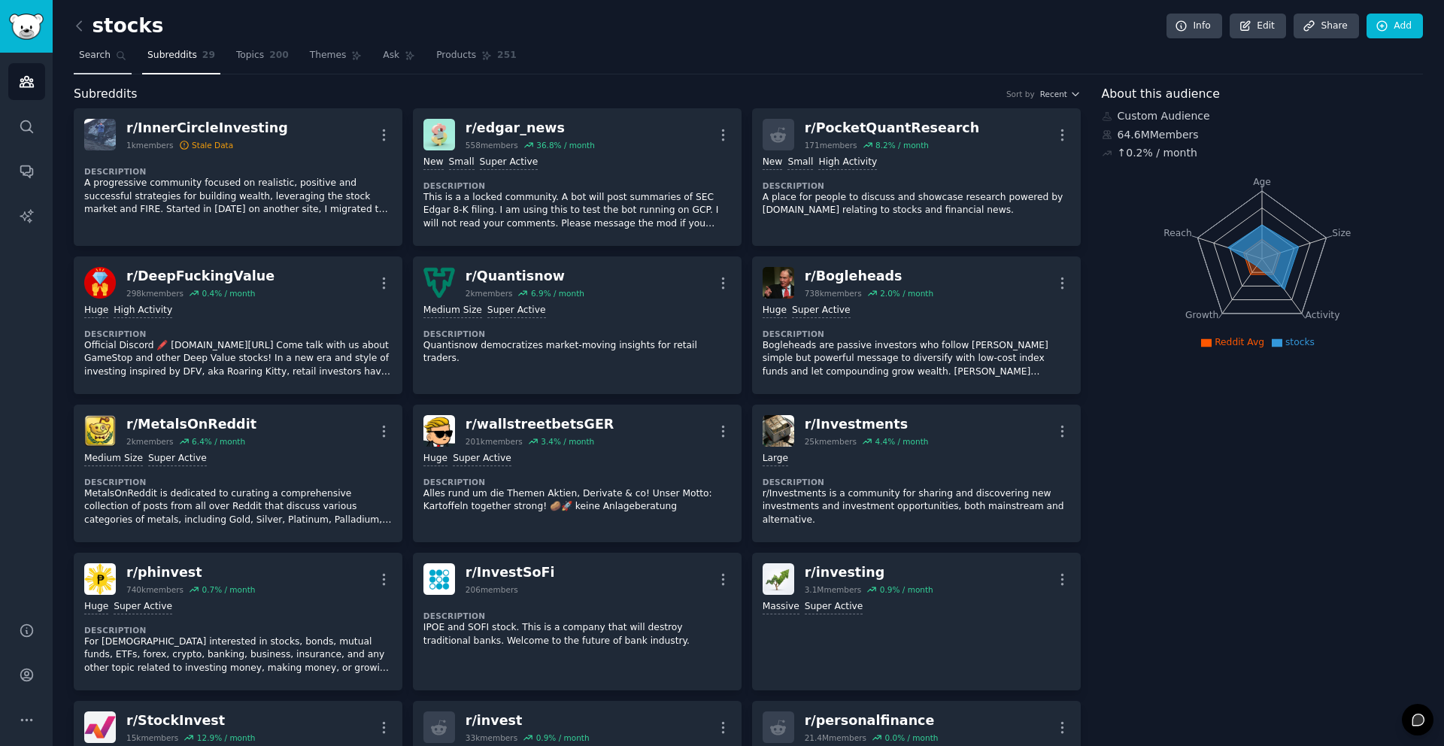
click at [92, 52] on span "Search" at bounding box center [95, 56] width 32 height 14
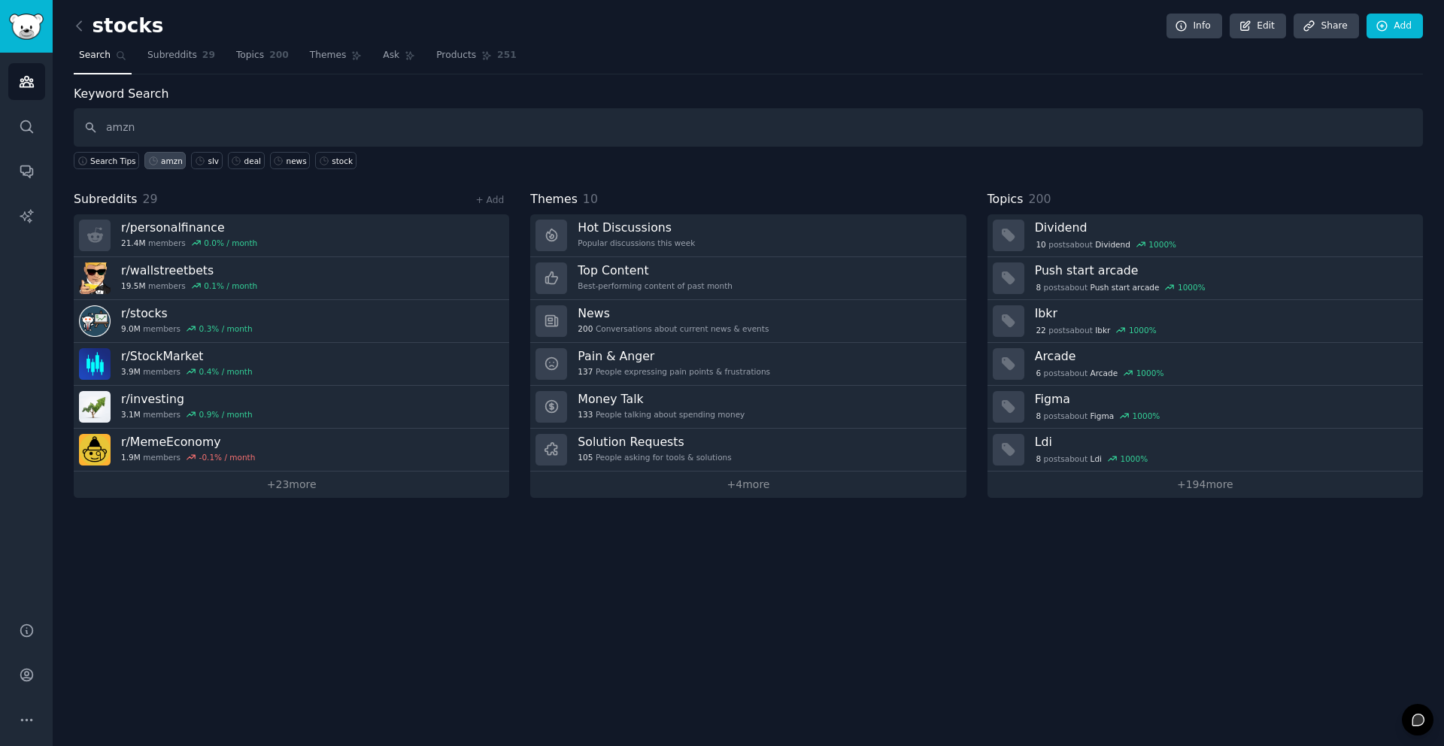
type input "amzn"
